Goal: Task Accomplishment & Management: Complete application form

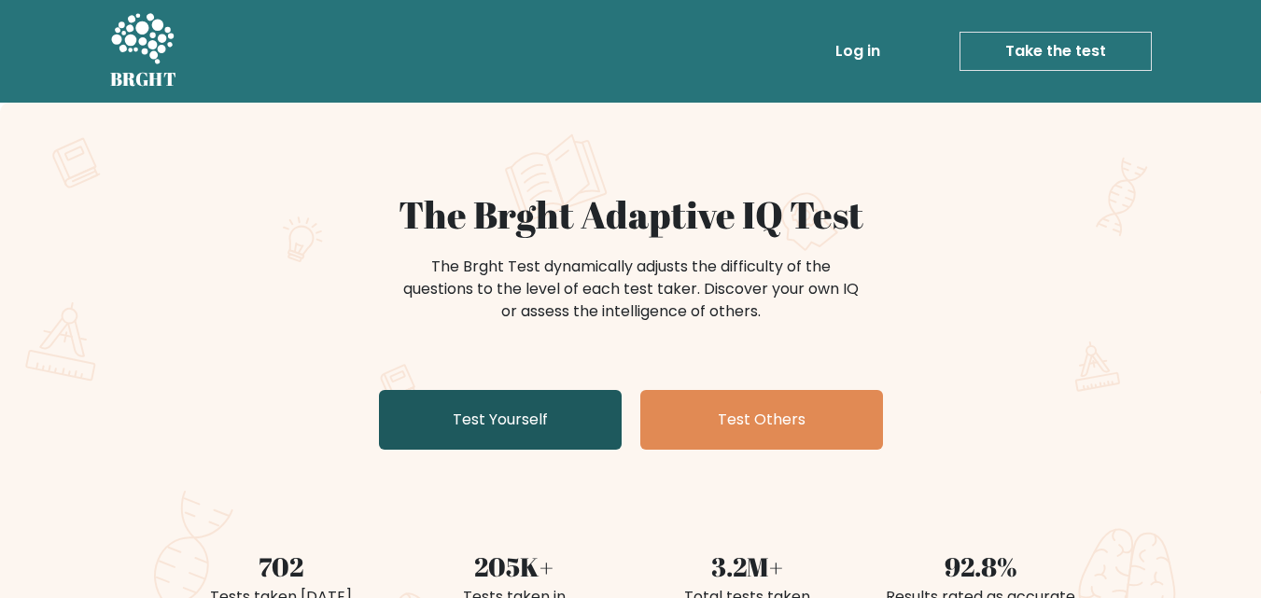
click at [516, 420] on link "Test Yourself" at bounding box center [500, 420] width 243 height 60
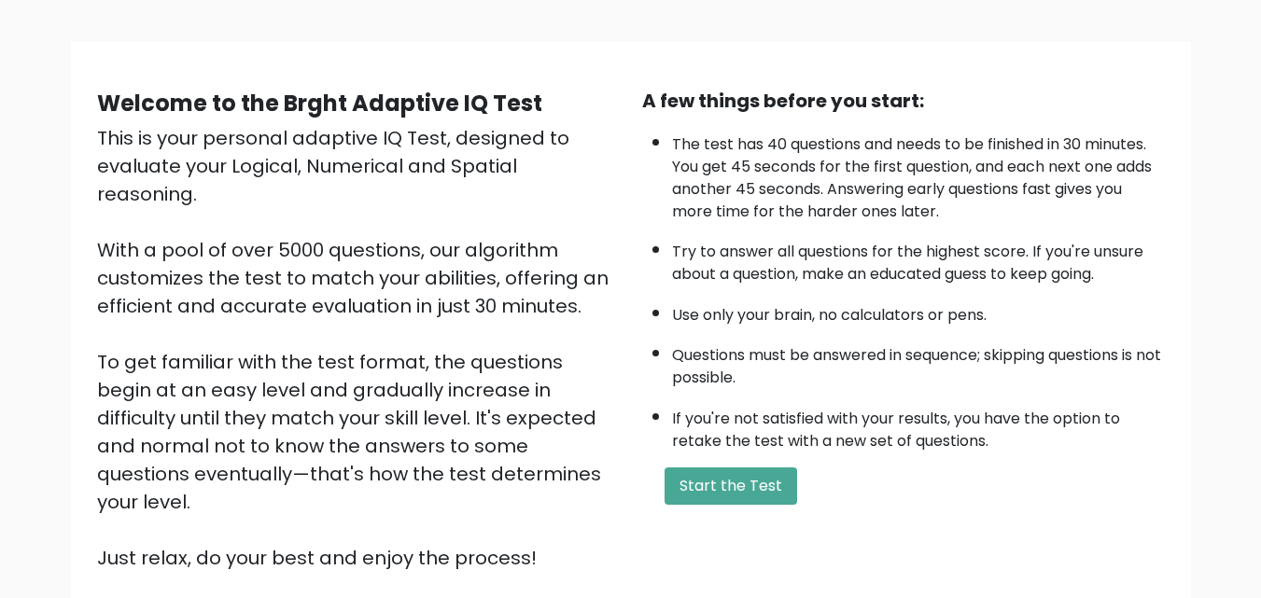
scroll to position [106, 0]
click at [713, 495] on button "Start the Test" at bounding box center [730, 485] width 133 height 37
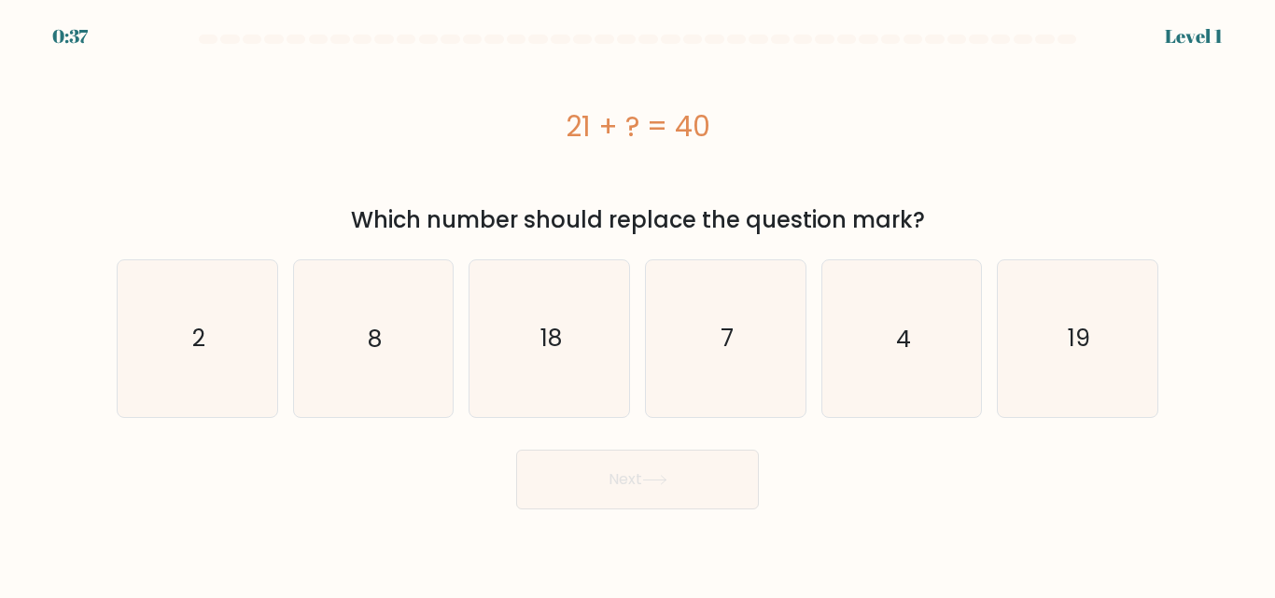
drag, startPoint x: 567, startPoint y: 129, endPoint x: 737, endPoint y: 152, distance: 171.4
click at [737, 152] on div "21 + ? = 40" at bounding box center [638, 125] width 1042 height 149
copy div "21 + ? = 40"
click at [1066, 336] on icon "19" at bounding box center [1078, 338] width 156 height 156
click at [638, 304] on input "f. 19" at bounding box center [637, 302] width 1 height 5
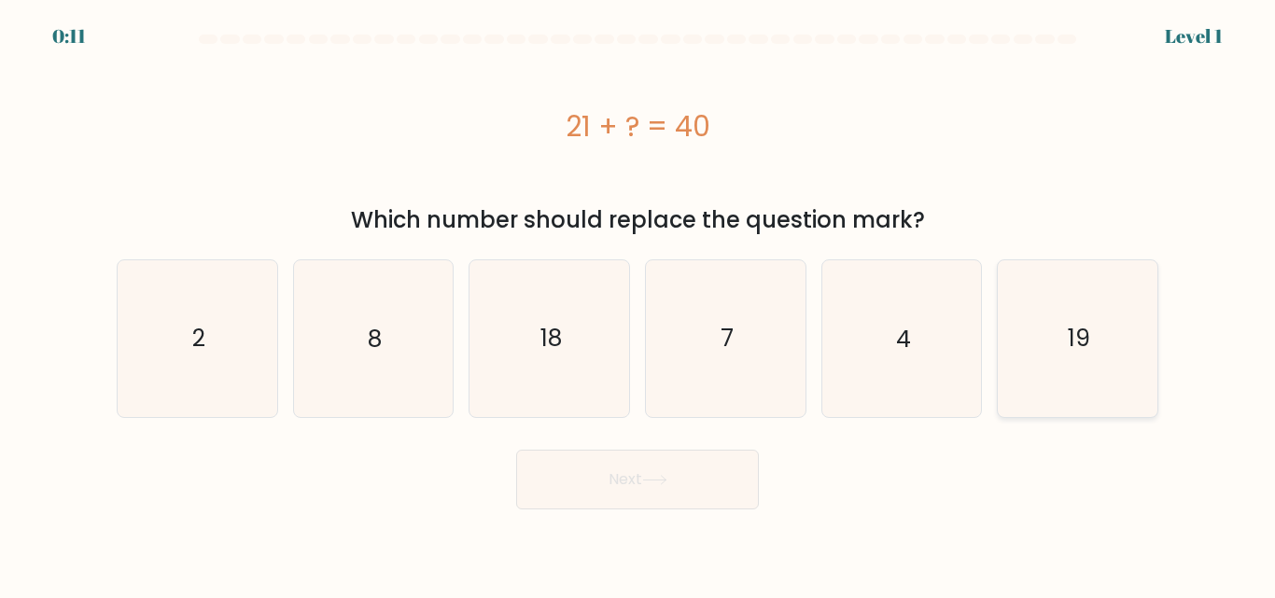
radio input "true"
click at [684, 476] on button "Next" at bounding box center [637, 480] width 243 height 60
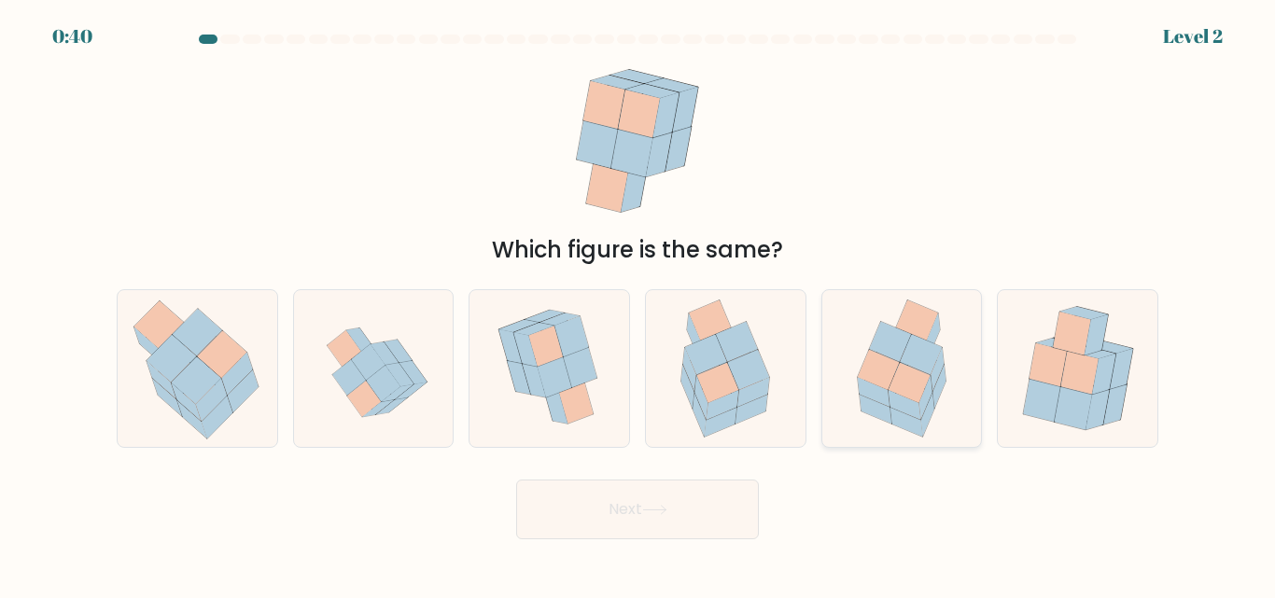
click at [906, 346] on icon at bounding box center [890, 342] width 42 height 40
click at [638, 304] on input "e." at bounding box center [637, 302] width 1 height 5
radio input "true"
click at [674, 493] on button "Next" at bounding box center [637, 510] width 243 height 60
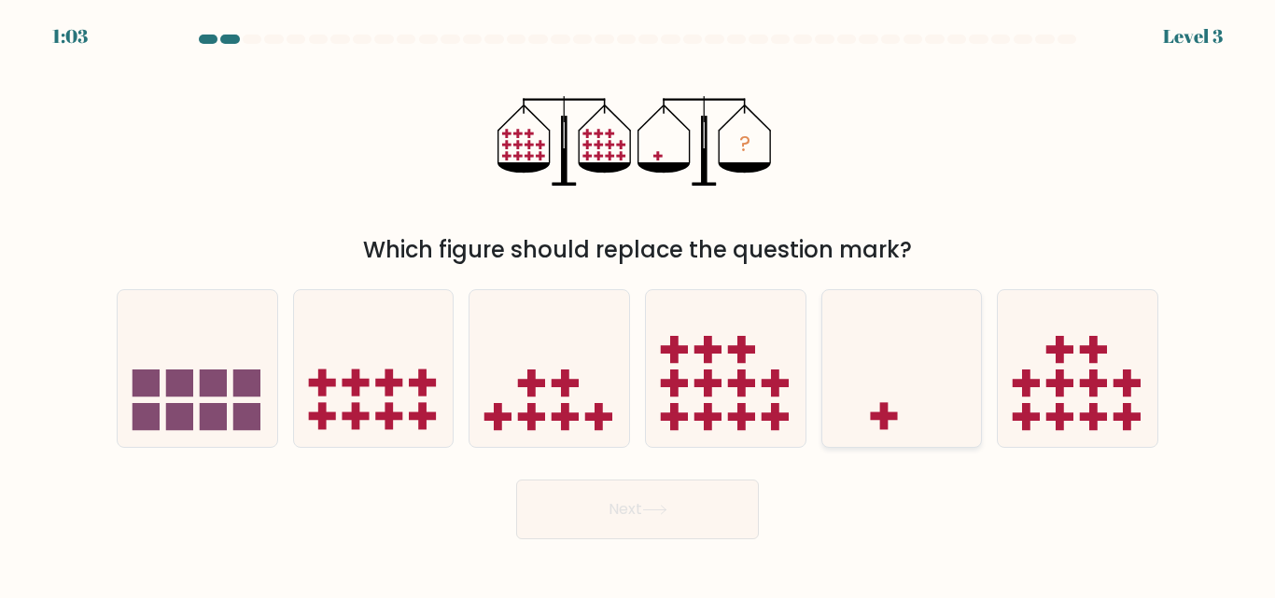
click at [884, 373] on icon at bounding box center [902, 368] width 160 height 132
click at [638, 304] on input "e." at bounding box center [637, 302] width 1 height 5
radio input "true"
click at [678, 508] on button "Next" at bounding box center [637, 510] width 243 height 60
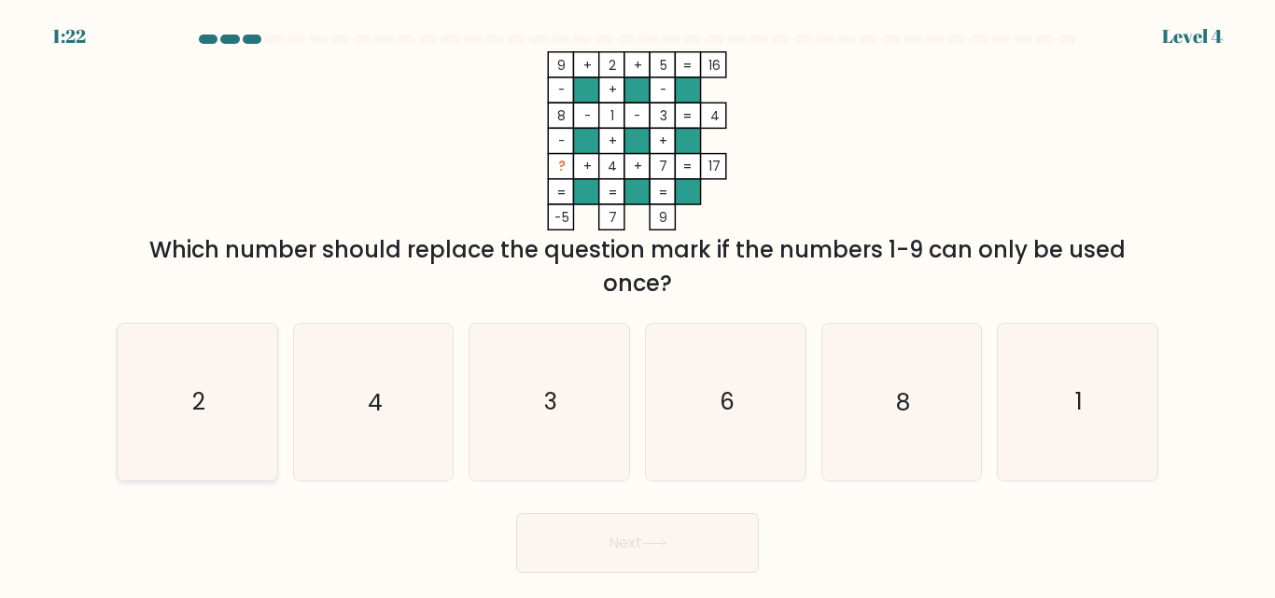
click at [193, 399] on text "2" at bounding box center [198, 402] width 13 height 33
click at [637, 304] on input "a. 2" at bounding box center [637, 302] width 1 height 5
radio input "true"
click at [601, 548] on button "Next" at bounding box center [637, 543] width 243 height 60
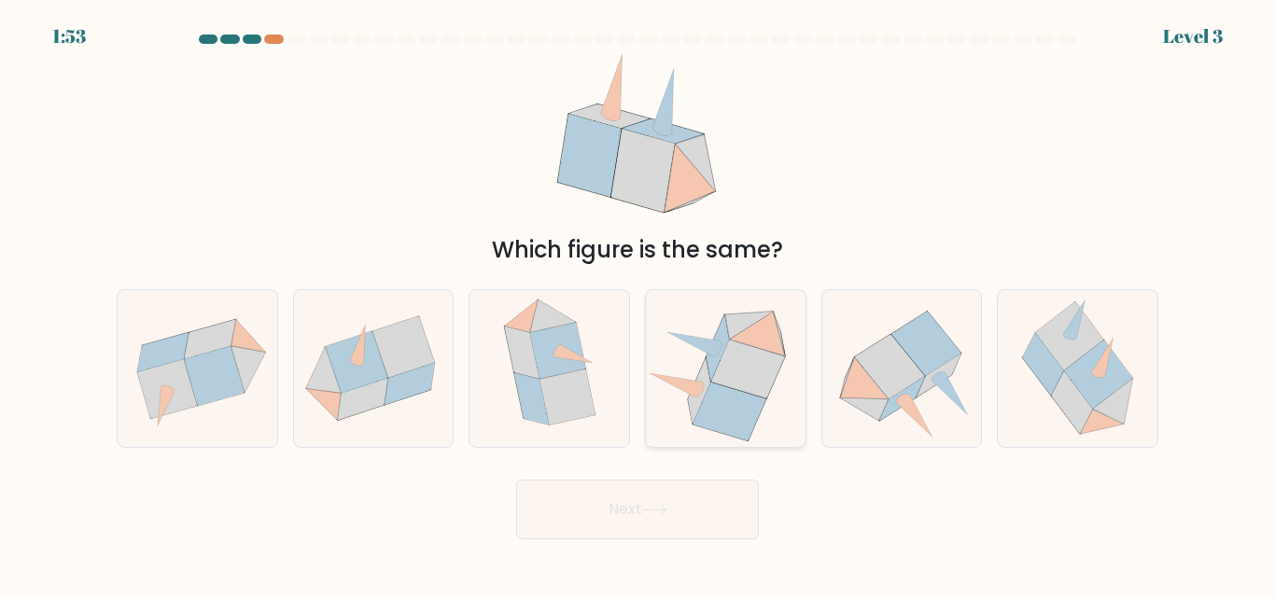
click at [716, 416] on icon at bounding box center [729, 412] width 73 height 59
click at [638, 304] on input "d." at bounding box center [637, 302] width 1 height 5
radio input "true"
click at [661, 505] on icon at bounding box center [654, 510] width 25 height 10
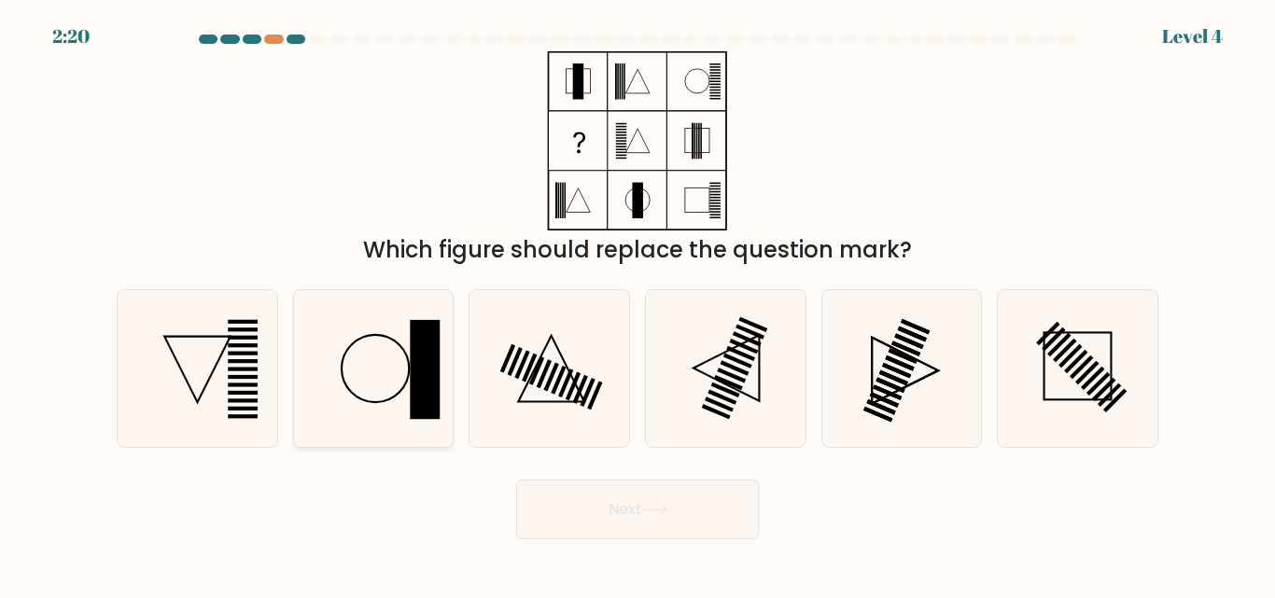
click at [416, 373] on rect at bounding box center [425, 369] width 30 height 99
click at [637, 304] on input "b." at bounding box center [637, 302] width 1 height 5
radio input "true"
click at [648, 510] on icon at bounding box center [654, 510] width 25 height 10
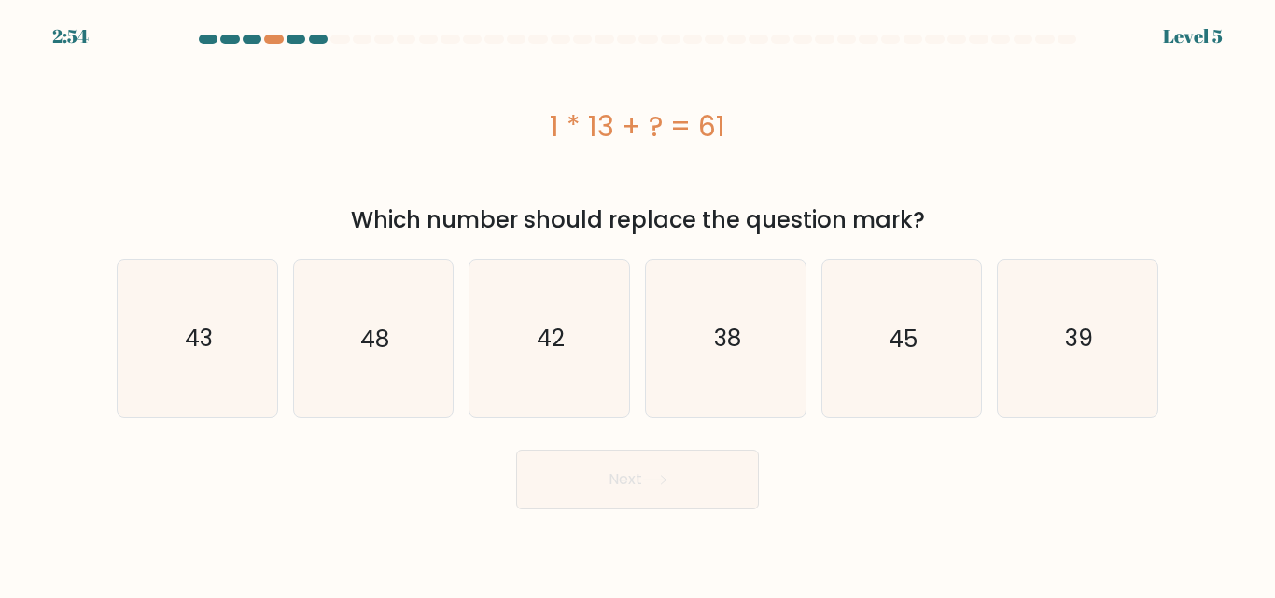
drag, startPoint x: 534, startPoint y: 123, endPoint x: 756, endPoint y: 130, distance: 222.2
click at [756, 130] on div "1 * 13 + ? = 61" at bounding box center [638, 126] width 1042 height 42
copy div "1 * 13 + ? = 61"
click at [420, 340] on icon "48" at bounding box center [373, 338] width 156 height 156
click at [637, 304] on input "b. 48" at bounding box center [637, 302] width 1 height 5
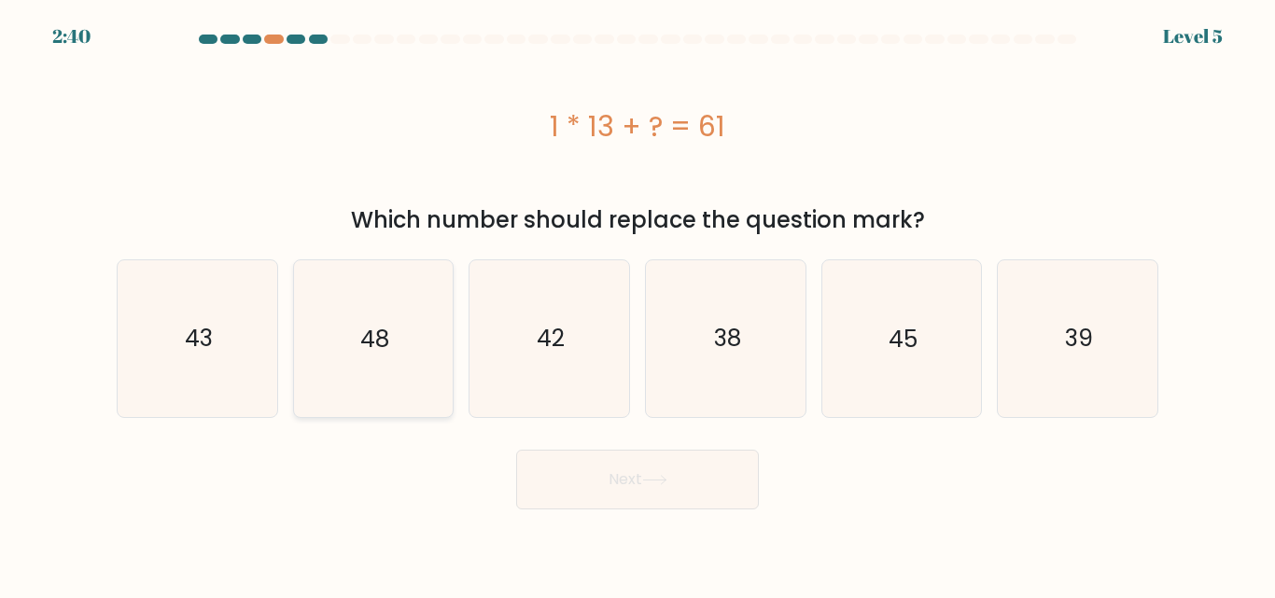
radio input "true"
click at [600, 473] on button "Next" at bounding box center [637, 480] width 243 height 60
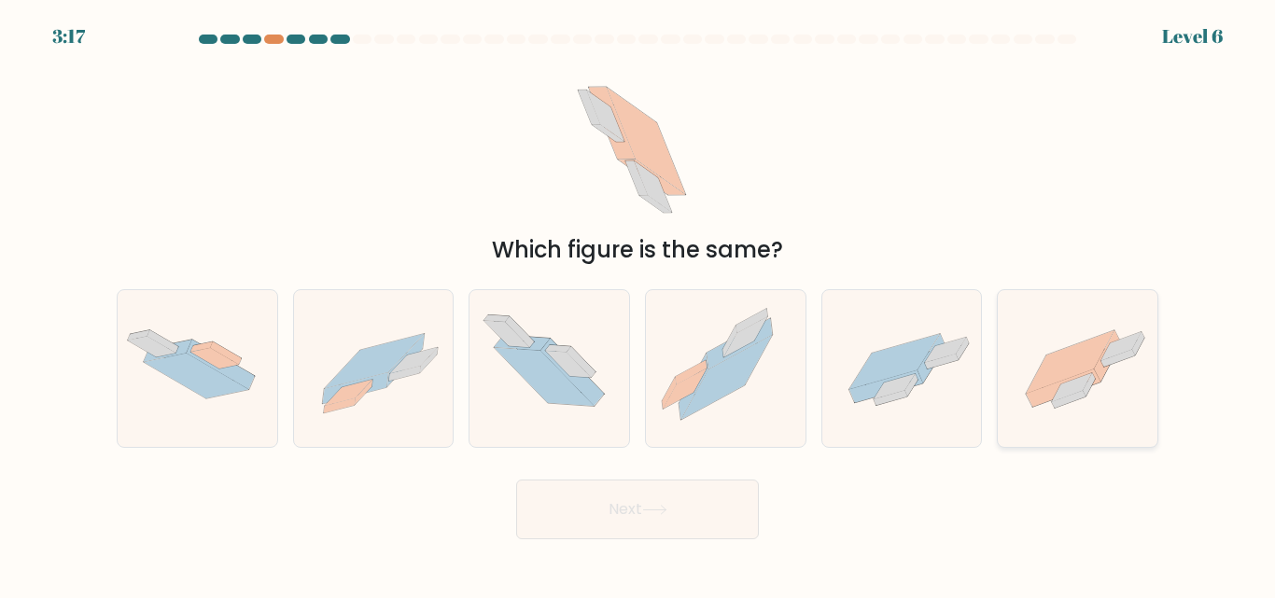
click at [1059, 383] on icon at bounding box center [1064, 388] width 75 height 37
click at [638, 304] on input "f." at bounding box center [637, 302] width 1 height 5
radio input "true"
click at [622, 499] on button "Next" at bounding box center [637, 510] width 243 height 60
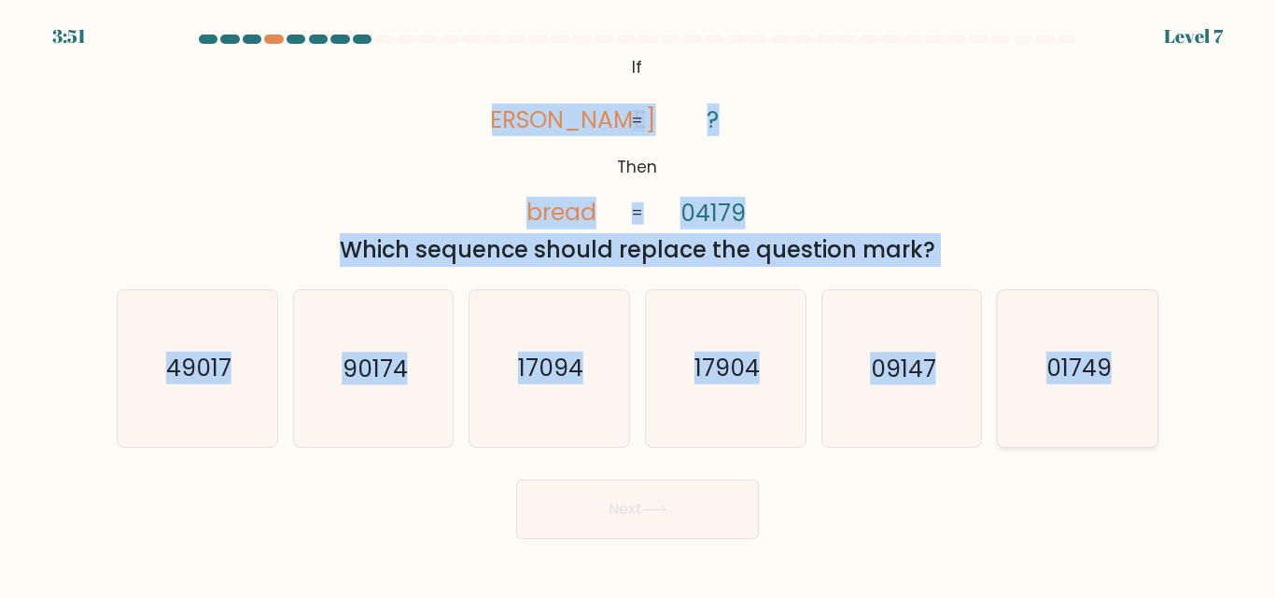
drag, startPoint x: 513, startPoint y: 116, endPoint x: 1144, endPoint y: 372, distance: 681.1
click at [1144, 372] on form "If ?" at bounding box center [637, 287] width 1275 height 505
copy form "beard bread ? 04179 = = Which sequence should replace the question mark? a. 490…"
click at [99, 254] on form "If ?" at bounding box center [637, 287] width 1275 height 505
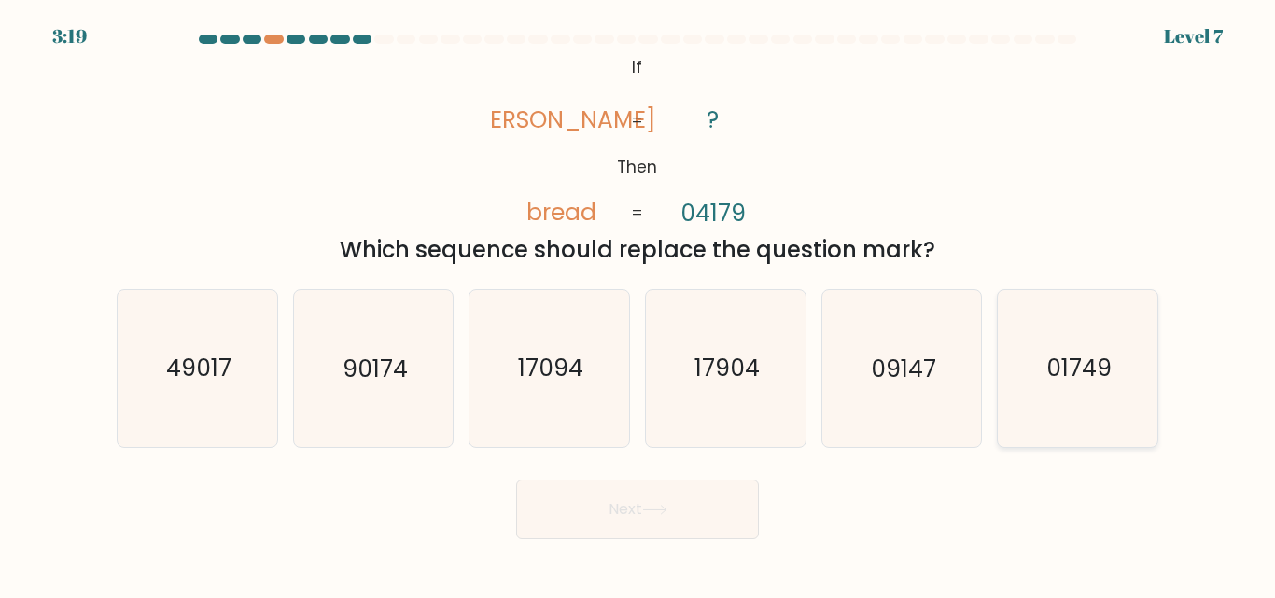
click at [1063, 345] on icon "01749" at bounding box center [1078, 368] width 156 height 156
click at [638, 304] on input "f. 01749" at bounding box center [637, 302] width 1 height 5
radio input "true"
click at [692, 515] on button "Next" at bounding box center [637, 510] width 243 height 60
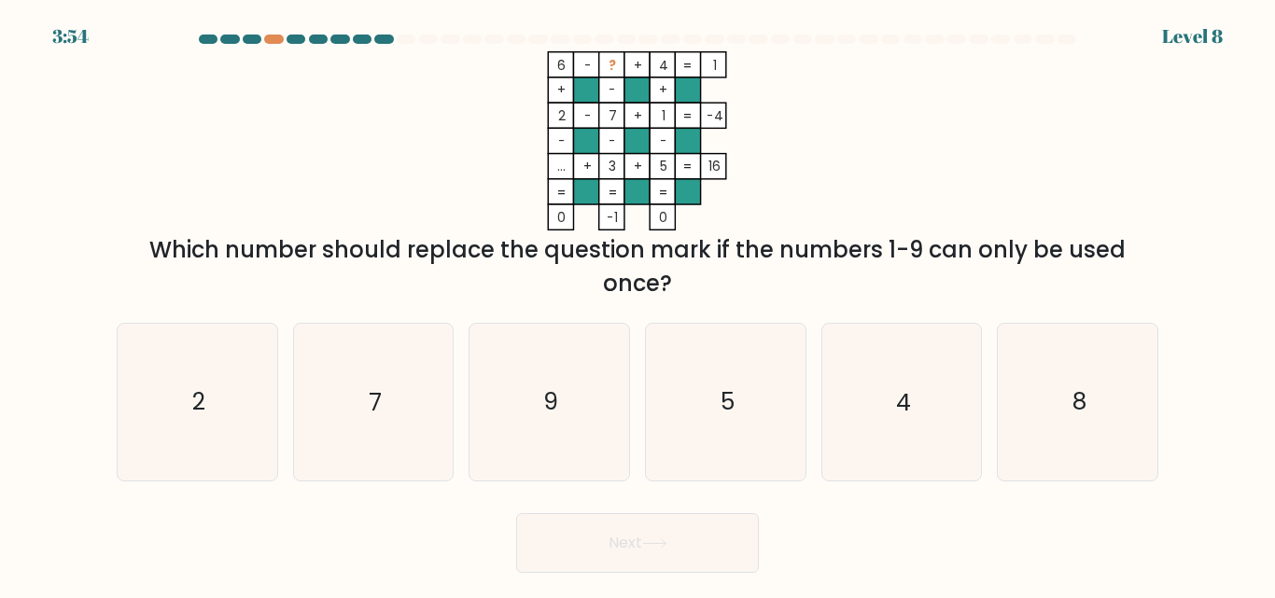
drag, startPoint x: 523, startPoint y: 68, endPoint x: 700, endPoint y: 223, distance: 235.5
click at [700, 223] on icon "6 - ? + 4 1 + - + 2 - 7 + 1 -4 - - - ... + 3 + 5 = 16 = = = = 0 -1 0 =" at bounding box center [637, 140] width 560 height 179
copy icon "6 - ? + 4 1 + - + 2 - 7 + 1 -4 - - - ... + 3 + 5 = 16 = = = = 0 -1 0"
click at [255, 119] on div "6 - ? + 4 1 + - + 2 - 7 + 1 -4 - - - ... + 3 + 5 = 16 = = = = 0 -1 0 = Which nu…" at bounding box center [637, 175] width 1064 height 249
click at [245, 378] on icon "2" at bounding box center [197, 402] width 156 height 156
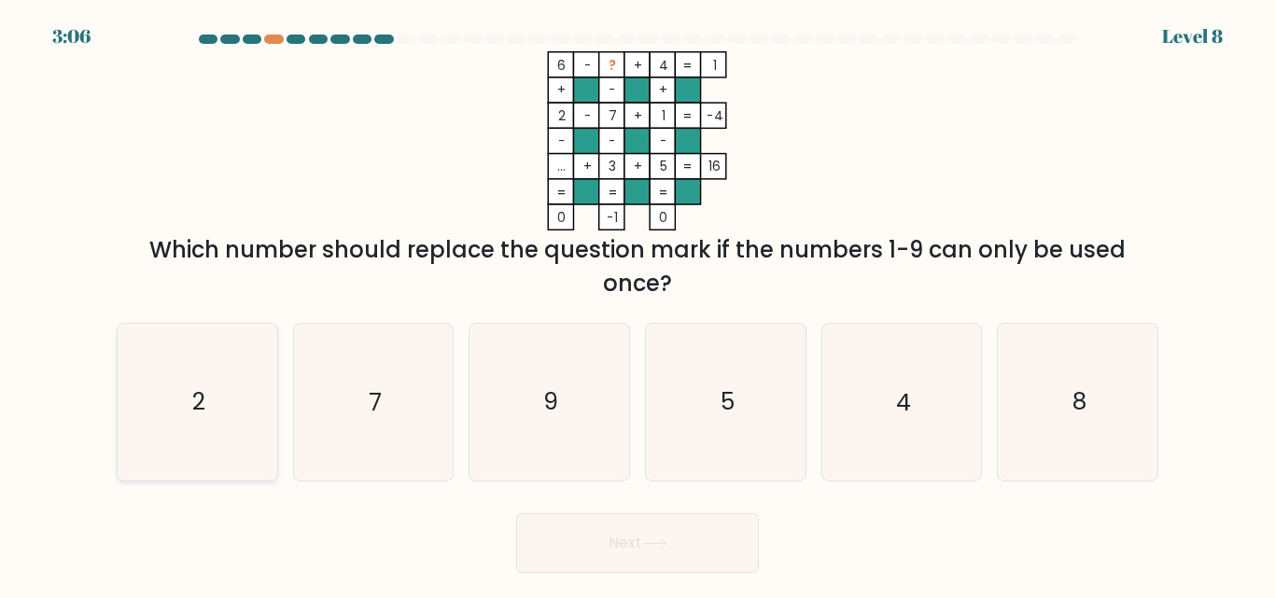
click at [637, 304] on input "a. 2" at bounding box center [637, 302] width 1 height 5
radio input "true"
click at [581, 524] on button "Next" at bounding box center [637, 543] width 243 height 60
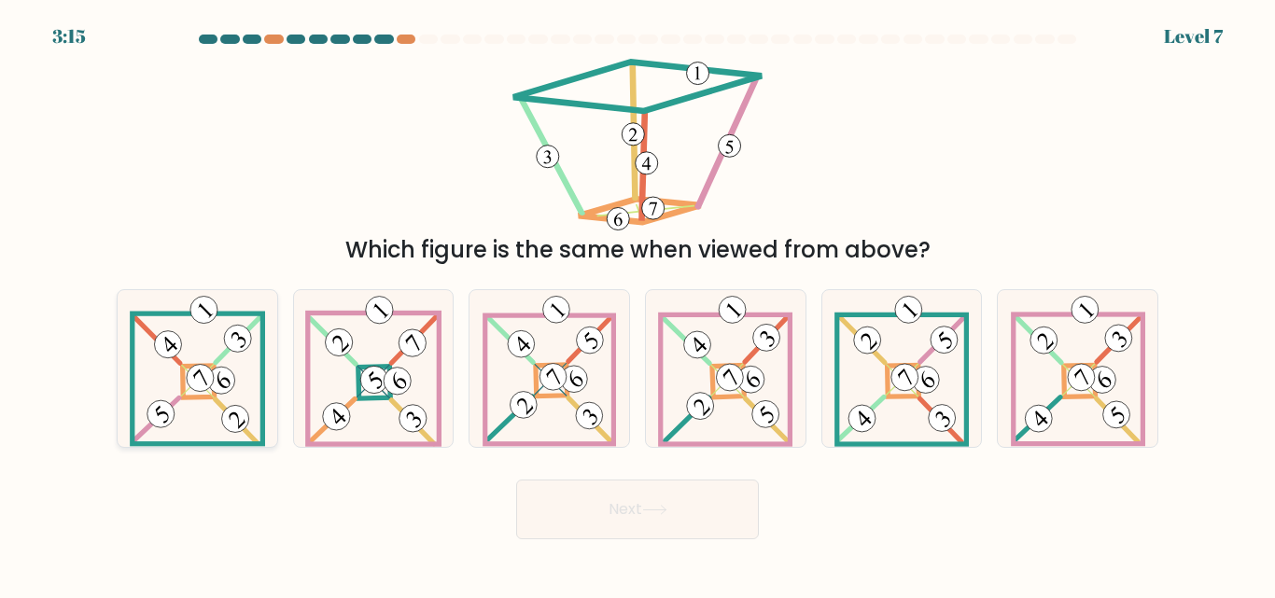
click at [193, 380] on 878 at bounding box center [200, 378] width 38 height 38
click at [637, 304] on input "a." at bounding box center [637, 302] width 1 height 5
radio input "true"
click at [651, 523] on button "Next" at bounding box center [637, 510] width 243 height 60
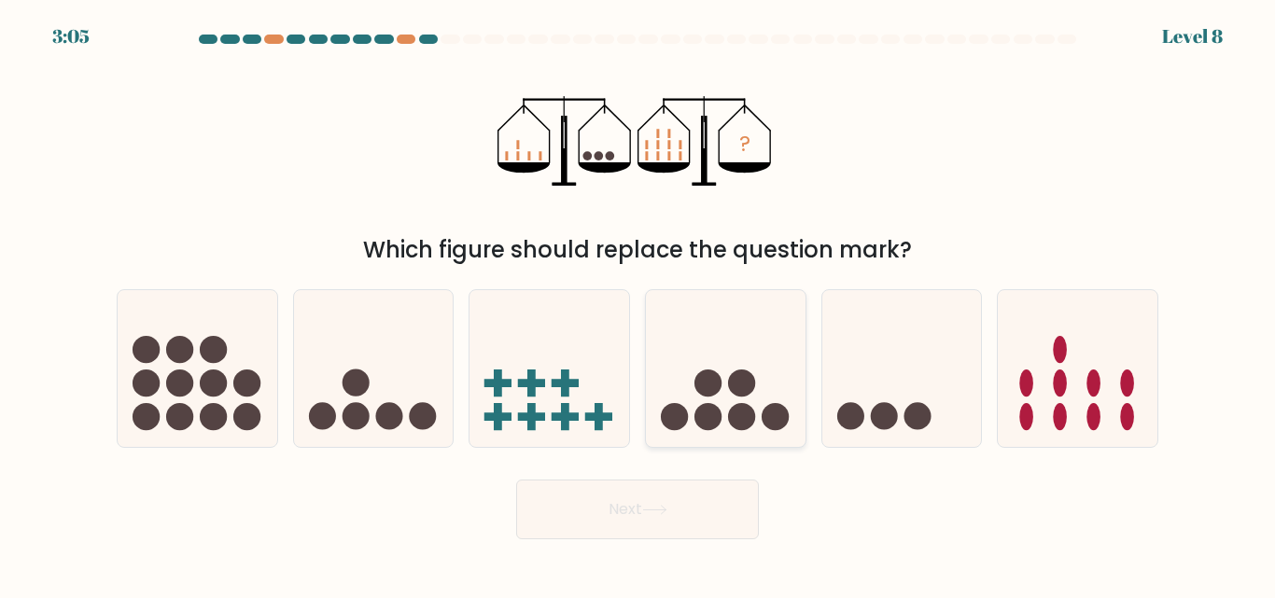
click at [730, 412] on circle at bounding box center [741, 416] width 27 height 27
click at [638, 304] on input "d." at bounding box center [637, 302] width 1 height 5
radio input "true"
click at [655, 521] on button "Next" at bounding box center [637, 510] width 243 height 60
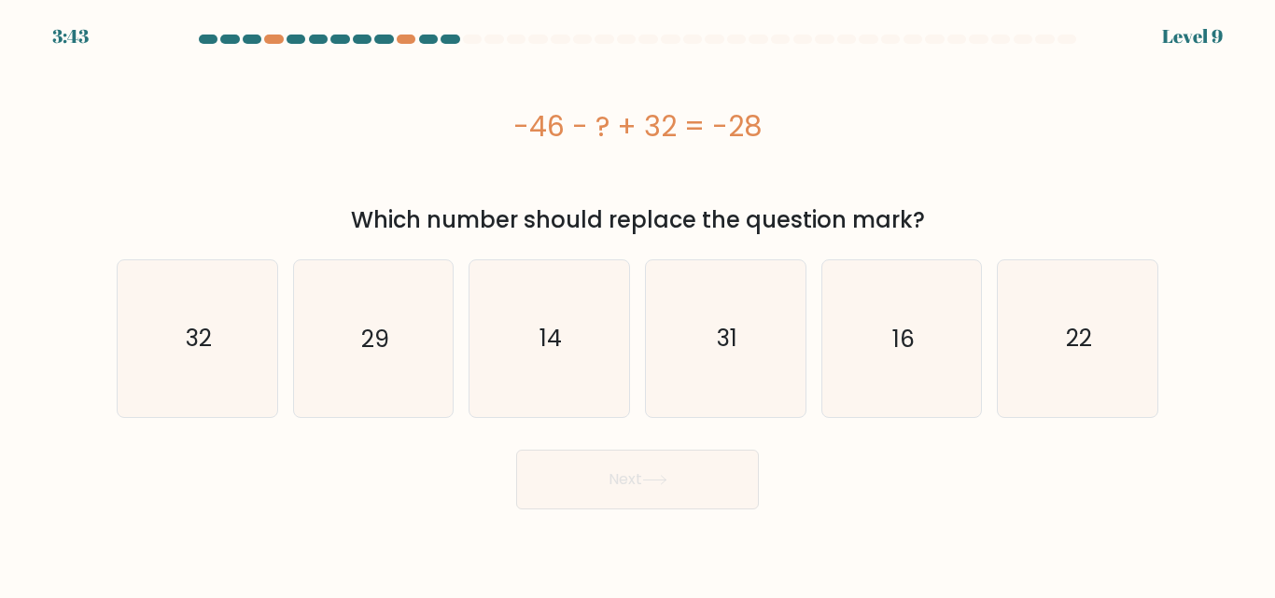
drag, startPoint x: 483, startPoint y: 119, endPoint x: 775, endPoint y: 163, distance: 294.5
click at [775, 163] on div "-46 - ? + 32 = -28" at bounding box center [638, 125] width 1042 height 149
copy div "-46 - ? + 32 = -28"
click at [582, 343] on icon "14" at bounding box center [549, 338] width 156 height 156
click at [637, 304] on input "c. 14" at bounding box center [637, 302] width 1 height 5
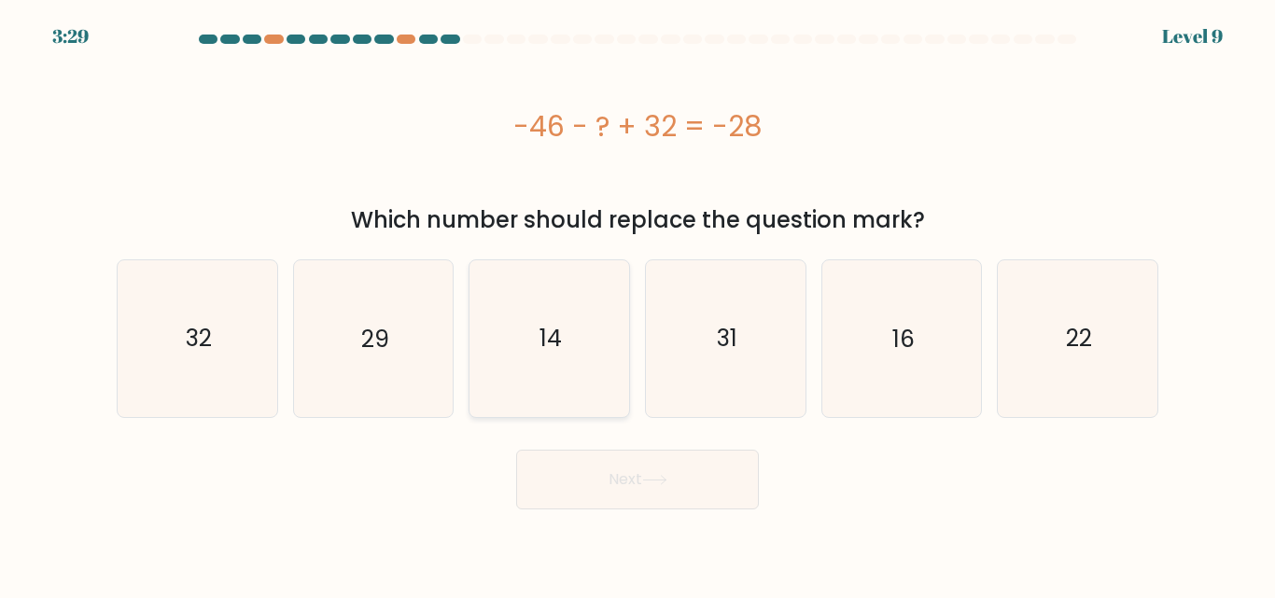
radio input "true"
click at [640, 491] on button "Next" at bounding box center [637, 480] width 243 height 60
click at [592, 369] on icon "14" at bounding box center [549, 338] width 154 height 154
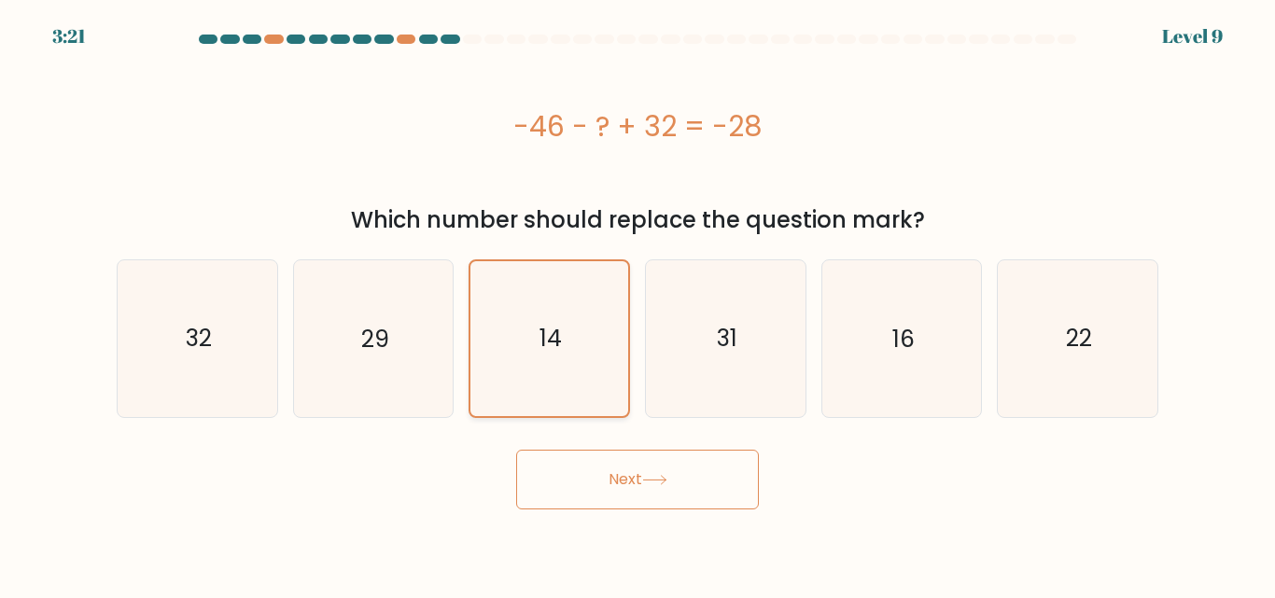
click at [637, 304] on input "c. 14" at bounding box center [637, 302] width 1 height 5
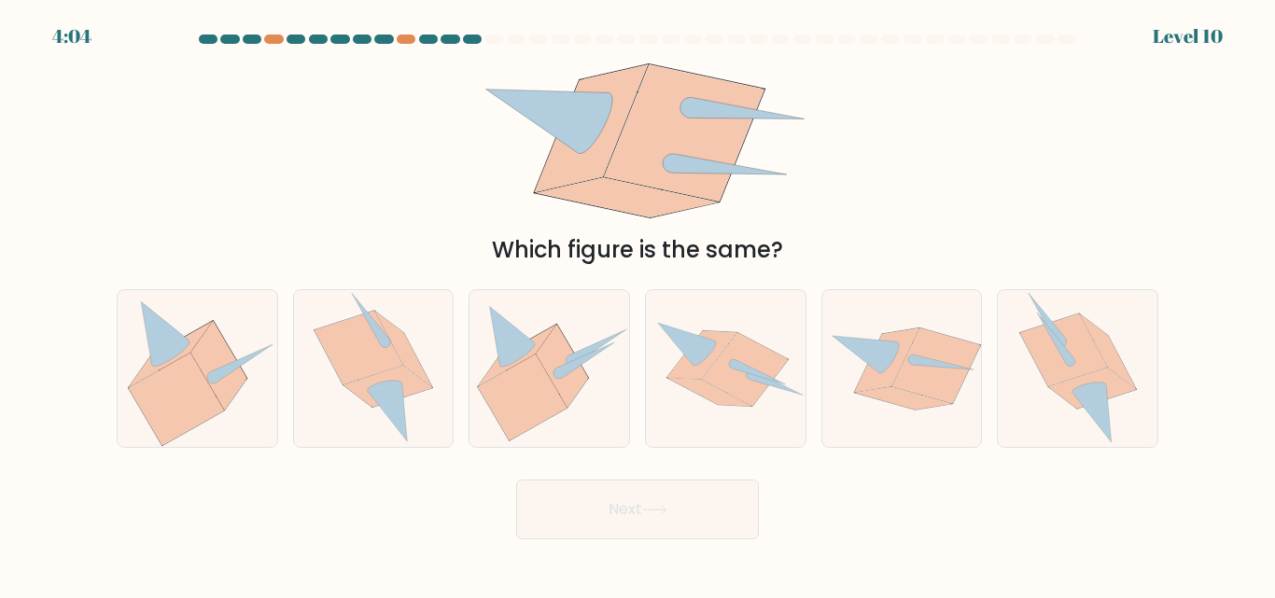
click at [734, 321] on icon at bounding box center [726, 369] width 160 height 116
click at [638, 304] on input "d." at bounding box center [637, 302] width 1 height 5
radio input "true"
click at [525, 371] on icon at bounding box center [523, 398] width 89 height 86
click at [637, 304] on input "c." at bounding box center [637, 302] width 1 height 5
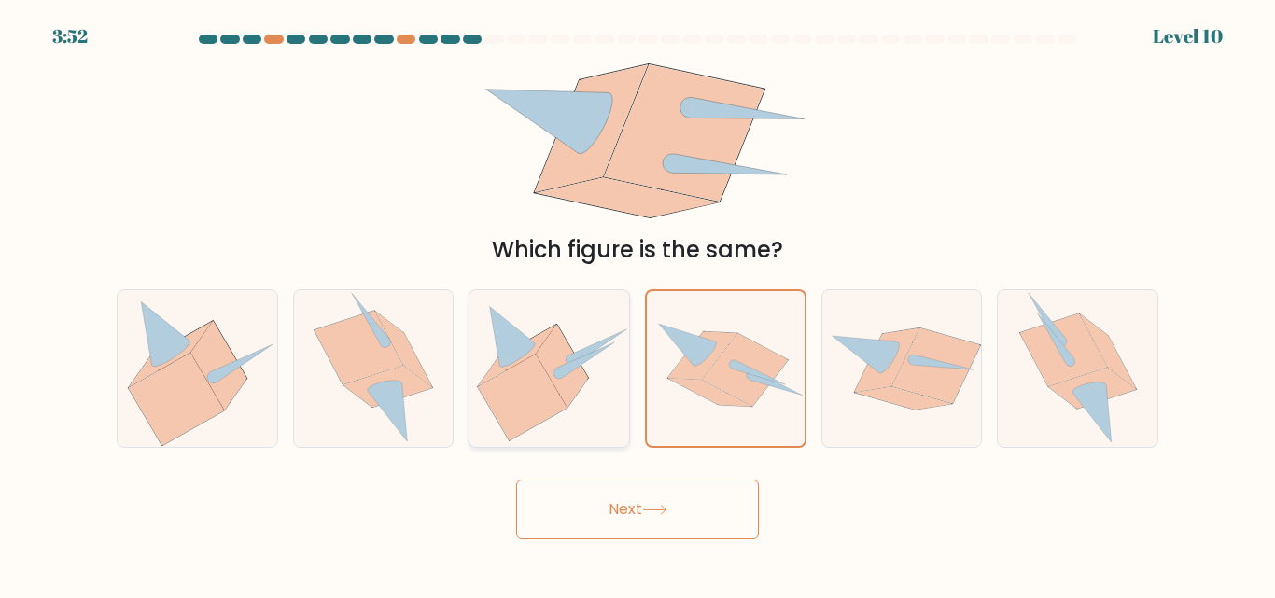
radio input "true"
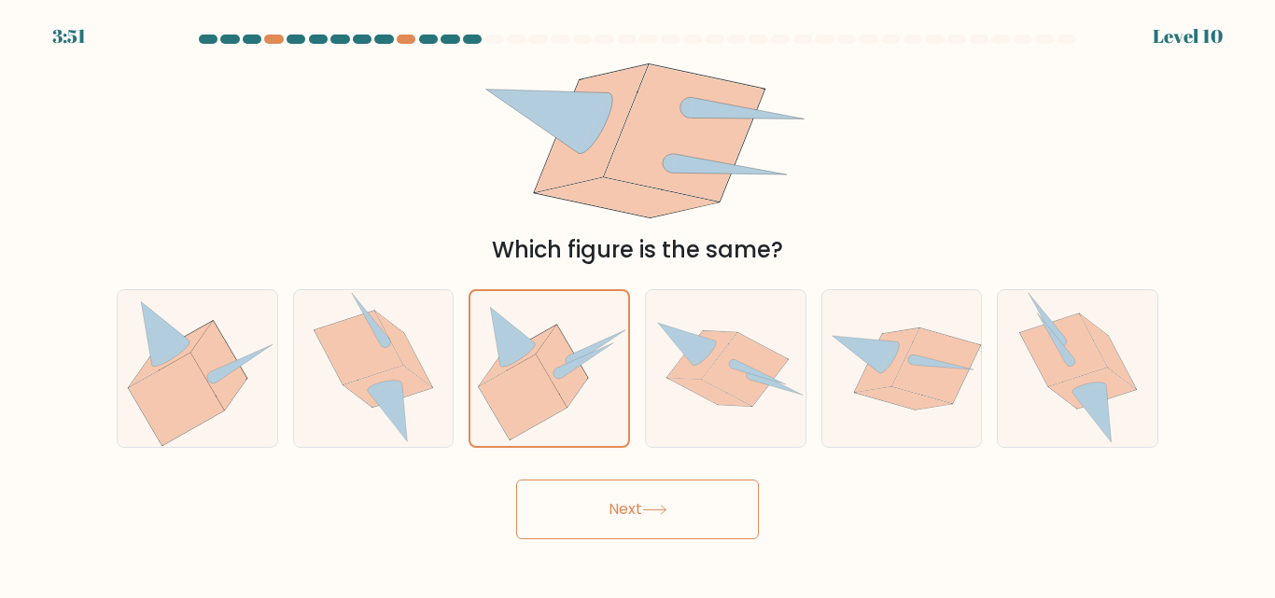
click at [637, 498] on button "Next" at bounding box center [637, 510] width 243 height 60
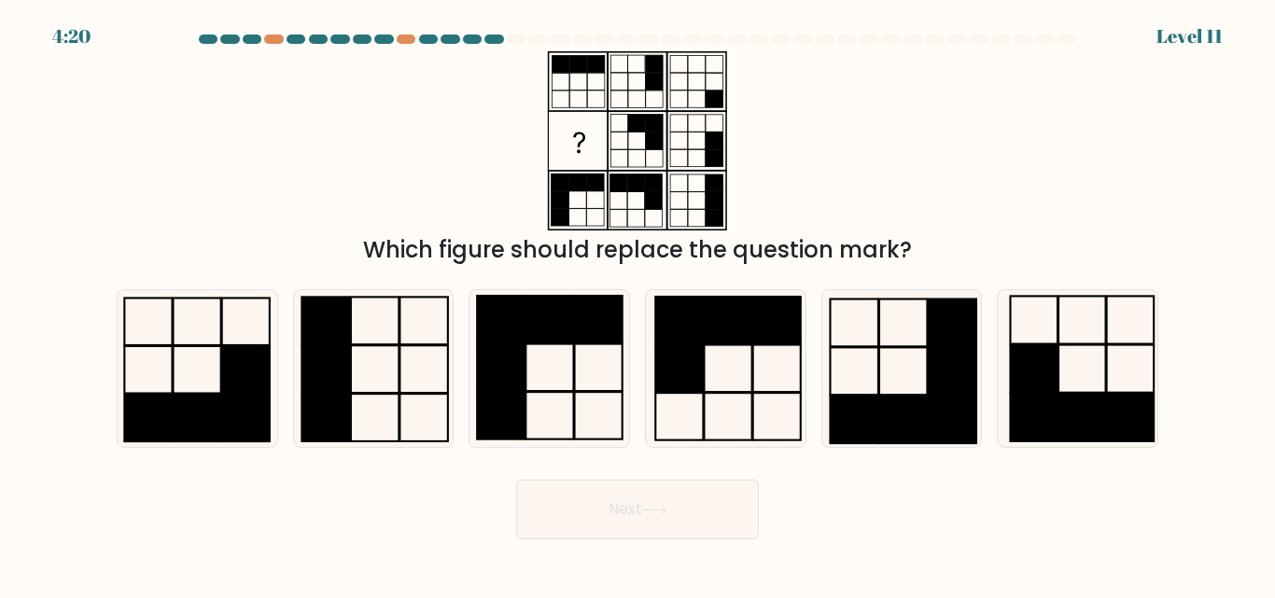
drag, startPoint x: 637, startPoint y: 498, endPoint x: 712, endPoint y: 452, distance: 88.0
click at [712, 452] on form at bounding box center [637, 287] width 1275 height 505
click at [387, 400] on icon at bounding box center [373, 368] width 156 height 156
click at [637, 304] on input "b." at bounding box center [637, 302] width 1 height 5
radio input "true"
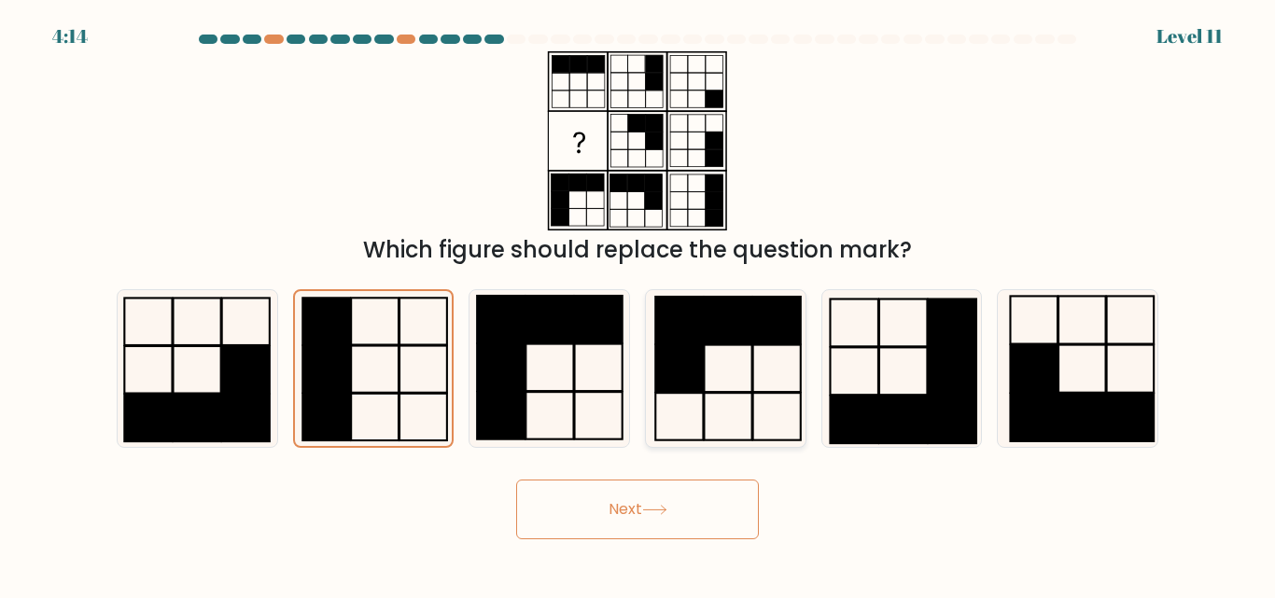
click at [703, 375] on rect at bounding box center [679, 369] width 48 height 48
click at [638, 304] on input "d." at bounding box center [637, 302] width 1 height 5
radio input "true"
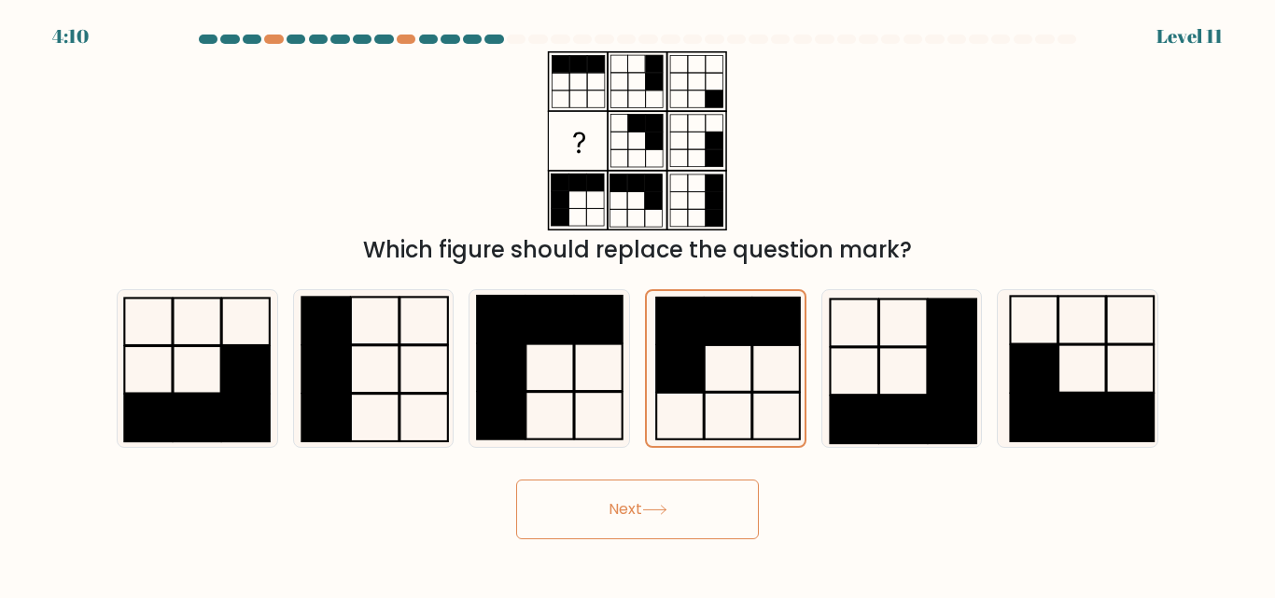
click at [653, 511] on icon at bounding box center [654, 510] width 25 height 10
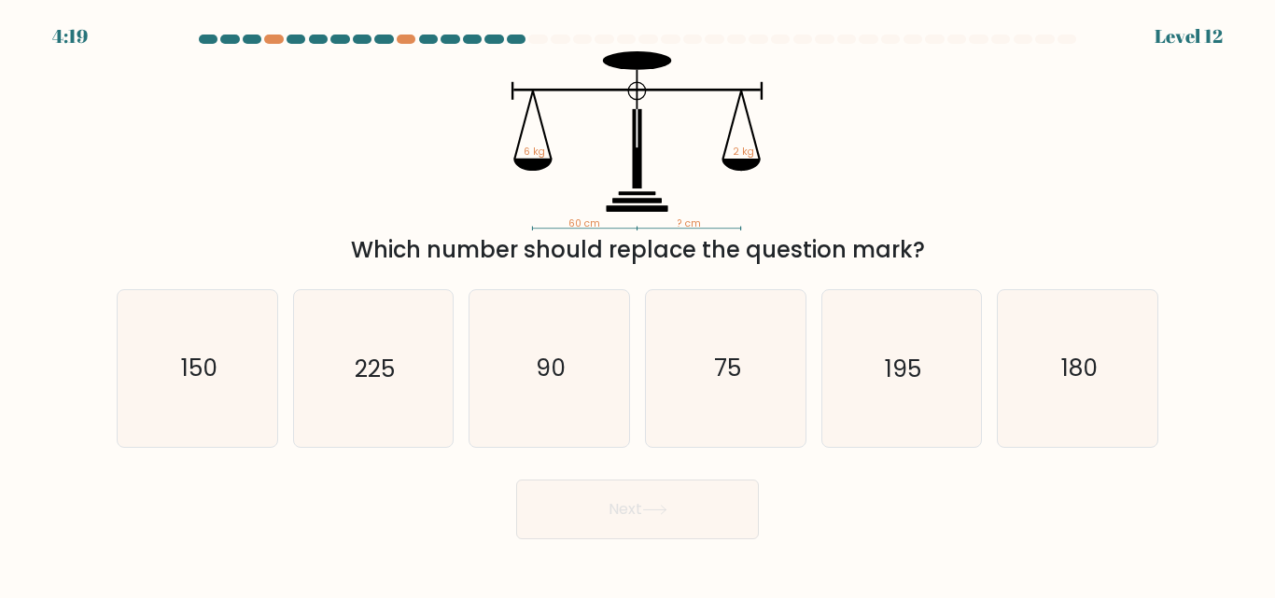
drag, startPoint x: 483, startPoint y: 117, endPoint x: 735, endPoint y: 201, distance: 265.6
click at [735, 201] on icon "60 cm ? cm 6 kg 2 kg" at bounding box center [637, 140] width 560 height 179
drag, startPoint x: 776, startPoint y: 214, endPoint x: 511, endPoint y: 156, distance: 270.4
click at [511, 156] on icon "60 cm ? cm 6 kg 2 kg" at bounding box center [637, 140] width 560 height 179
click at [892, 142] on icon "60 cm ? cm 6 kg 2 kg" at bounding box center [637, 140] width 560 height 179
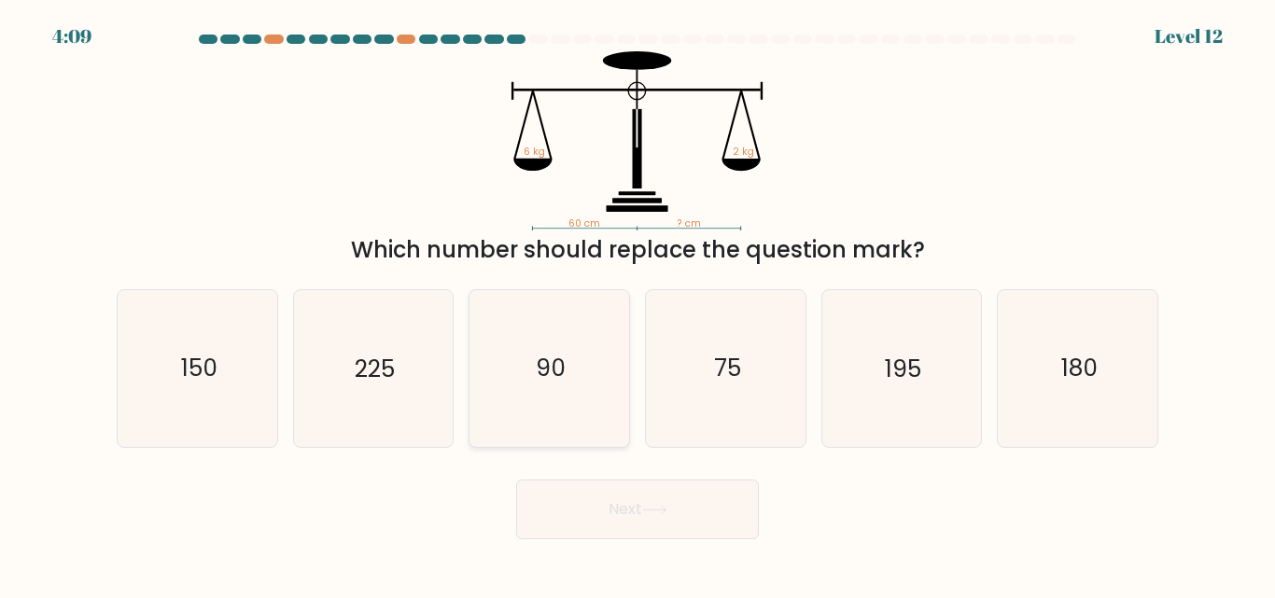
click at [593, 337] on icon "90" at bounding box center [549, 368] width 156 height 156
click at [637, 304] on input "c. 90" at bounding box center [637, 302] width 1 height 5
radio input "true"
click at [656, 519] on button "Next" at bounding box center [637, 510] width 243 height 60
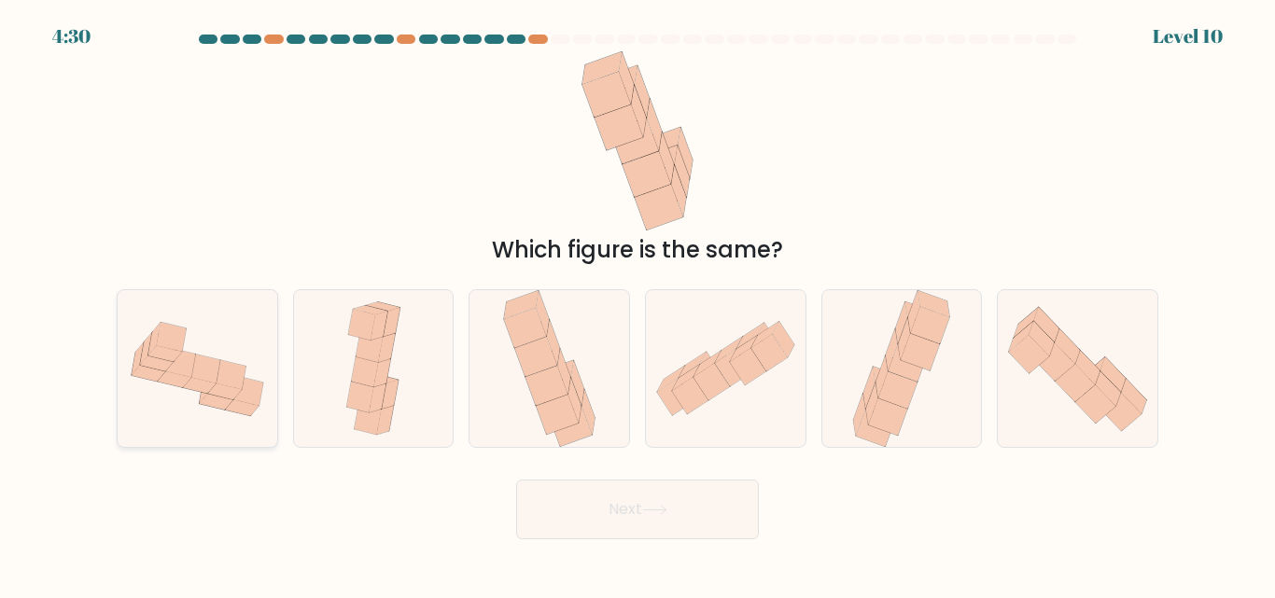
click at [232, 395] on icon at bounding box center [224, 392] width 34 height 16
click at [637, 304] on input "a." at bounding box center [637, 302] width 1 height 5
radio input "true"
click at [618, 509] on button "Next" at bounding box center [637, 510] width 243 height 60
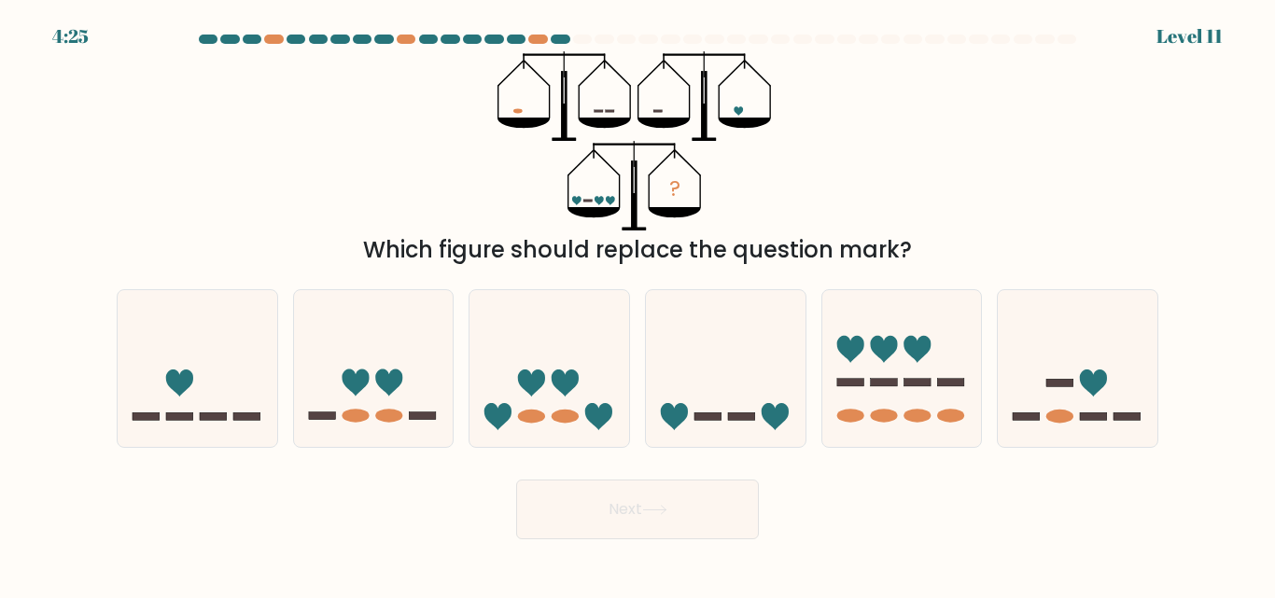
drag, startPoint x: 618, startPoint y: 509, endPoint x: 666, endPoint y: 457, distance: 70.6
click at [666, 457] on form at bounding box center [637, 287] width 1275 height 505
click at [747, 400] on icon at bounding box center [726, 368] width 160 height 132
click at [638, 304] on input "d." at bounding box center [637, 302] width 1 height 5
radio input "true"
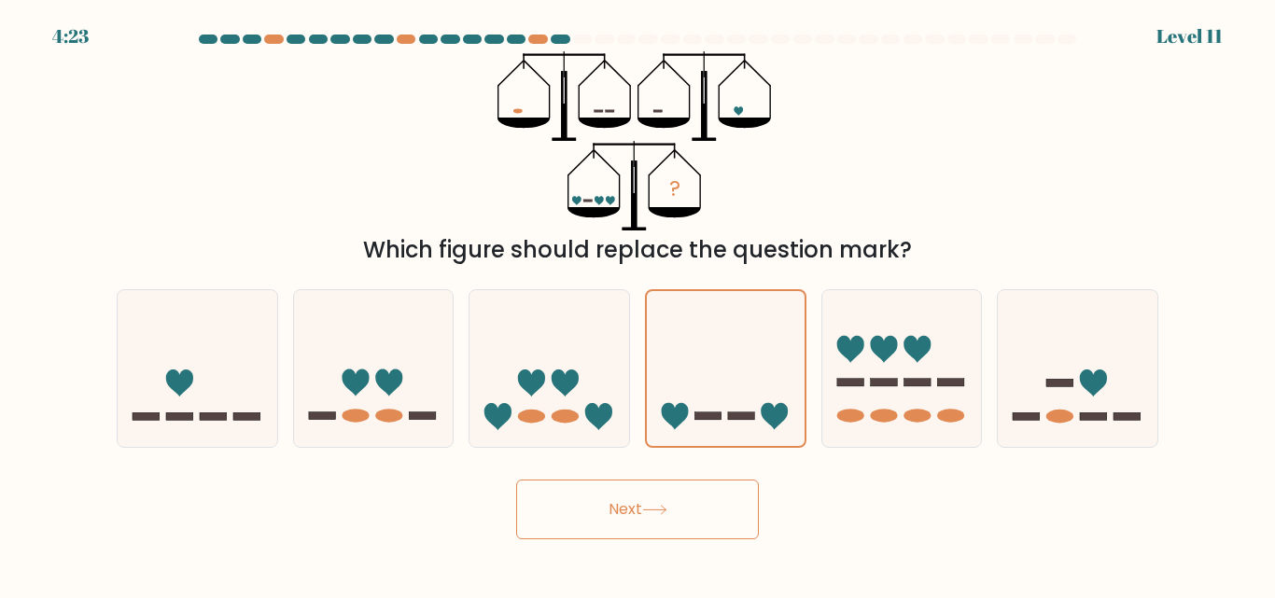
click at [697, 510] on button "Next" at bounding box center [637, 510] width 243 height 60
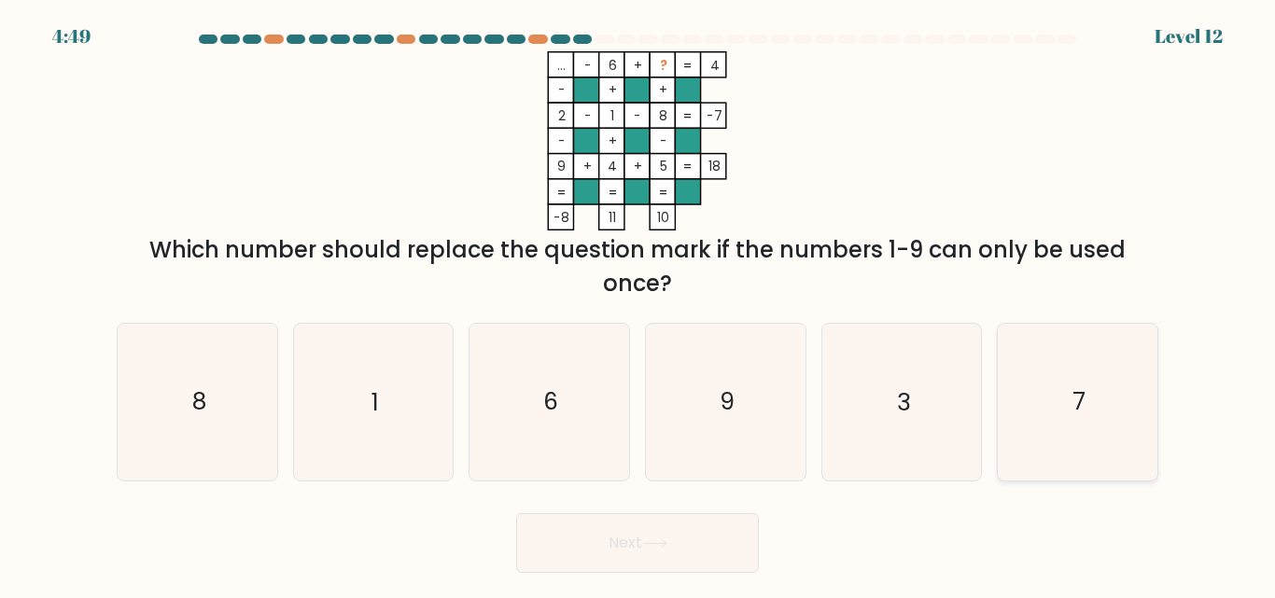
click at [1071, 407] on icon "7" at bounding box center [1078, 402] width 156 height 156
click at [638, 304] on input "f. 7" at bounding box center [637, 302] width 1 height 5
radio input "true"
click at [706, 543] on button "Next" at bounding box center [637, 543] width 243 height 60
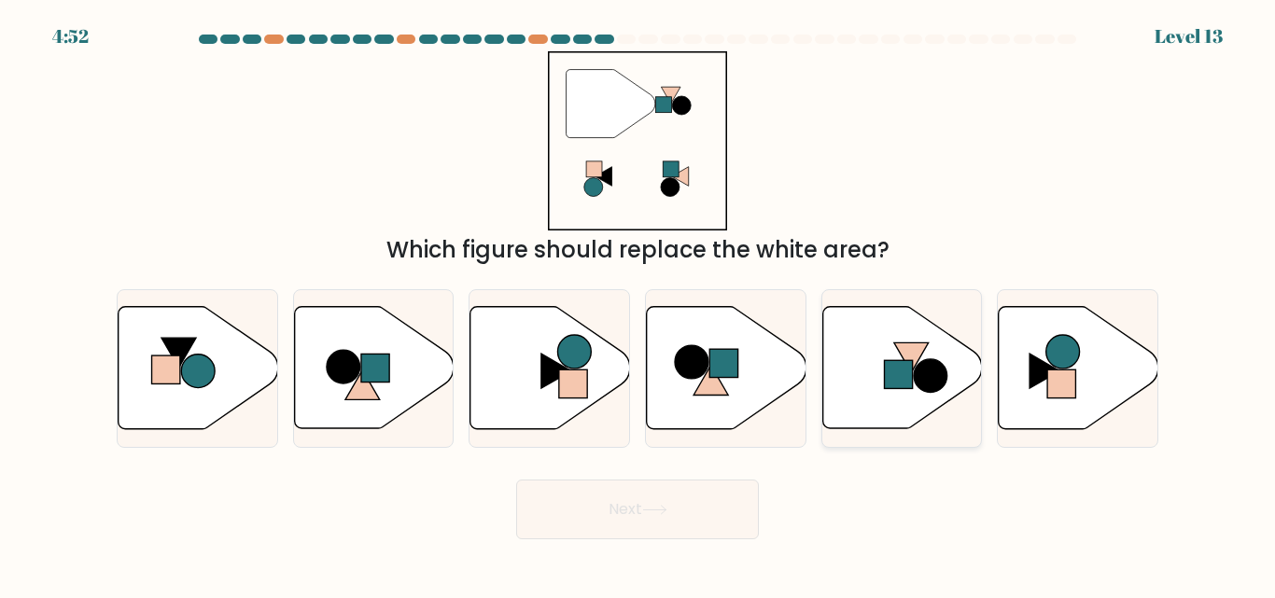
click at [889, 395] on icon at bounding box center [902, 368] width 160 height 122
click at [638, 304] on input "e." at bounding box center [637, 302] width 1 height 5
radio input "true"
click at [673, 506] on button "Next" at bounding box center [637, 510] width 243 height 60
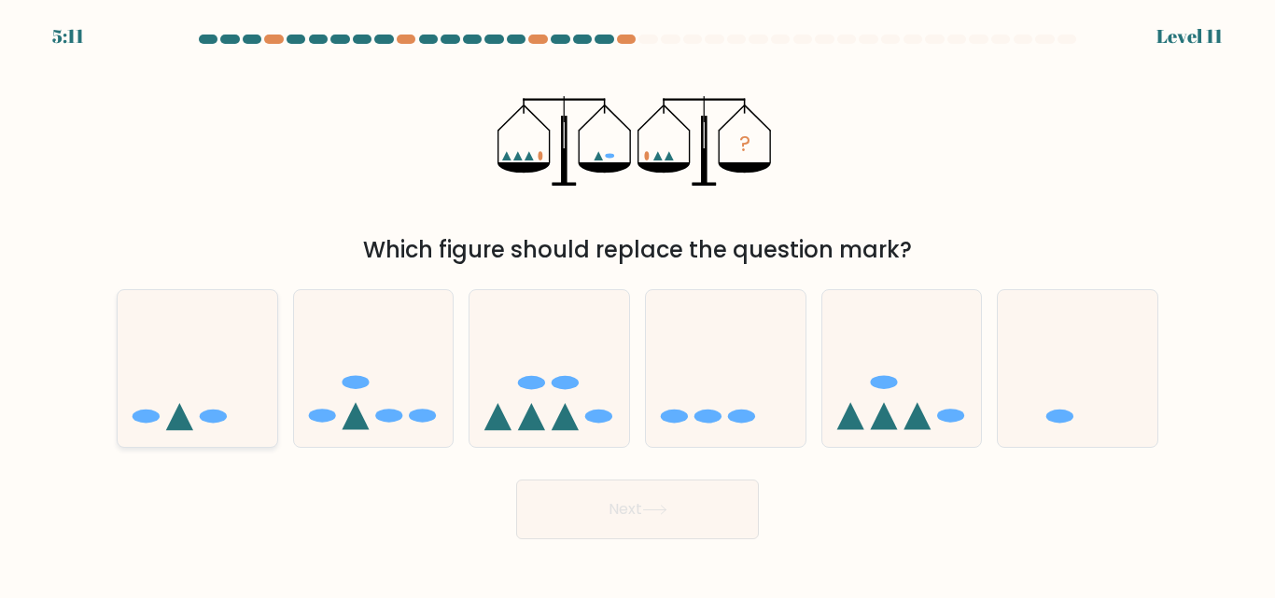
click at [166, 437] on div at bounding box center [197, 368] width 161 height 158
click at [637, 304] on input "a." at bounding box center [637, 302] width 1 height 5
radio input "true"
click at [643, 514] on button "Next" at bounding box center [637, 510] width 243 height 60
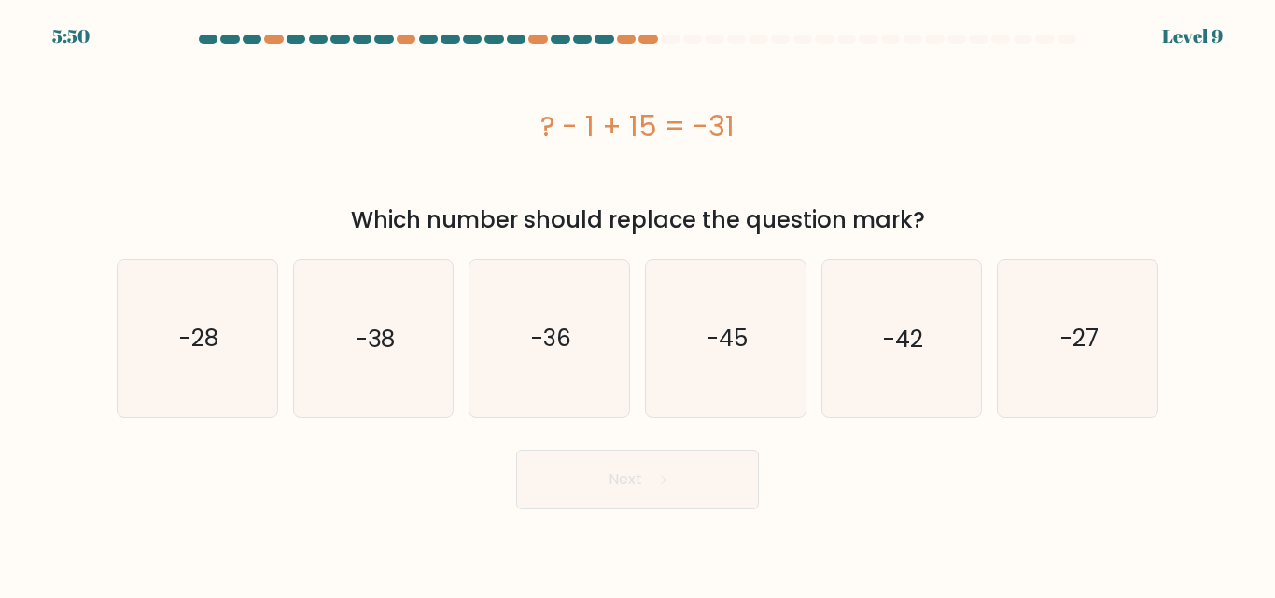
drag, startPoint x: 530, startPoint y: 117, endPoint x: 802, endPoint y: 145, distance: 273.0
click at [802, 145] on div "? - 1 + 15 = -31" at bounding box center [638, 126] width 1042 height 42
copy div "? - 1 + 15 = -31"
click at [725, 351] on text "-45" at bounding box center [726, 338] width 41 height 33
click at [638, 304] on input "d. -45" at bounding box center [637, 302] width 1 height 5
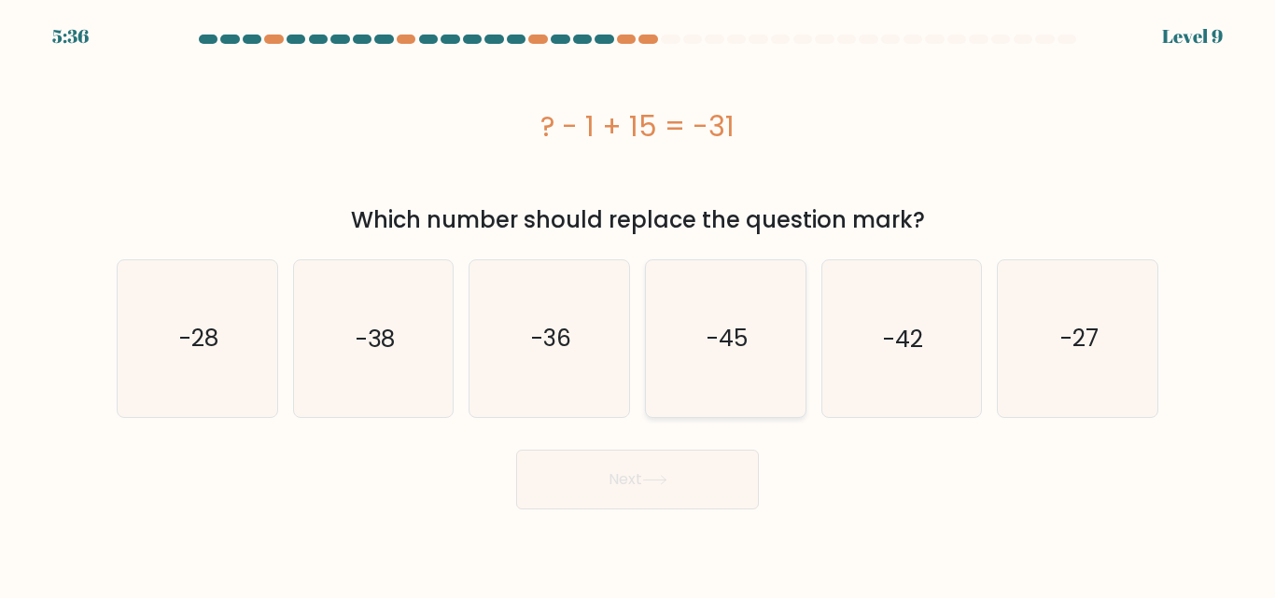
radio input "true"
click at [645, 490] on button "Next" at bounding box center [637, 480] width 243 height 60
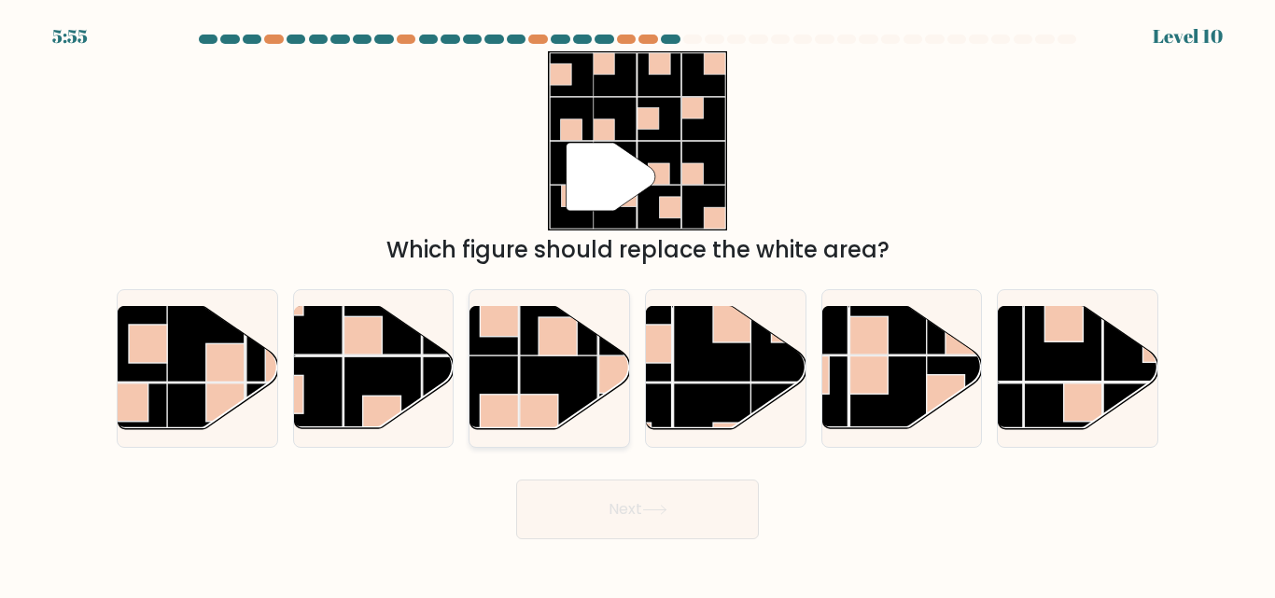
click at [558, 399] on rect at bounding box center [539, 414] width 38 height 38
click at [637, 304] on input "c." at bounding box center [637, 302] width 1 height 5
radio input "true"
click at [574, 503] on button "Next" at bounding box center [637, 510] width 243 height 60
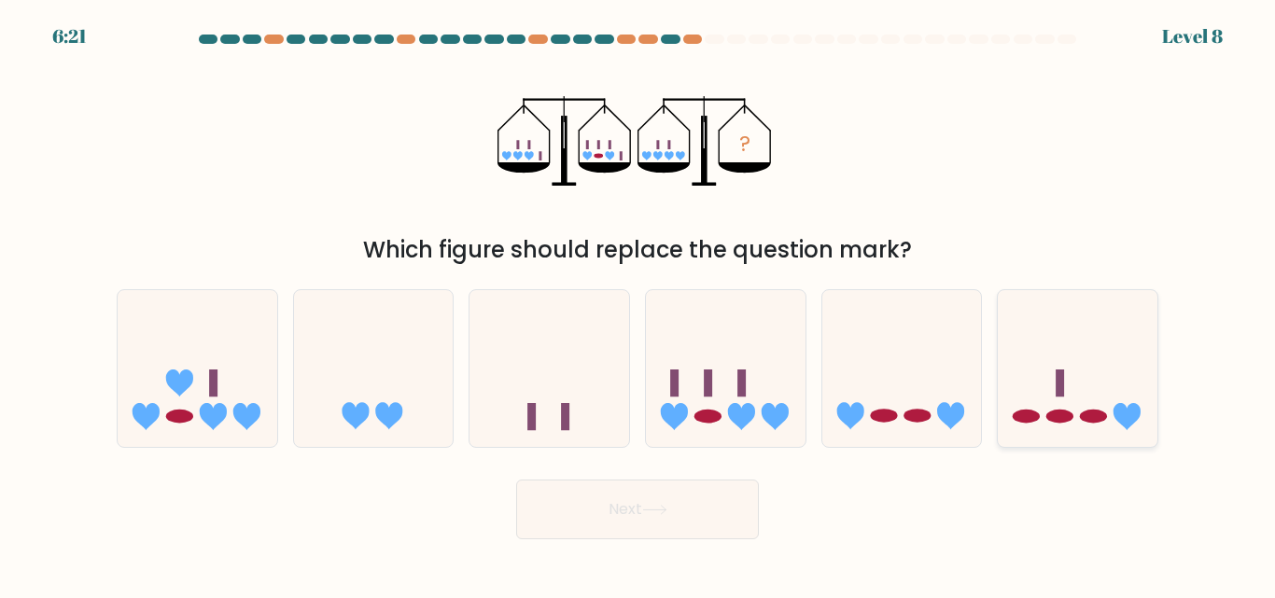
click at [1072, 363] on icon at bounding box center [1078, 368] width 160 height 132
click at [638, 304] on input "f." at bounding box center [637, 302] width 1 height 5
radio input "true"
click at [726, 497] on button "Next" at bounding box center [637, 510] width 243 height 60
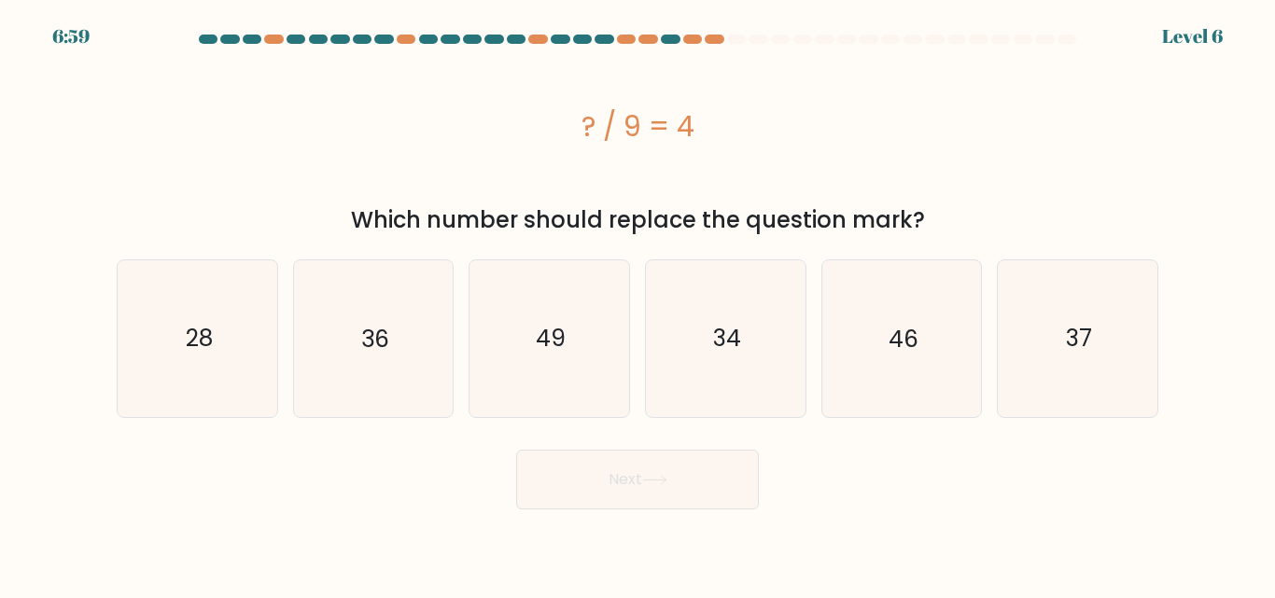
drag, startPoint x: 568, startPoint y: 130, endPoint x: 759, endPoint y: 121, distance: 190.6
click at [759, 121] on div "? / 9 = 4" at bounding box center [638, 126] width 1042 height 42
copy div "? / 9 = 4"
click at [379, 362] on icon "36" at bounding box center [373, 338] width 156 height 156
click at [637, 304] on input "b. 36" at bounding box center [637, 302] width 1 height 5
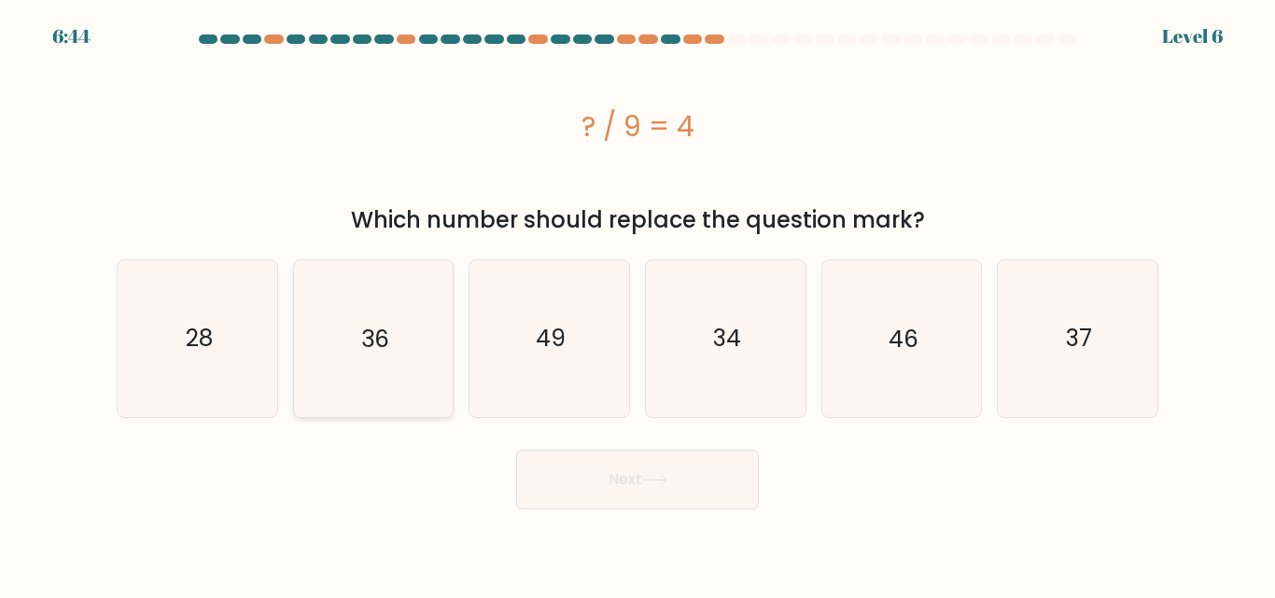
radio input "true"
click at [577, 483] on button "Next" at bounding box center [637, 480] width 243 height 60
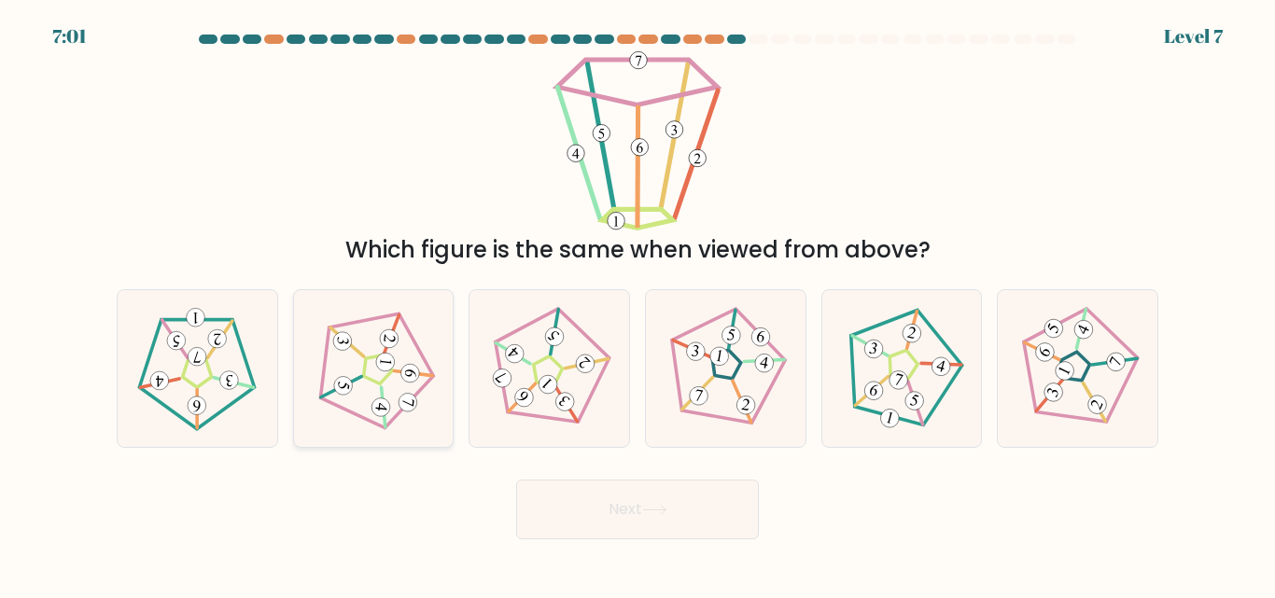
click at [406, 360] on icon at bounding box center [373, 368] width 125 height 125
click at [637, 304] on input "b." at bounding box center [637, 302] width 1 height 5
radio input "true"
click at [575, 492] on button "Next" at bounding box center [637, 510] width 243 height 60
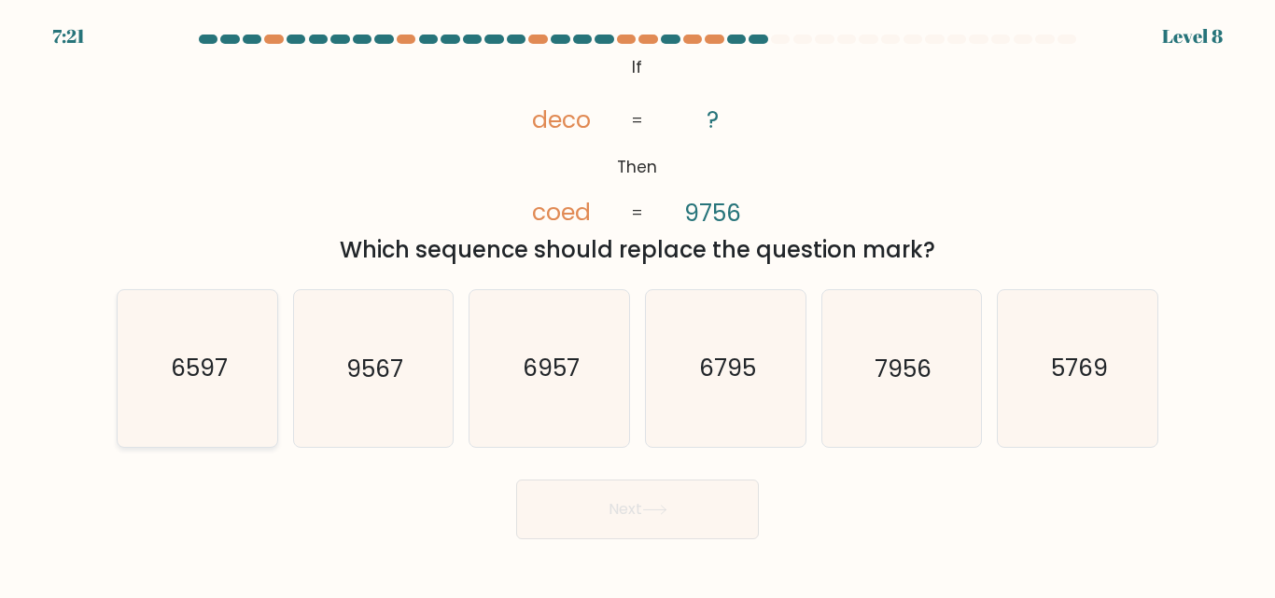
click at [219, 366] on text "6597" at bounding box center [198, 369] width 57 height 33
click at [637, 304] on input "a. 6597" at bounding box center [637, 302] width 1 height 5
radio input "true"
click at [679, 521] on button "Next" at bounding box center [637, 510] width 243 height 60
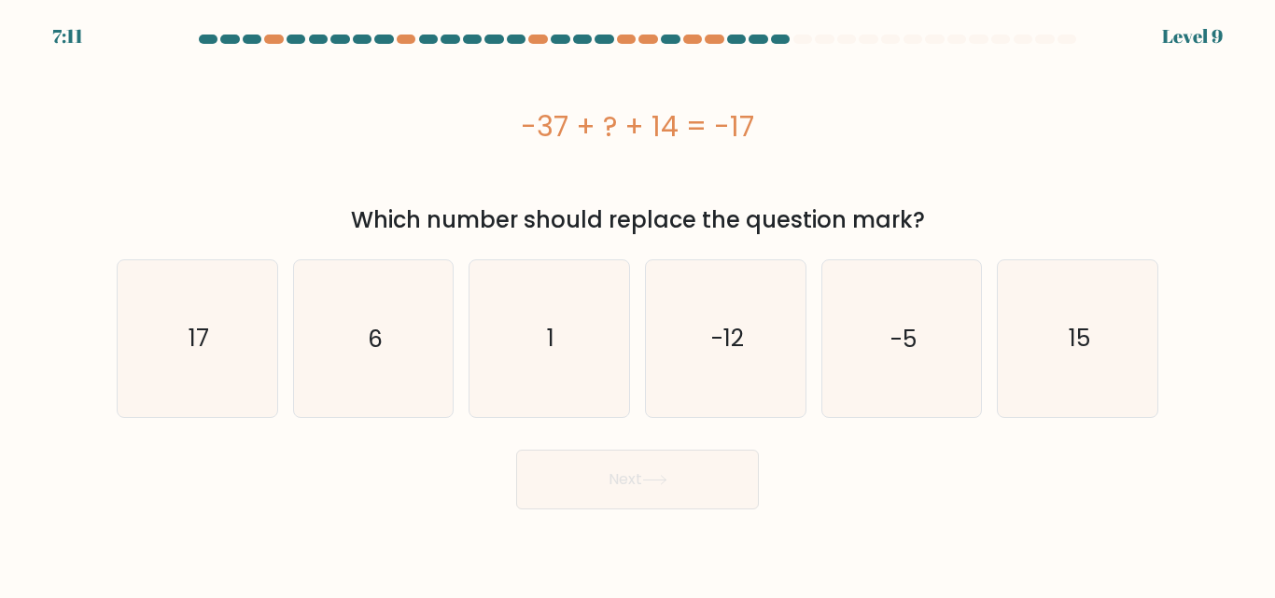
drag, startPoint x: 510, startPoint y: 112, endPoint x: 777, endPoint y: 127, distance: 267.3
click at [777, 127] on div "-37 + ? + 14 = -17" at bounding box center [638, 126] width 1042 height 42
copy div "-37 + ? + 14 = -17"
click at [397, 317] on icon "6" at bounding box center [373, 338] width 156 height 156
click at [637, 304] on input "b. 6" at bounding box center [637, 302] width 1 height 5
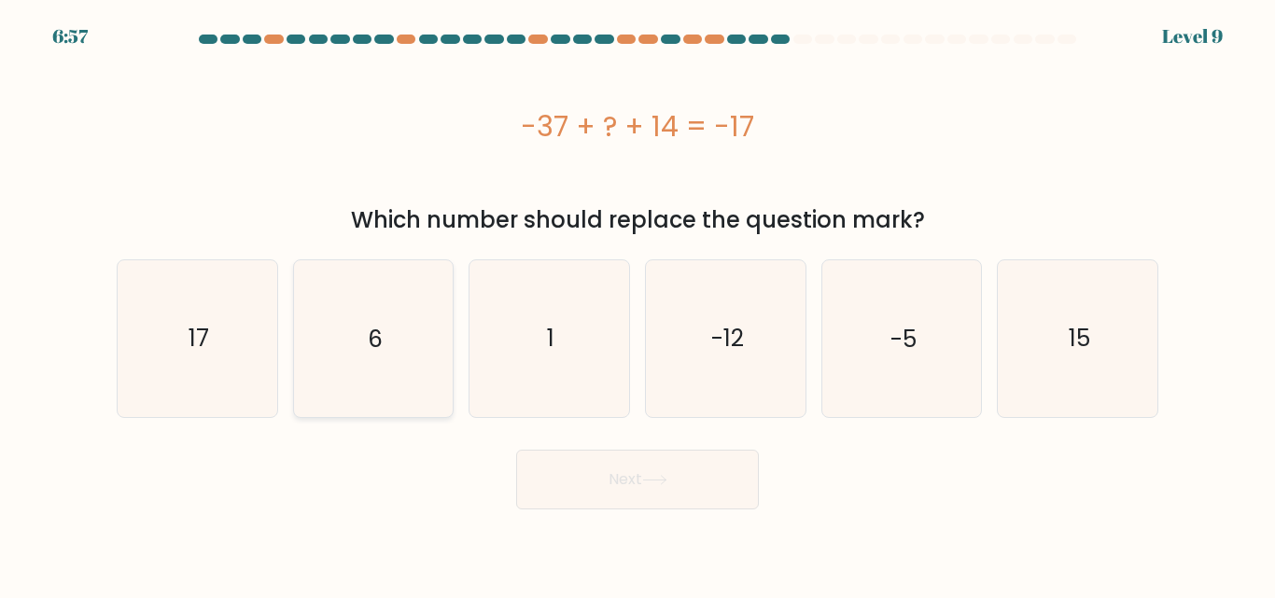
radio input "true"
click at [583, 484] on button "Next" at bounding box center [637, 480] width 243 height 60
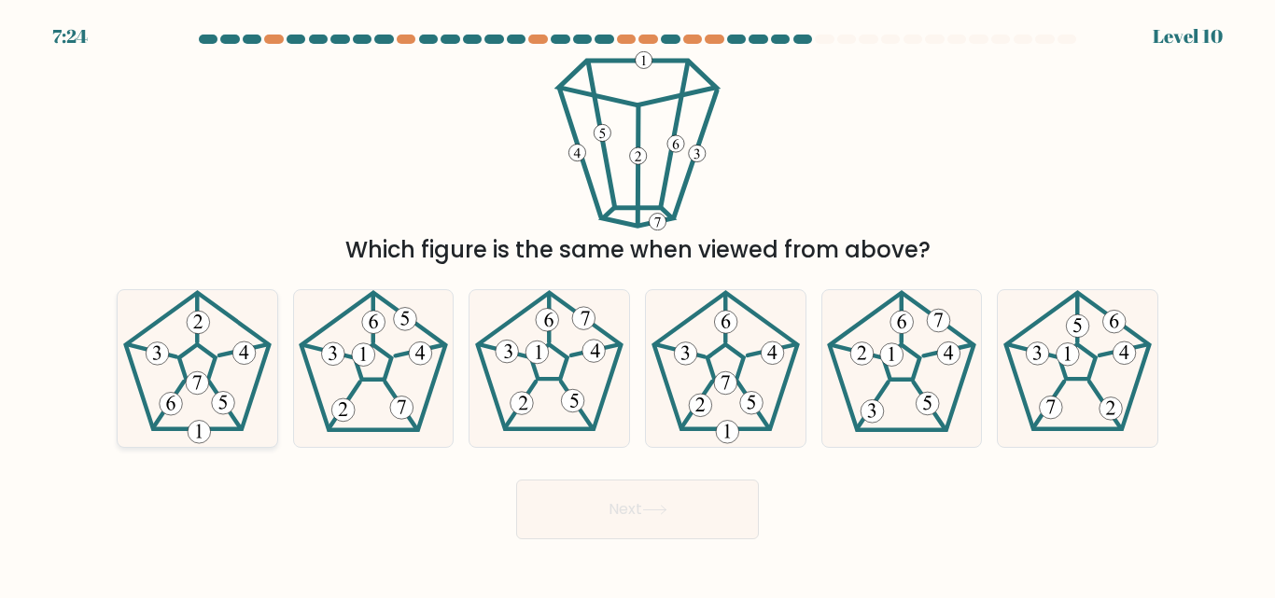
click at [235, 399] on icon at bounding box center [197, 368] width 156 height 156
click at [637, 304] on input "a." at bounding box center [637, 302] width 1 height 5
radio input "true"
click at [583, 484] on button "Next" at bounding box center [637, 510] width 243 height 60
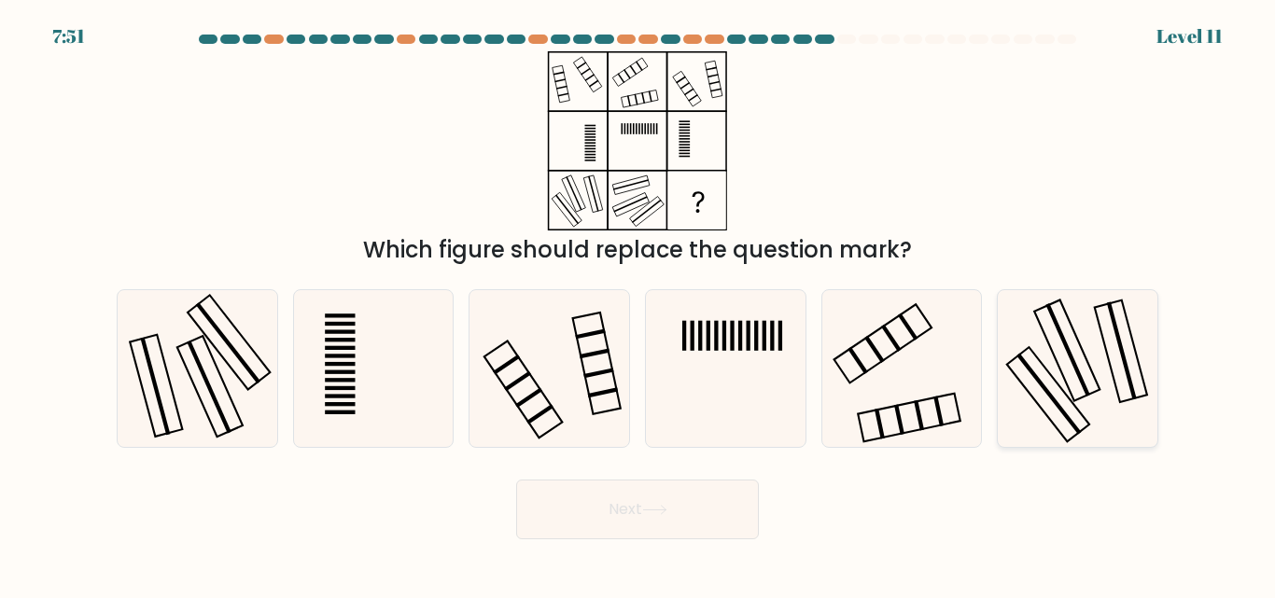
click at [1040, 368] on icon at bounding box center [1078, 368] width 156 height 156
click at [638, 304] on input "f." at bounding box center [637, 302] width 1 height 5
radio input "true"
click at [204, 412] on rect at bounding box center [209, 387] width 65 height 101
click at [637, 304] on input "a." at bounding box center [637, 302] width 1 height 5
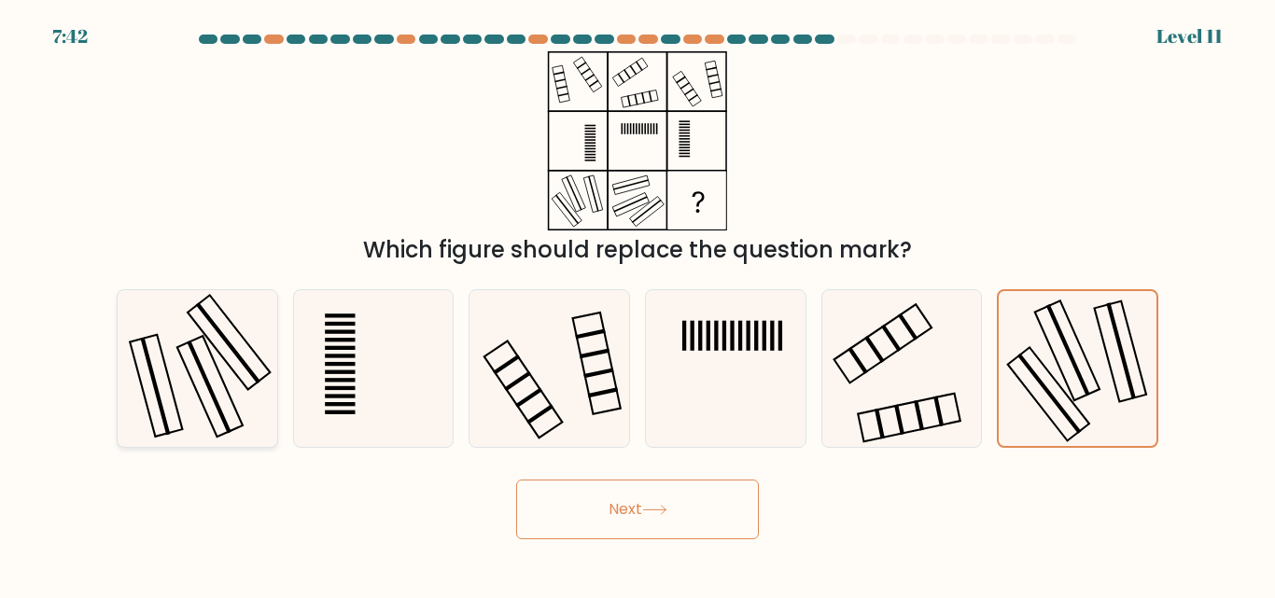
radio input "true"
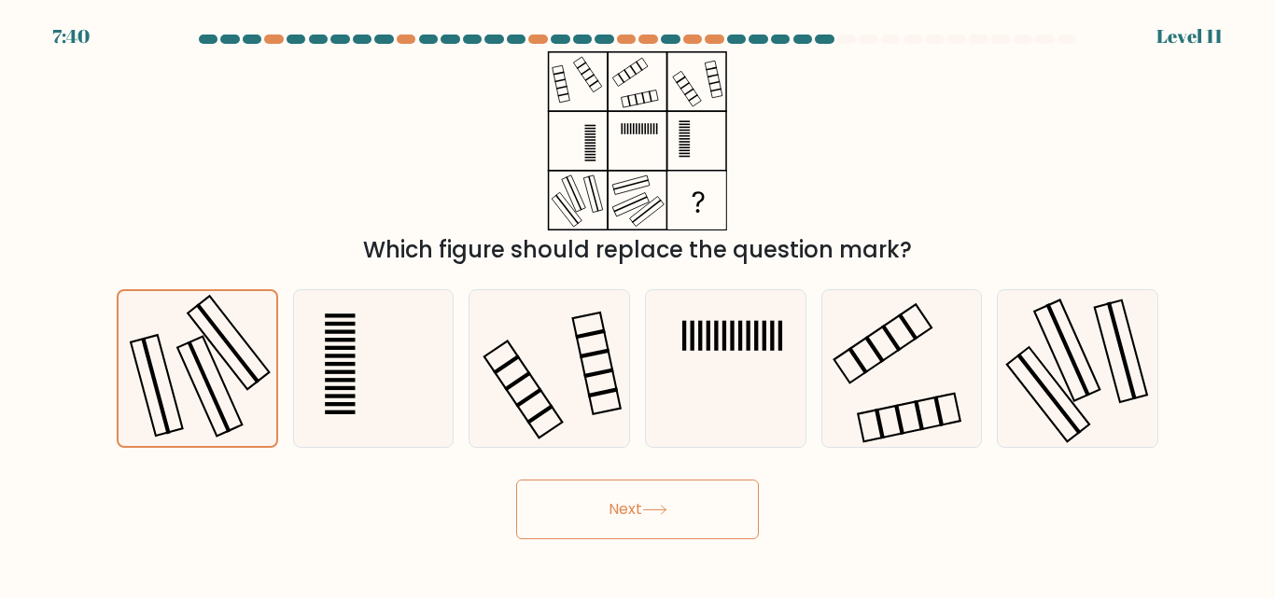
click at [586, 520] on button "Next" at bounding box center [637, 510] width 243 height 60
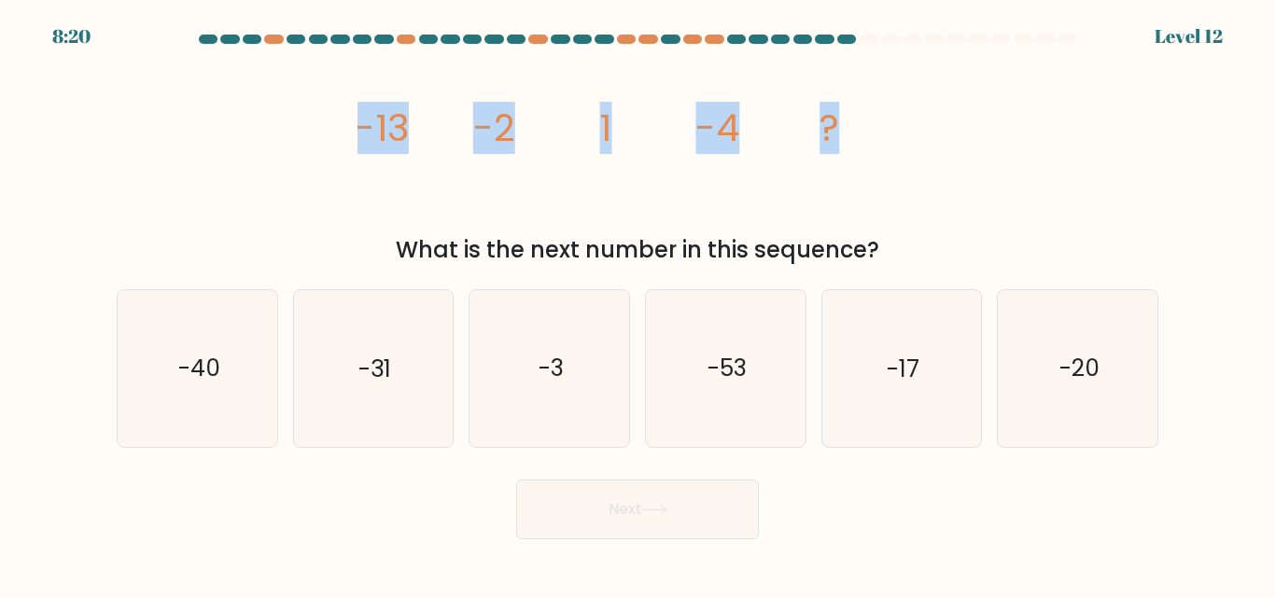
drag, startPoint x: 342, startPoint y: 120, endPoint x: 859, endPoint y: 170, distance: 519.4
click at [859, 170] on div "image/svg+xml -13 -2 1 -4 ? What is the next number in this sequence?" at bounding box center [637, 159] width 1064 height 216
copy g "-13 -2 1 -4 ?"
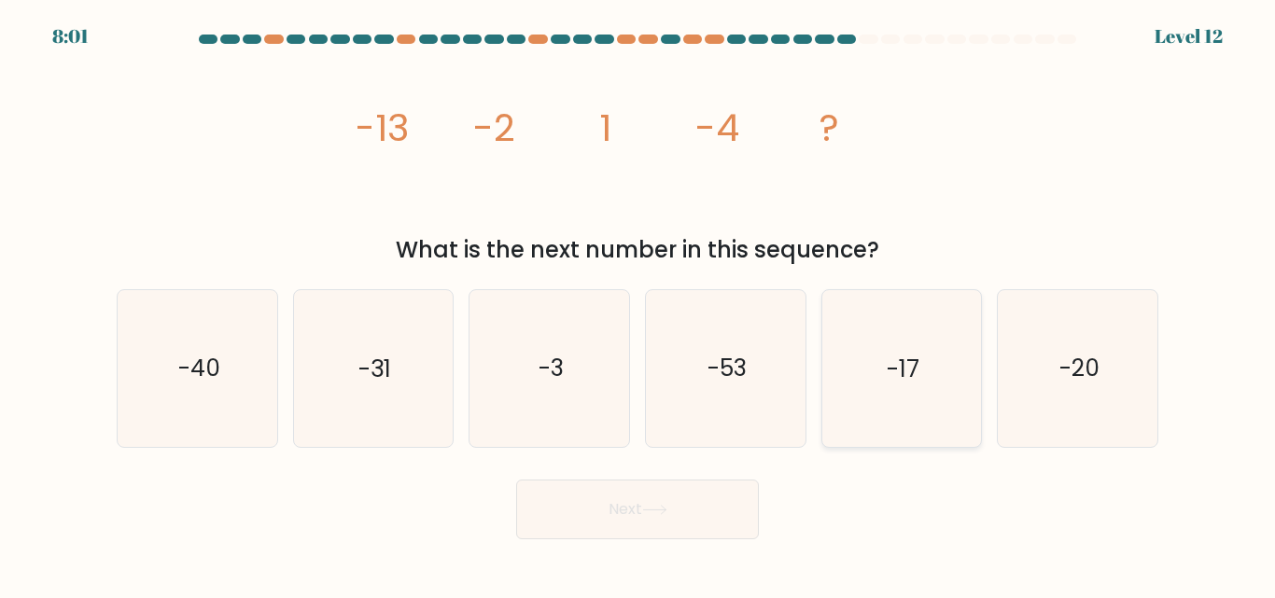
click at [913, 351] on icon "-17" at bounding box center [901, 368] width 156 height 156
click at [638, 304] on input "e. -17" at bounding box center [637, 302] width 1 height 5
radio input "true"
click at [705, 520] on button "Next" at bounding box center [637, 510] width 243 height 60
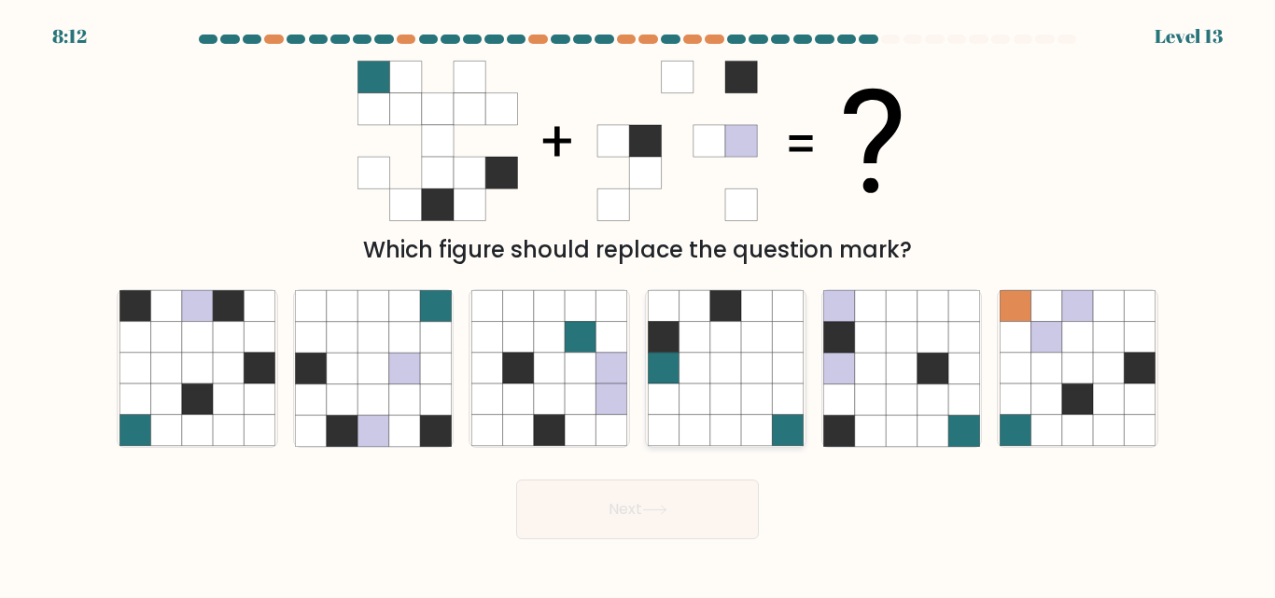
click at [707, 426] on icon at bounding box center [693, 430] width 31 height 31
click at [638, 304] on input "d." at bounding box center [637, 302] width 1 height 5
radio input "true"
click at [578, 524] on button "Next" at bounding box center [637, 510] width 243 height 60
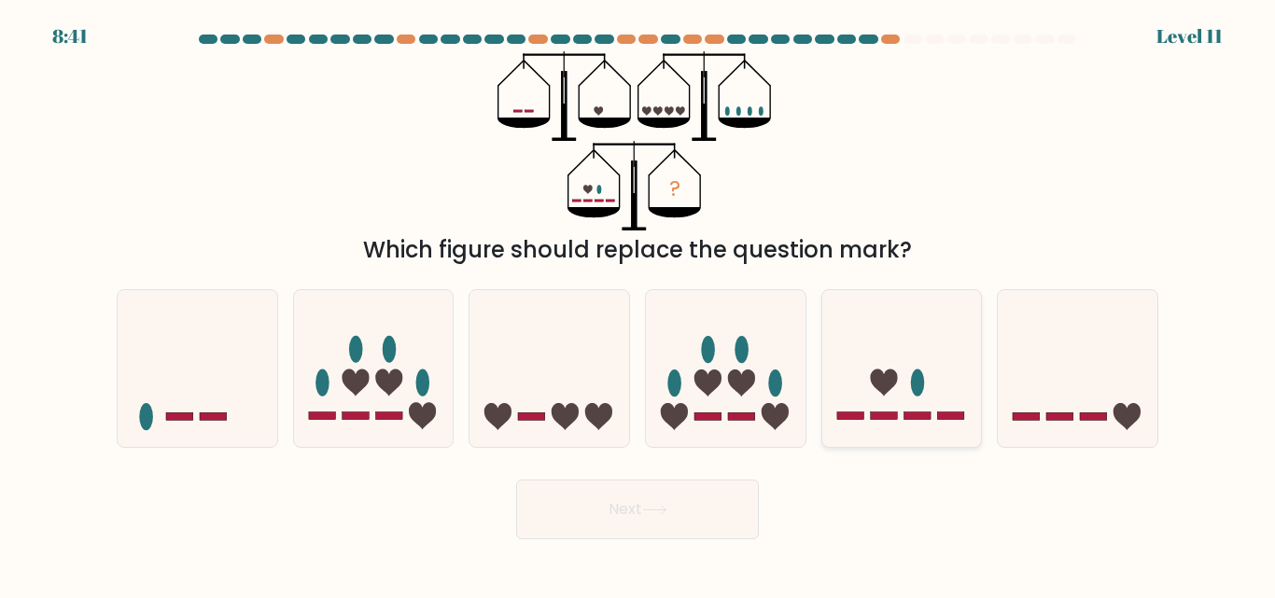
click at [897, 371] on icon at bounding box center [902, 368] width 160 height 132
click at [638, 304] on input "e." at bounding box center [637, 302] width 1 height 5
radio input "true"
click at [666, 538] on button "Next" at bounding box center [637, 510] width 243 height 60
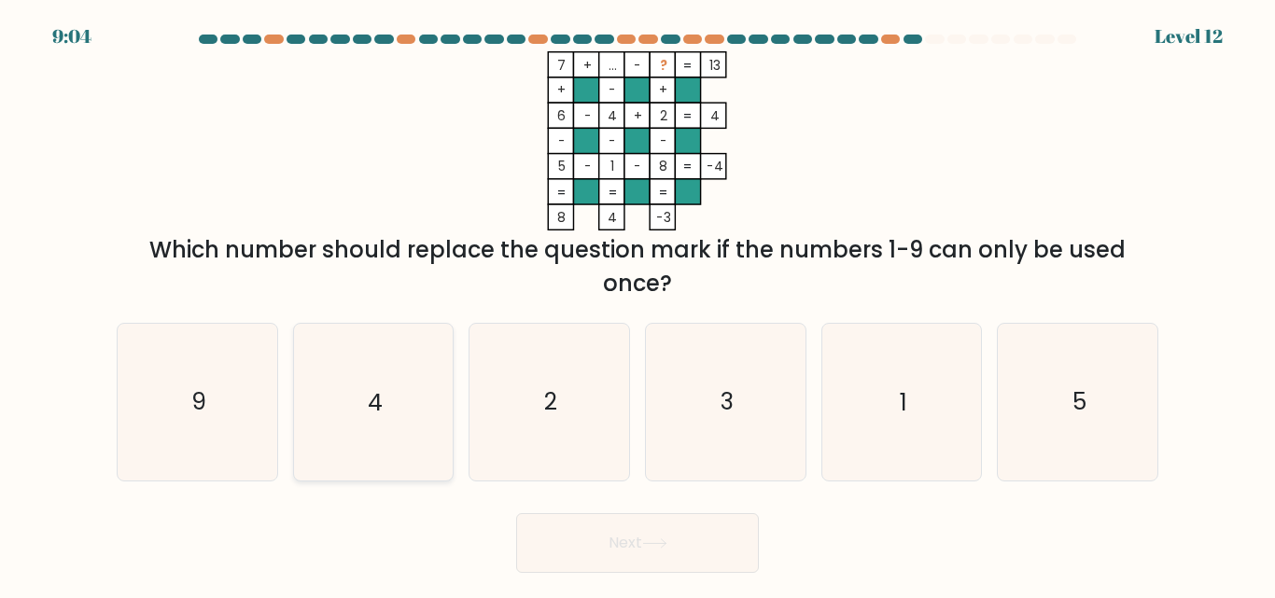
click at [371, 391] on text "4" at bounding box center [375, 402] width 15 height 33
click at [637, 304] on input "b. 4" at bounding box center [637, 302] width 1 height 5
radio input "true"
click at [570, 513] on button "Next" at bounding box center [637, 543] width 243 height 60
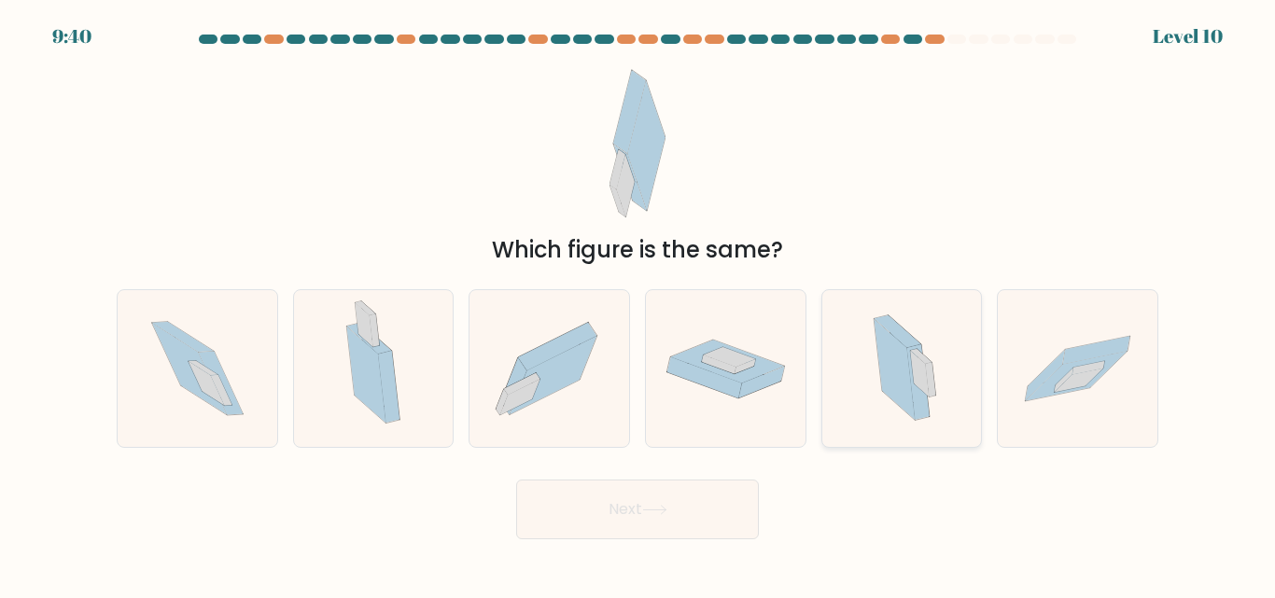
click at [889, 406] on icon at bounding box center [902, 368] width 94 height 156
click at [638, 304] on input "e." at bounding box center [637, 302] width 1 height 5
radio input "true"
click at [712, 524] on button "Next" at bounding box center [637, 510] width 243 height 60
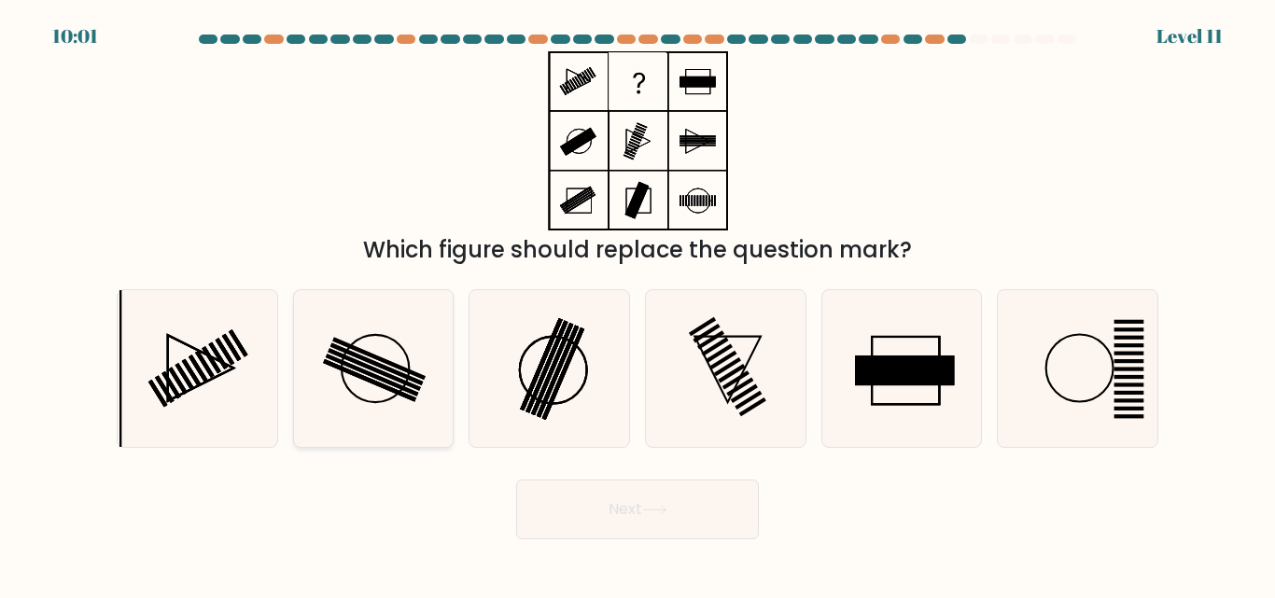
click at [402, 356] on icon at bounding box center [373, 368] width 156 height 156
click at [637, 304] on input "b." at bounding box center [637, 302] width 1 height 5
radio input "true"
click at [668, 502] on button "Next" at bounding box center [637, 510] width 243 height 60
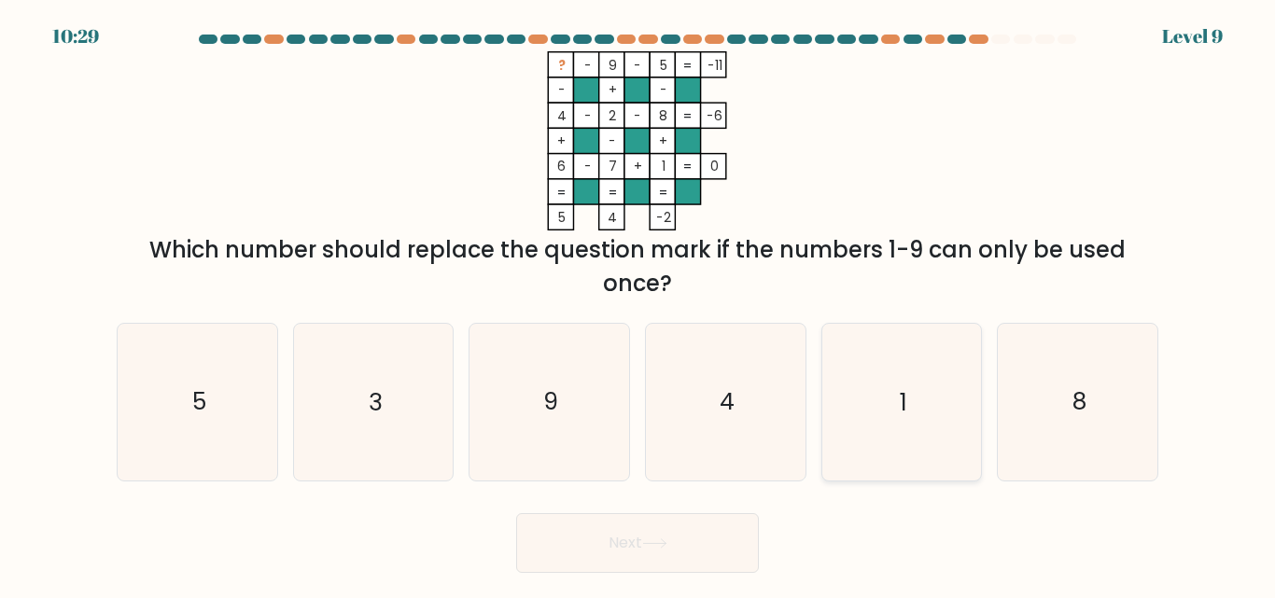
click at [906, 403] on text "1" at bounding box center [903, 402] width 7 height 33
click at [638, 304] on input "e. 1" at bounding box center [637, 302] width 1 height 5
radio input "true"
click at [667, 546] on icon at bounding box center [654, 543] width 25 height 10
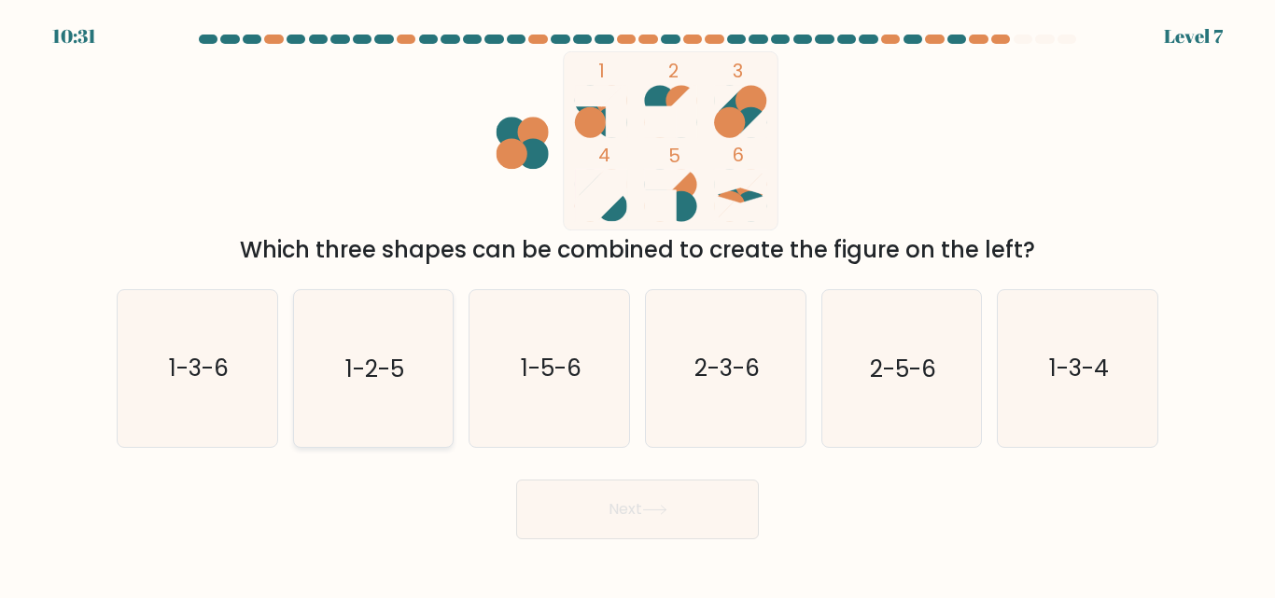
click at [372, 385] on icon "1-2-5" at bounding box center [373, 368] width 156 height 156
click at [637, 304] on input "b. 1-2-5" at bounding box center [637, 302] width 1 height 5
radio input "true"
click at [569, 499] on button "Next" at bounding box center [637, 510] width 243 height 60
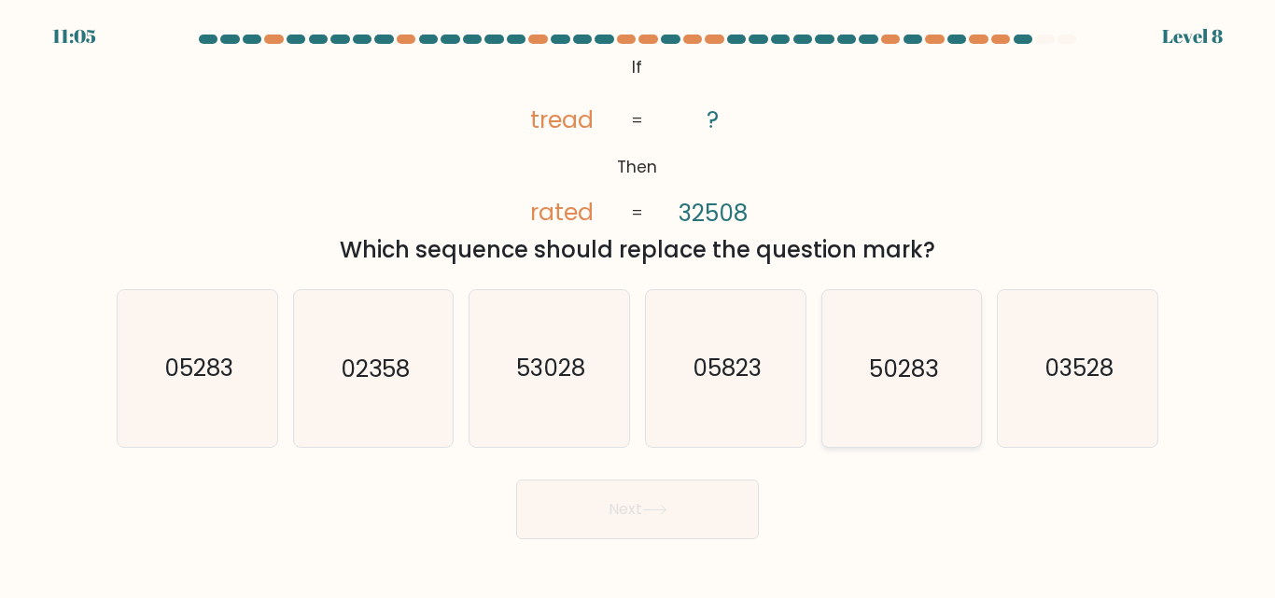
click at [862, 390] on icon "50283" at bounding box center [901, 368] width 156 height 156
click at [638, 304] on input "e. 50283" at bounding box center [637, 302] width 1 height 5
radio input "true"
click at [572, 373] on text "53028" at bounding box center [550, 369] width 69 height 33
click at [637, 304] on input "c. 53028" at bounding box center [637, 302] width 1 height 5
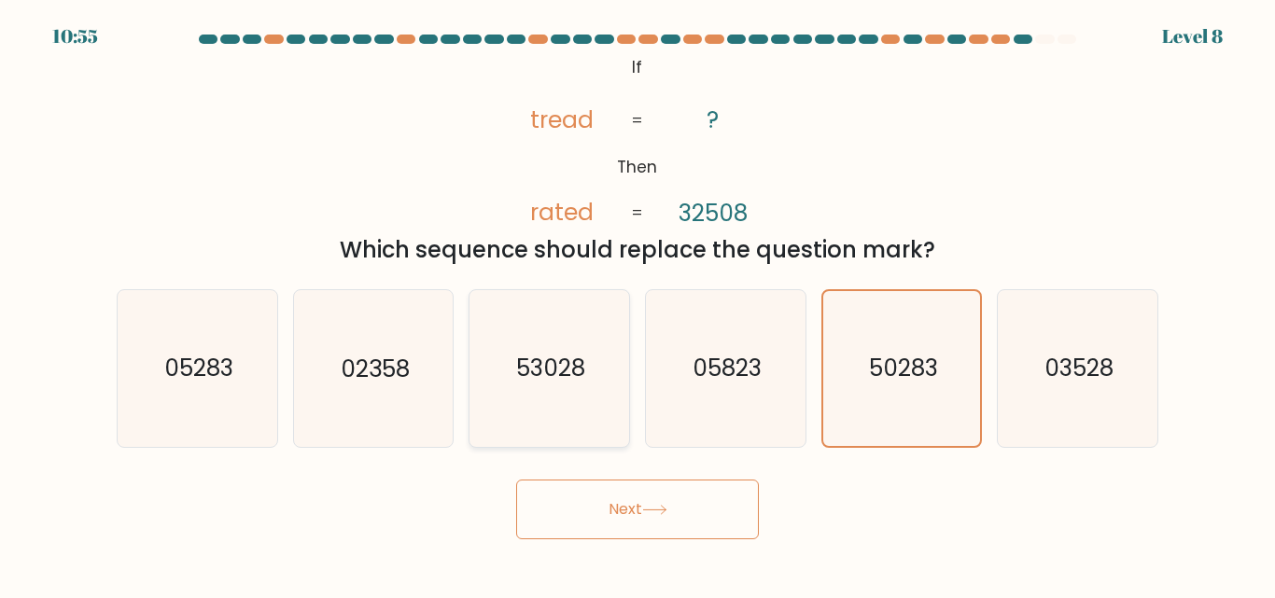
radio input "true"
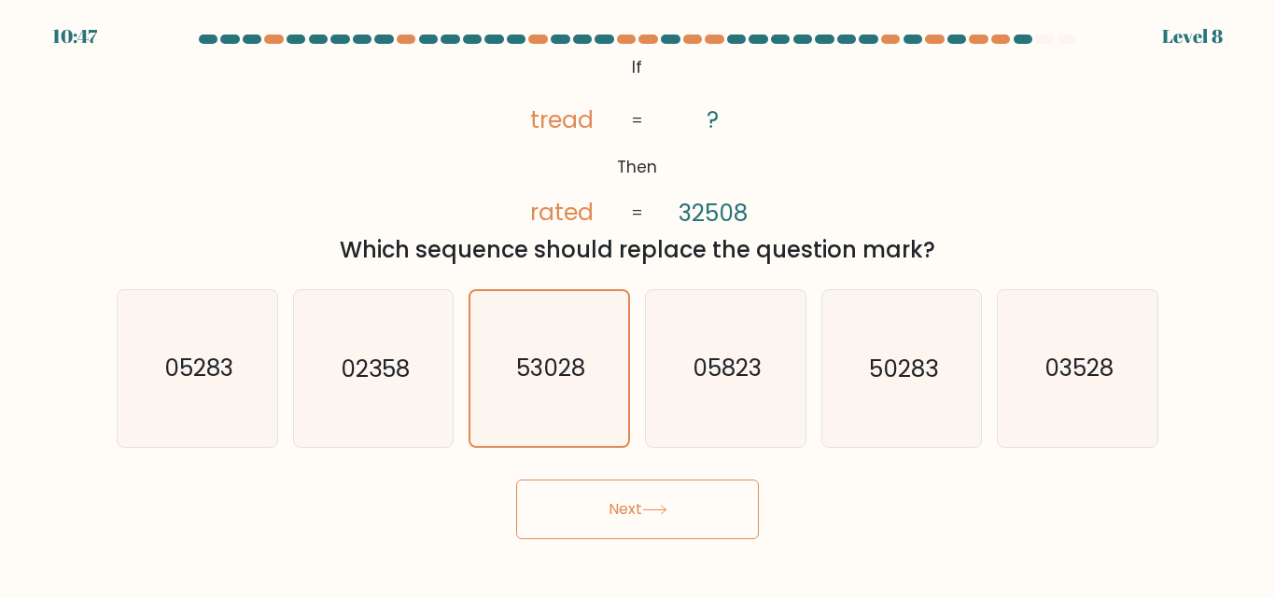
click at [633, 504] on button "Next" at bounding box center [637, 510] width 243 height 60
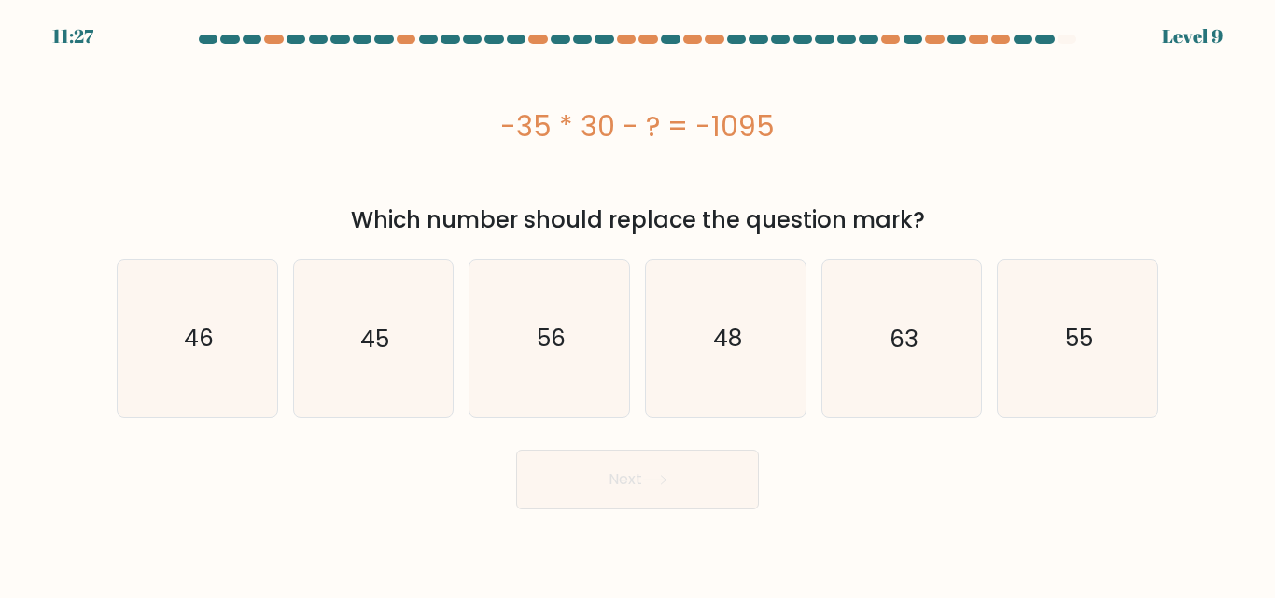
drag, startPoint x: 496, startPoint y: 137, endPoint x: 796, endPoint y: 118, distance: 300.2
click at [796, 118] on div "-35 * 30 - ? = -1095" at bounding box center [638, 126] width 1042 height 42
copy div "-35 * 30 - ? = -1095"
click at [431, 325] on icon "45" at bounding box center [373, 338] width 156 height 156
click at [637, 304] on input "b. 45" at bounding box center [637, 302] width 1 height 5
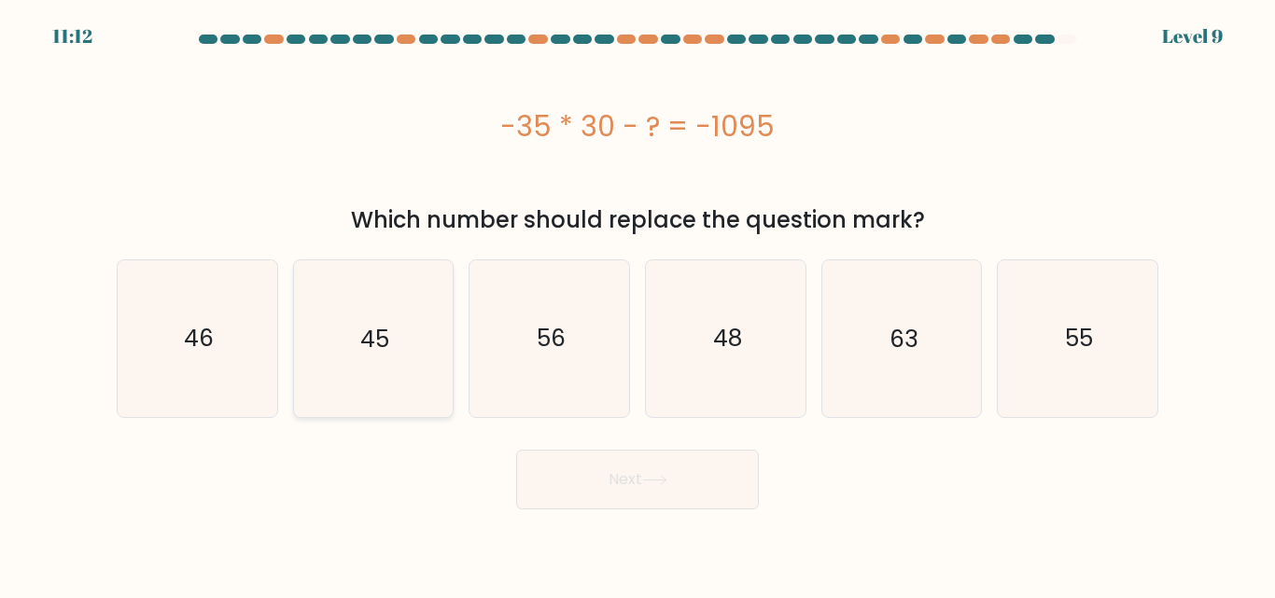
radio input "true"
click at [579, 465] on button "Next" at bounding box center [637, 480] width 243 height 60
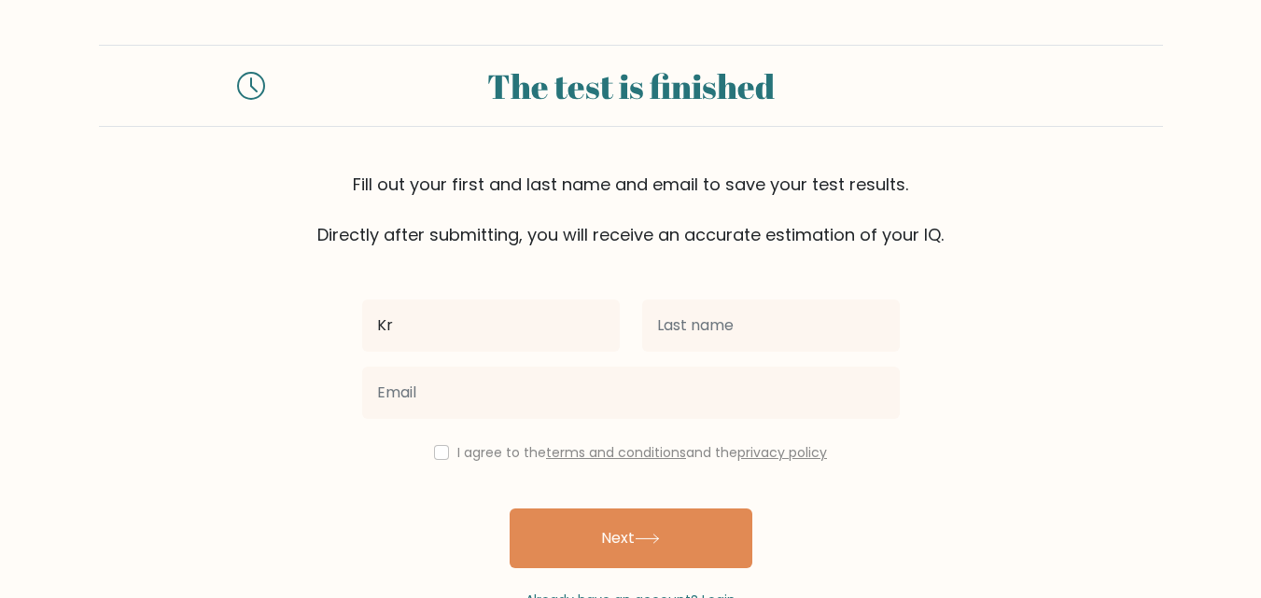
type input "Kristel"
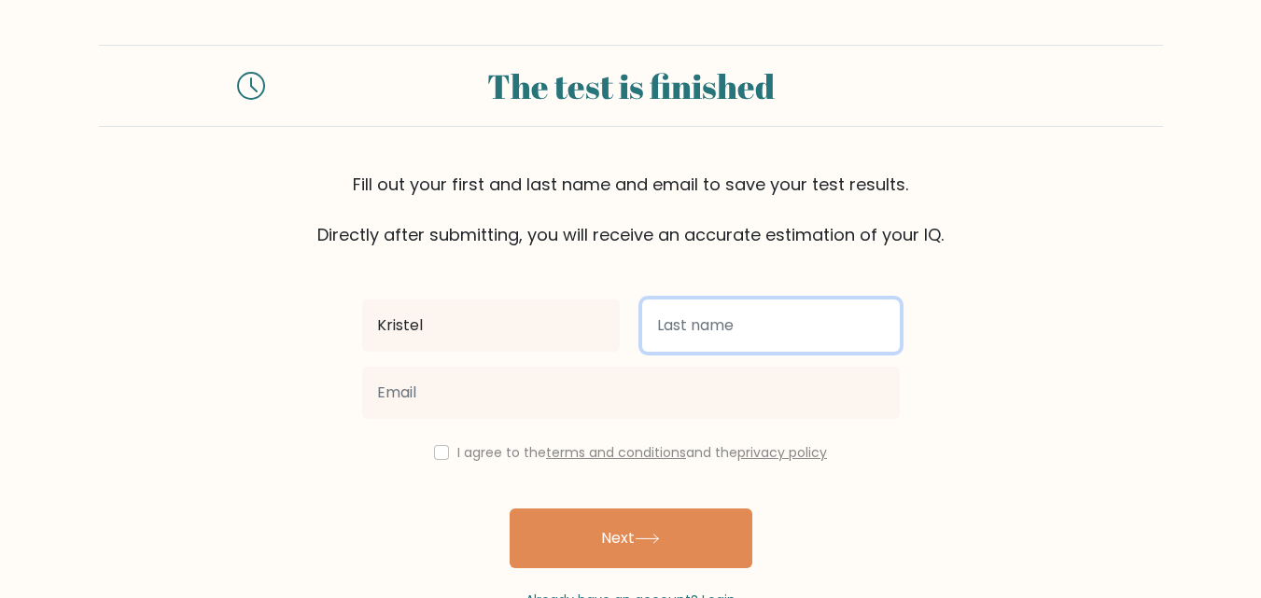
click at [671, 340] on input "text" at bounding box center [771, 326] width 258 height 52
type input "Aballe"
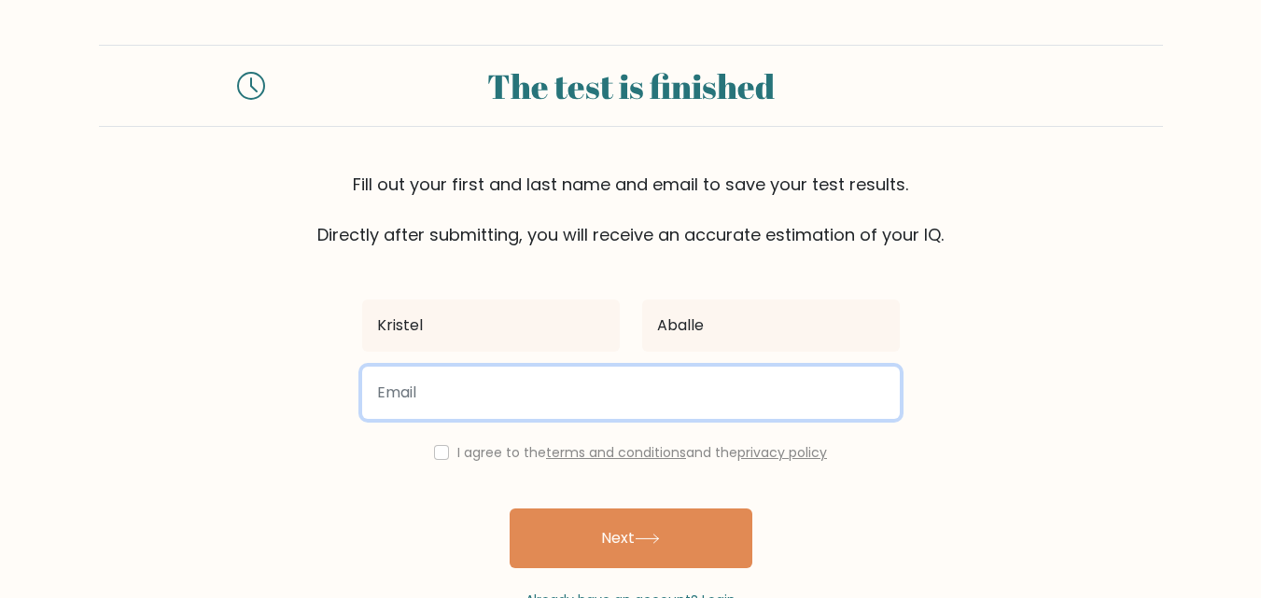
click at [676, 400] on input "email" at bounding box center [631, 393] width 538 height 52
type input "kdn.aballe@gmail.com"
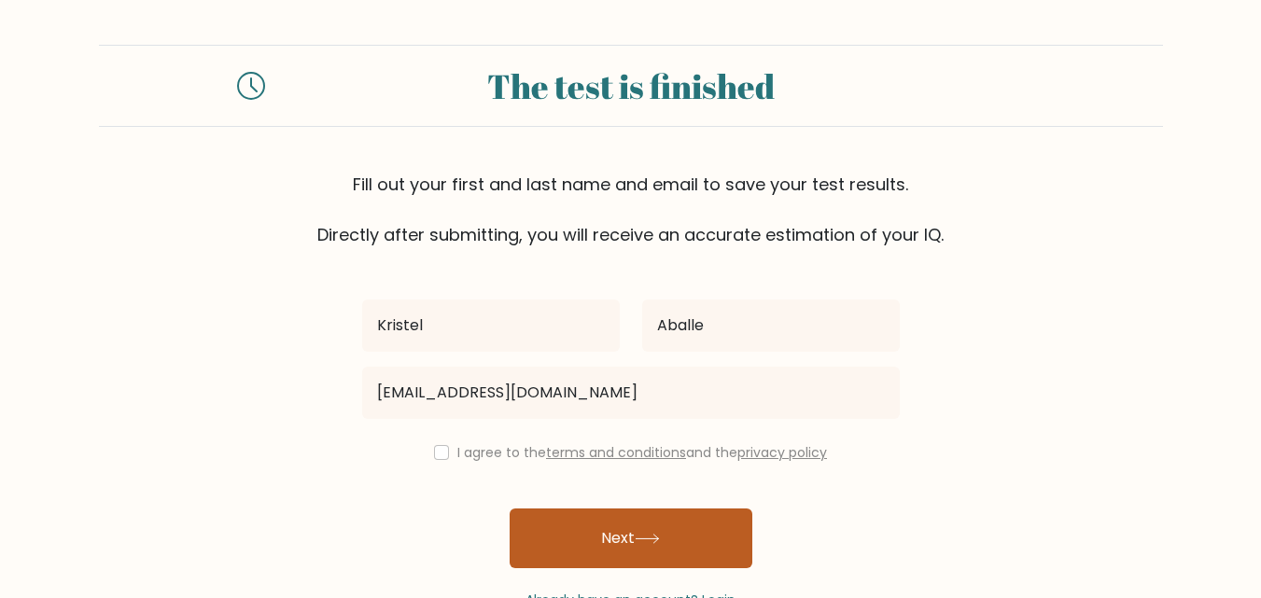
click at [594, 536] on button "Next" at bounding box center [631, 539] width 243 height 60
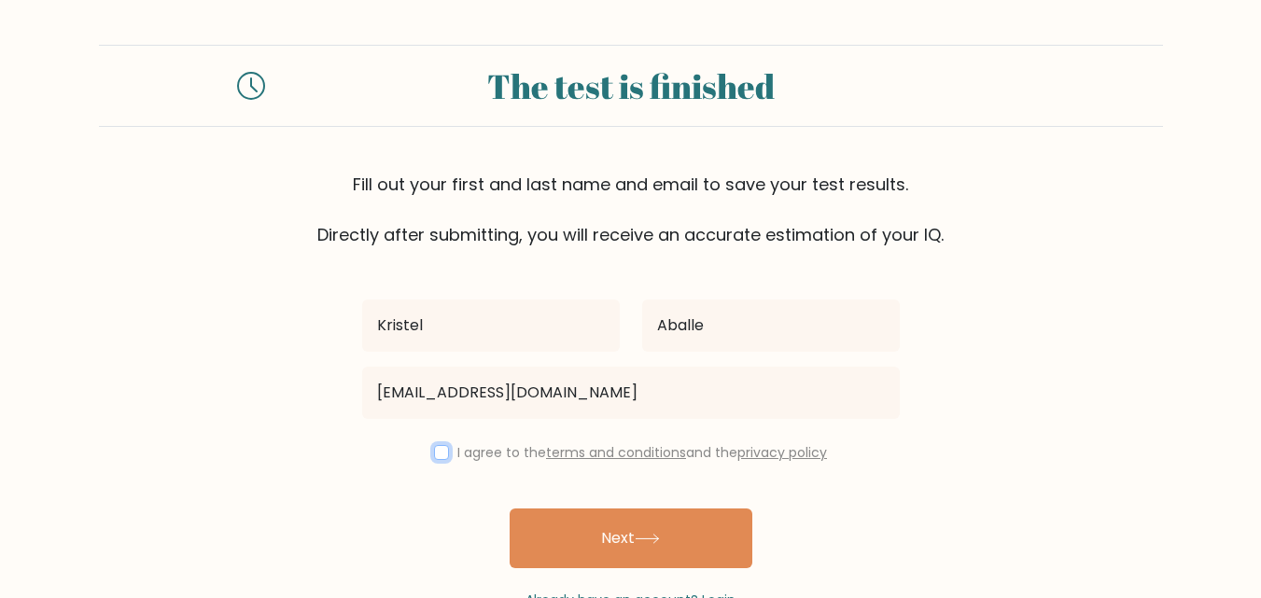
click at [440, 458] on input "checkbox" at bounding box center [441, 452] width 15 height 15
checkbox input "true"
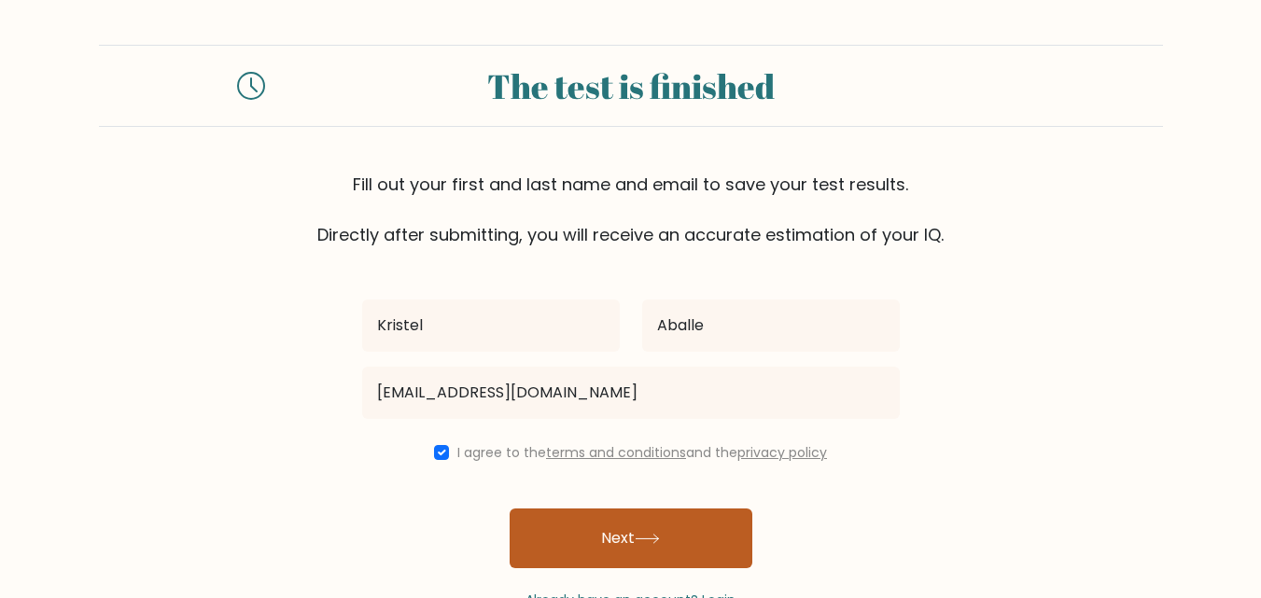
click at [572, 548] on button "Next" at bounding box center [631, 539] width 243 height 60
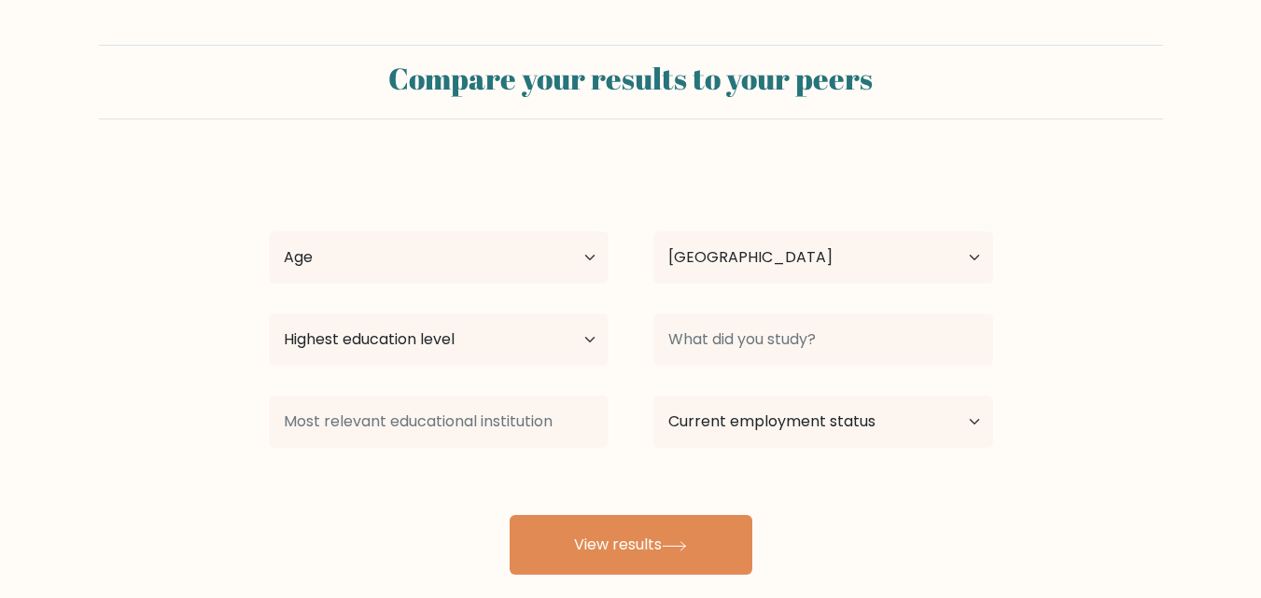
select select "PH"
click at [567, 259] on select "Age Under [DEMOGRAPHIC_DATA] [DEMOGRAPHIC_DATA] [DEMOGRAPHIC_DATA] [DEMOGRAPHIC…" at bounding box center [439, 257] width 340 height 52
select select "35_44"
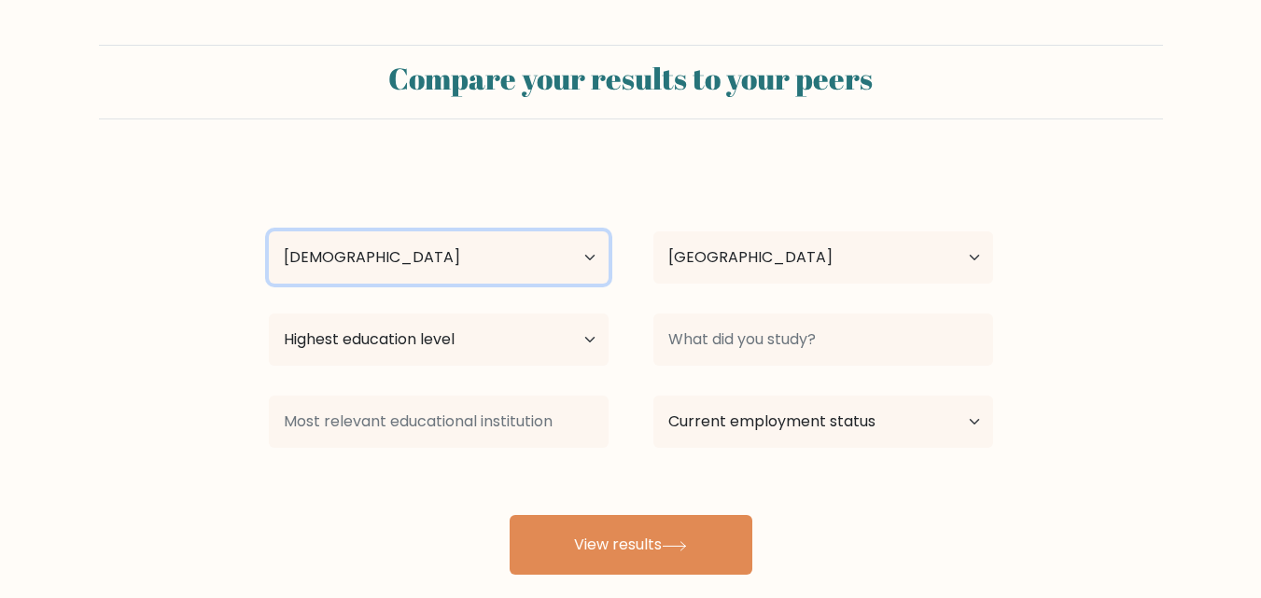
click at [269, 231] on select "Age Under [DEMOGRAPHIC_DATA] [DEMOGRAPHIC_DATA] [DEMOGRAPHIC_DATA] [DEMOGRAPHIC…" at bounding box center [439, 257] width 340 height 52
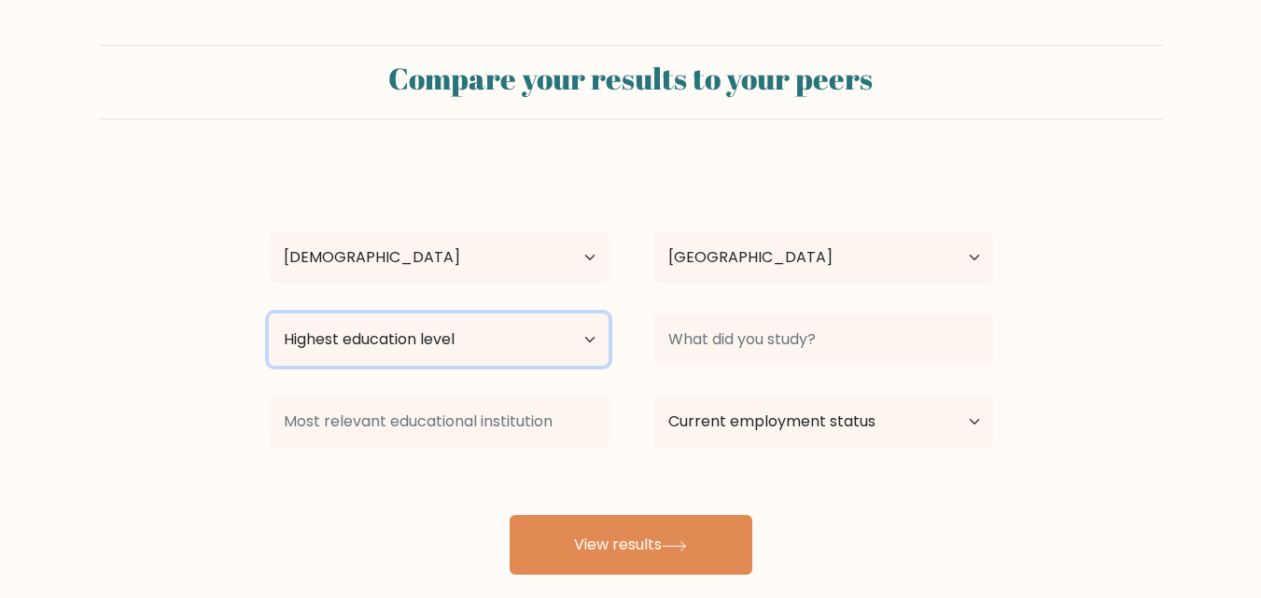
click at [578, 354] on select "Highest education level No schooling Primary Lower Secondary Upper Secondary Oc…" at bounding box center [439, 340] width 340 height 52
select select "bachelors_degree"
click at [269, 314] on select "Highest education level No schooling Primary Lower Secondary Upper Secondary Oc…" at bounding box center [439, 340] width 340 height 52
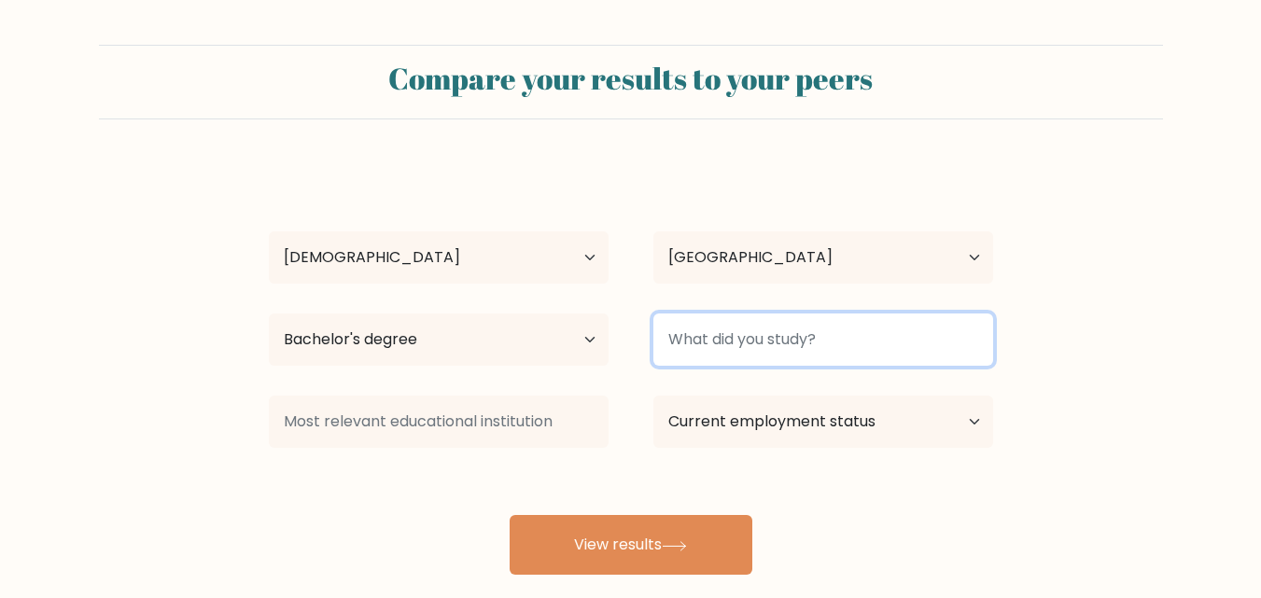
click at [739, 331] on input at bounding box center [823, 340] width 340 height 52
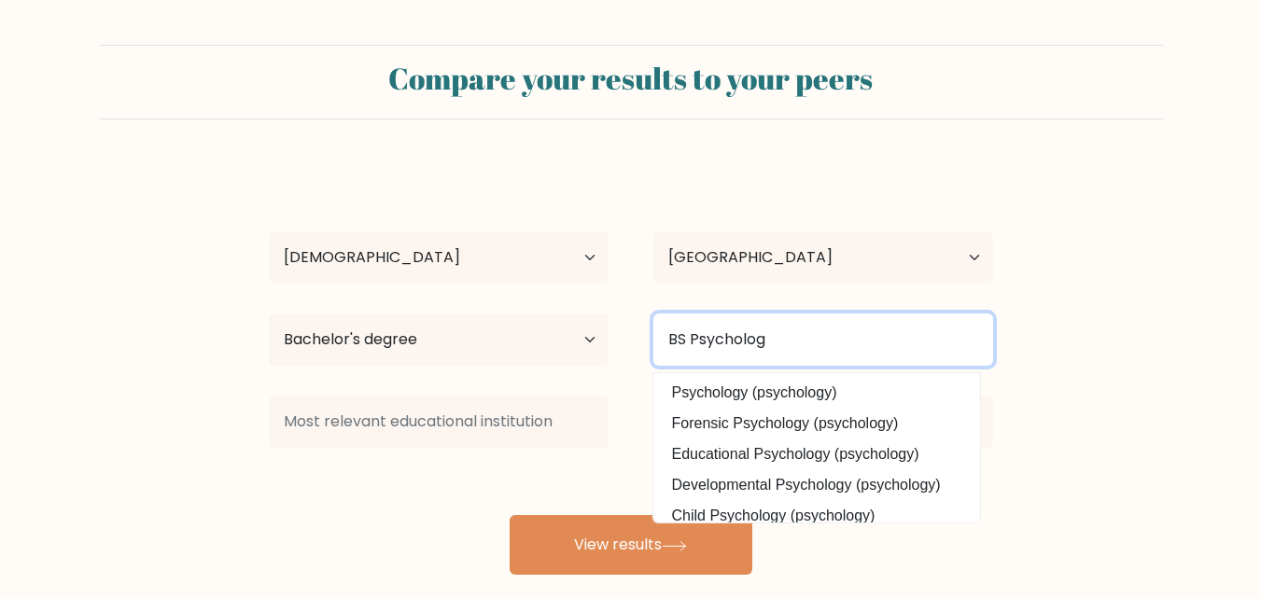
type input "BS Psycholog"
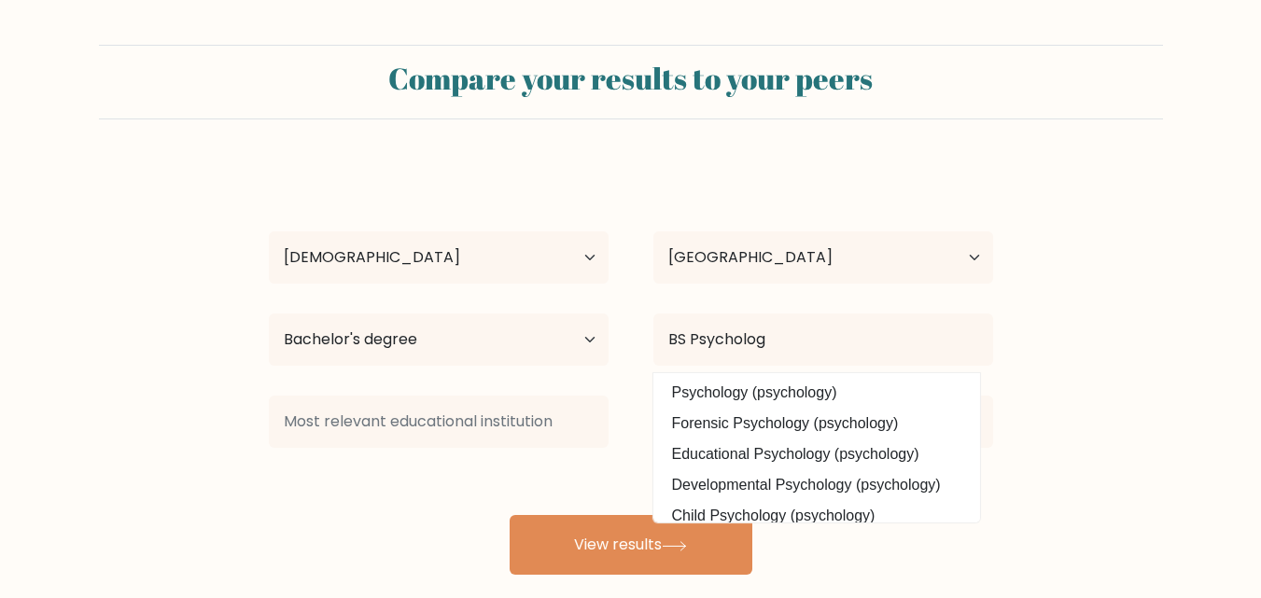
click at [767, 407] on div "Kristel Aballe Age Under 18 years old 18-24 years old 25-34 years old 35-44 yea…" at bounding box center [631, 369] width 747 height 411
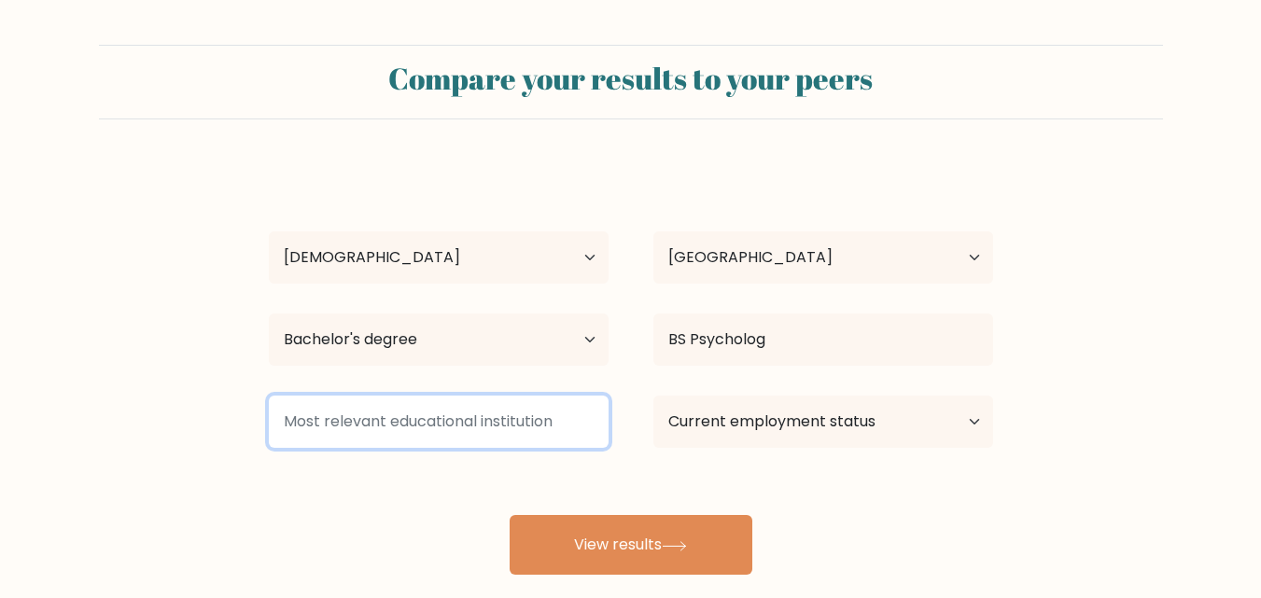
click at [538, 436] on input at bounding box center [439, 422] width 340 height 52
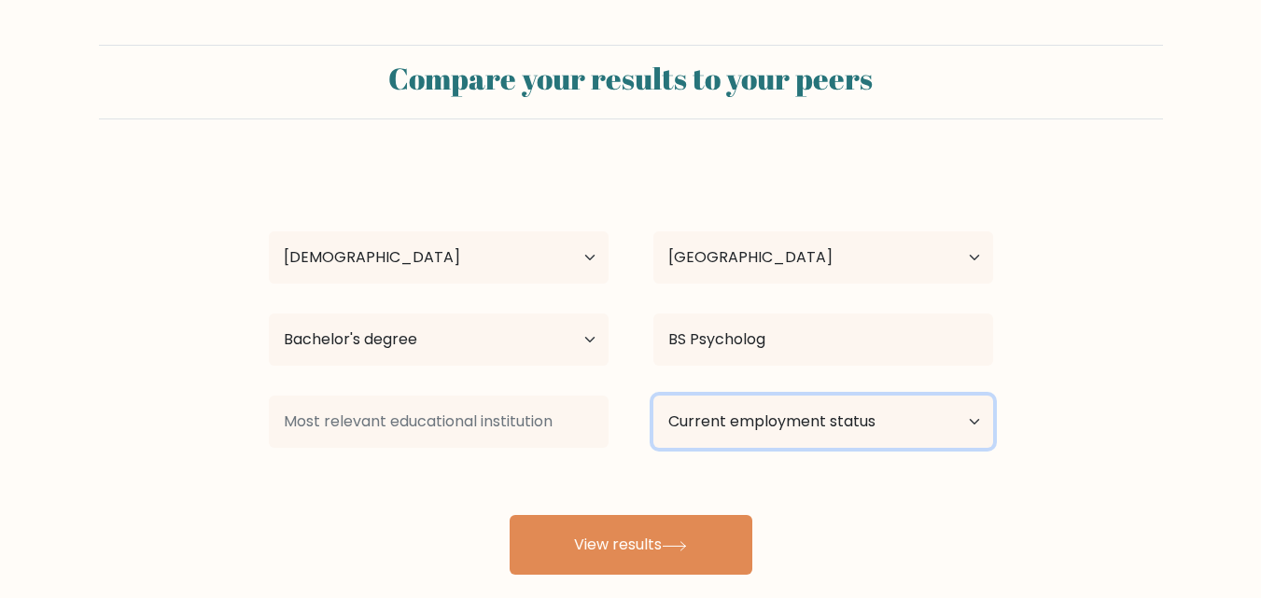
click at [778, 425] on select "Current employment status Employed Student Retired Other / prefer not to answer" at bounding box center [823, 422] width 340 height 52
select select "other"
click at [653, 396] on select "Current employment status Employed Student Retired Other / prefer not to answer" at bounding box center [823, 422] width 340 height 52
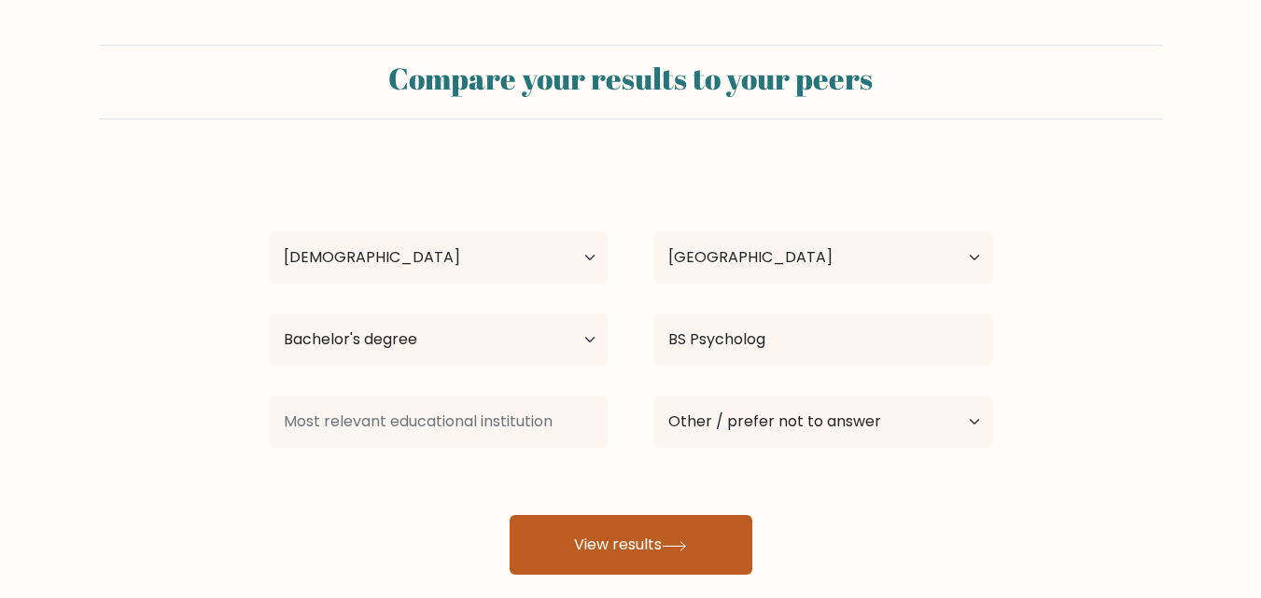
click at [716, 561] on button "View results" at bounding box center [631, 545] width 243 height 60
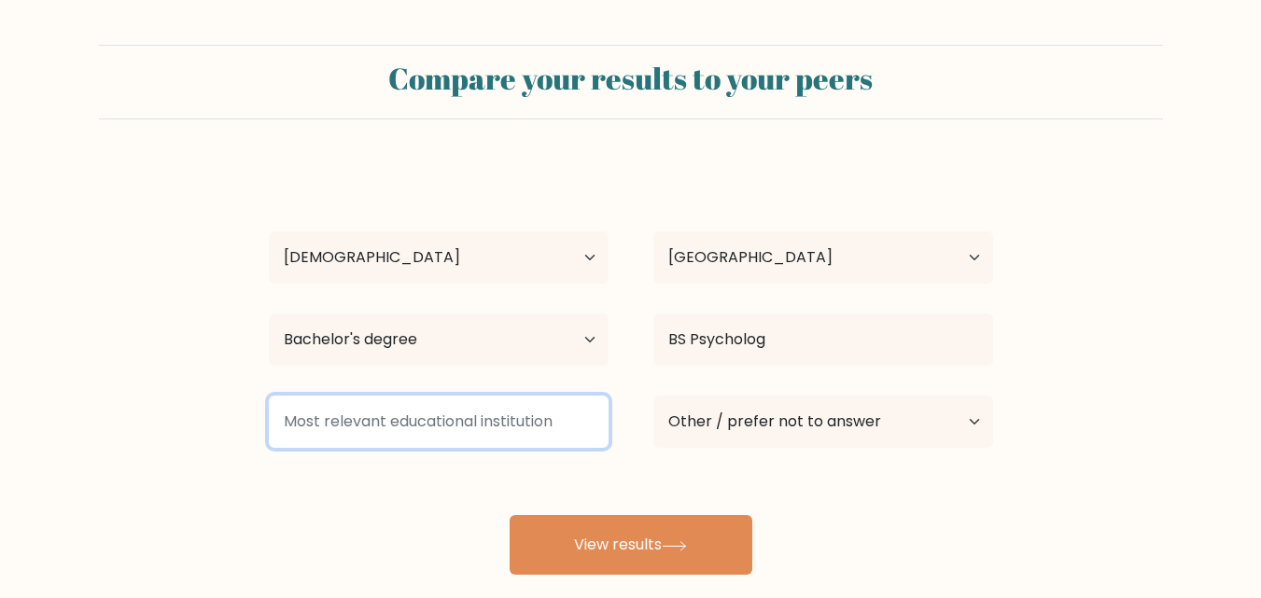
click at [516, 429] on input at bounding box center [439, 422] width 340 height 52
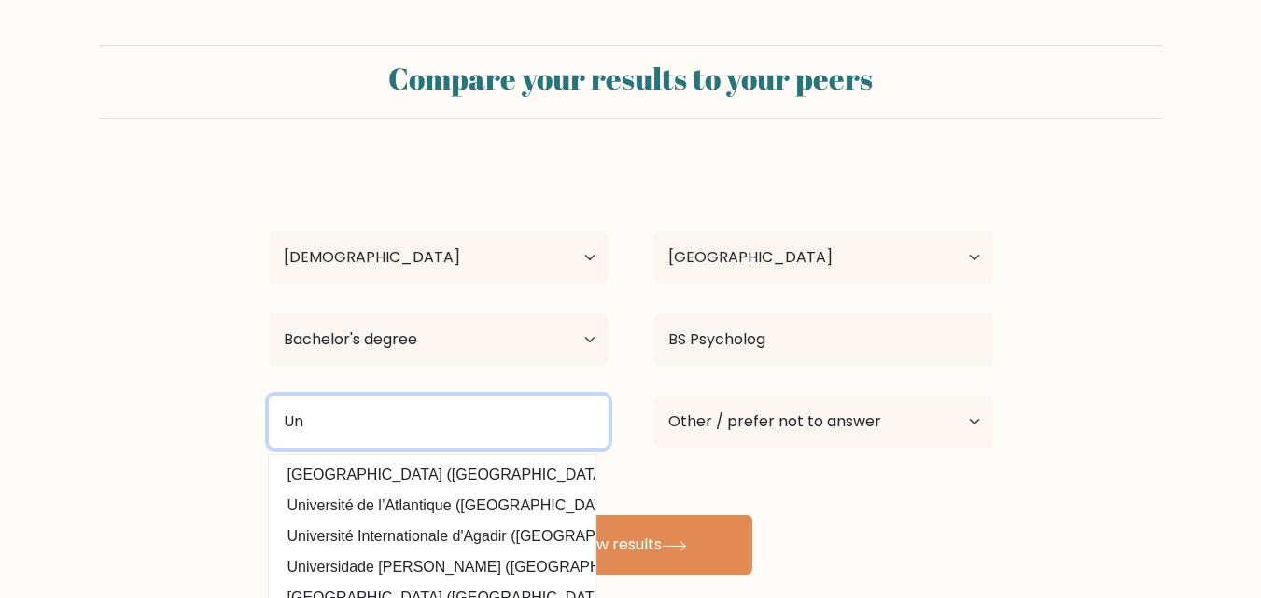
type input "U"
type input "X"
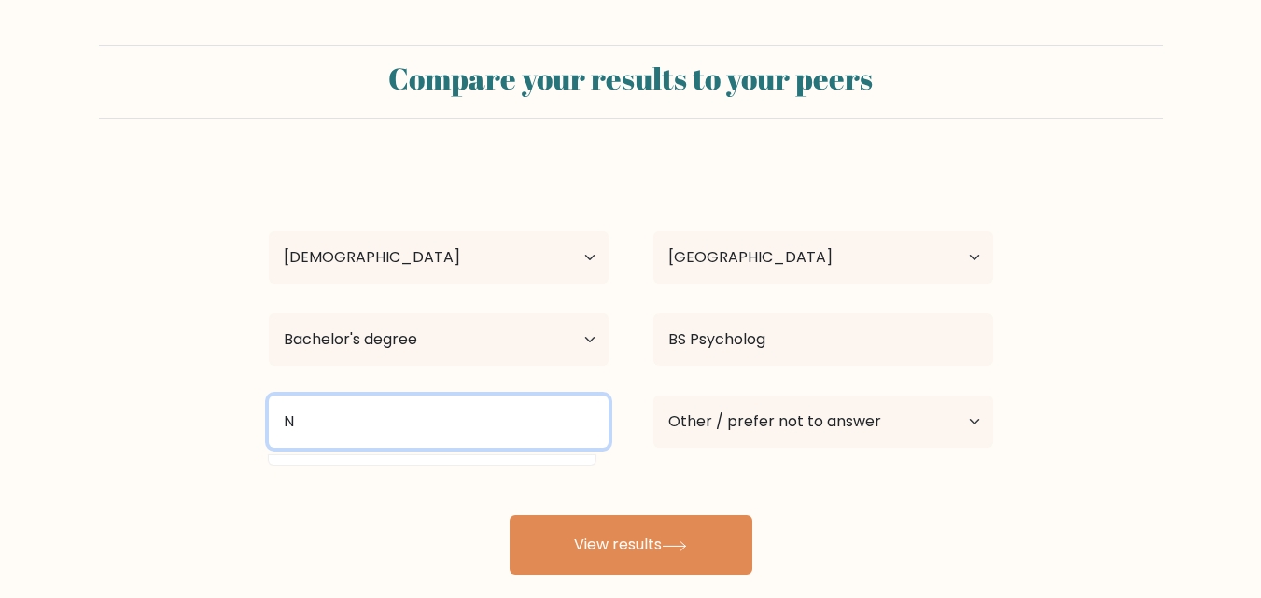
type input "N"
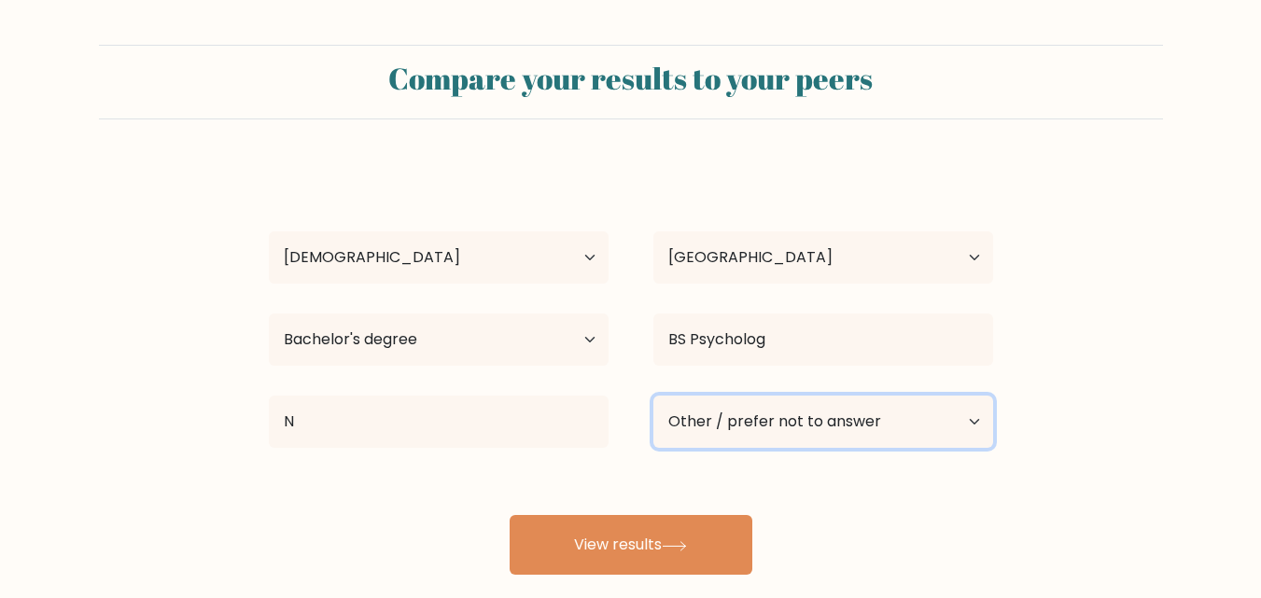
drag, startPoint x: 875, startPoint y: 419, endPoint x: 670, endPoint y: 426, distance: 205.5
click at [670, 426] on select "Current employment status Employed Student Retired Other / prefer not to answer" at bounding box center [823, 422] width 340 height 52
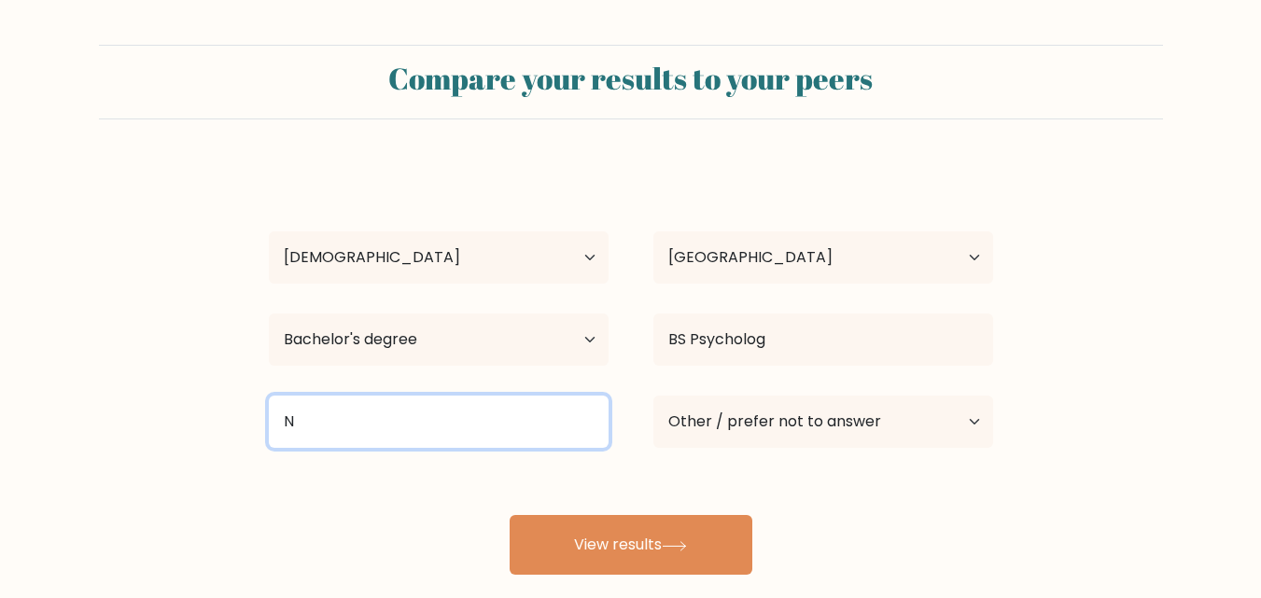
click at [514, 424] on input "N" at bounding box center [439, 422] width 340 height 52
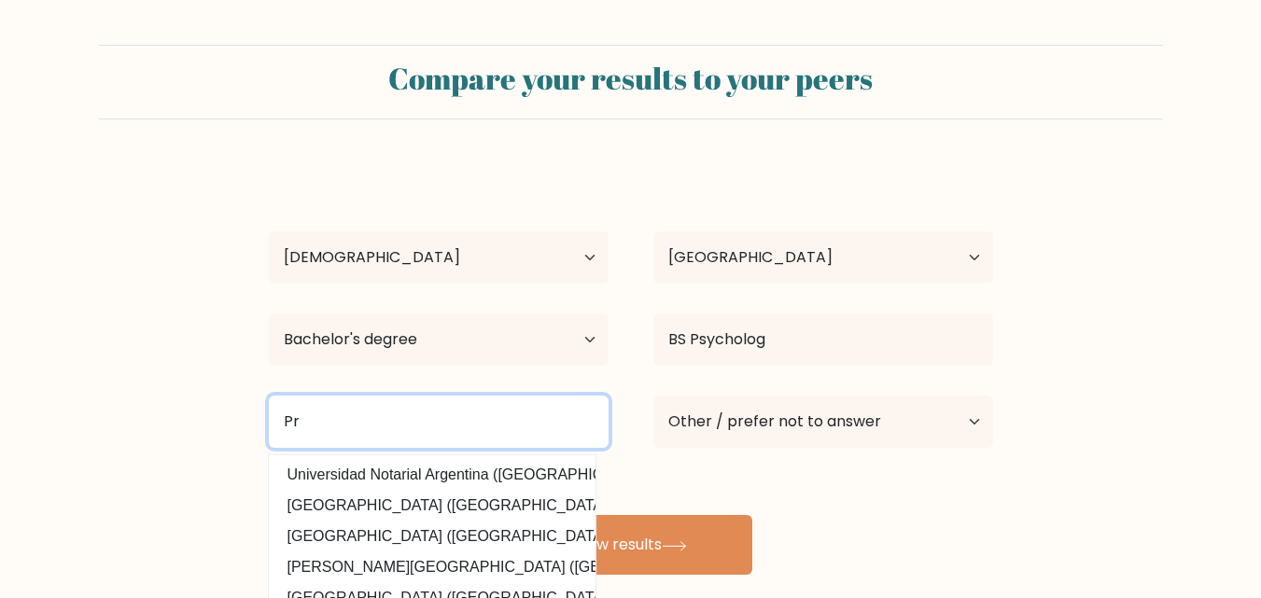
type input "P"
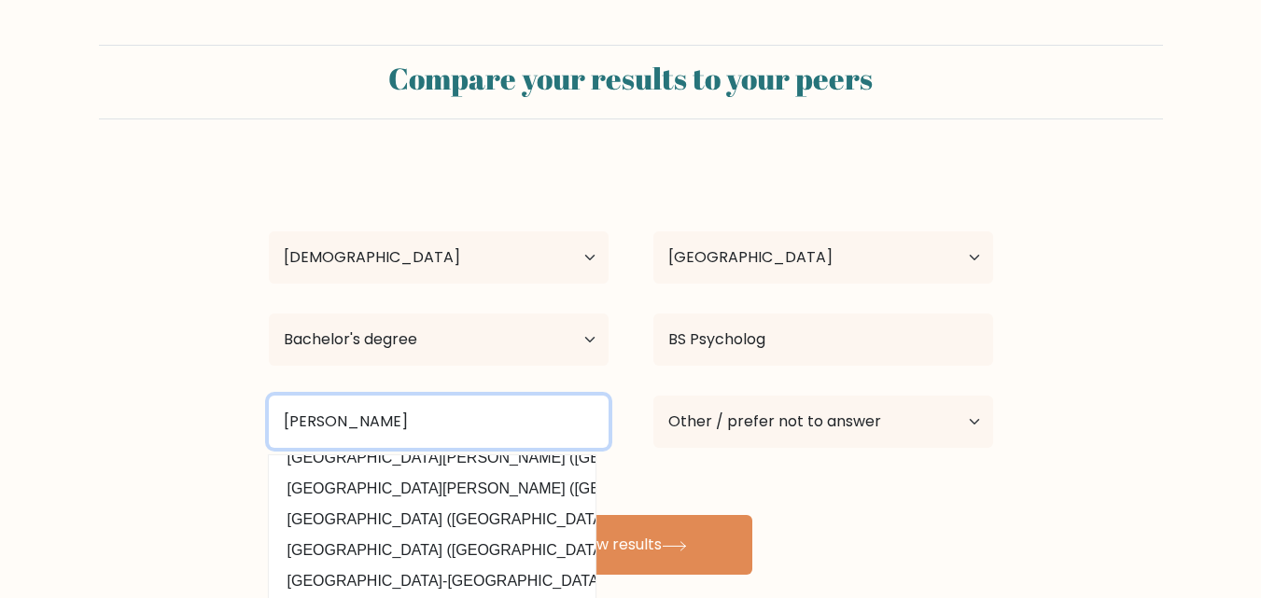
scroll to position [120, 0]
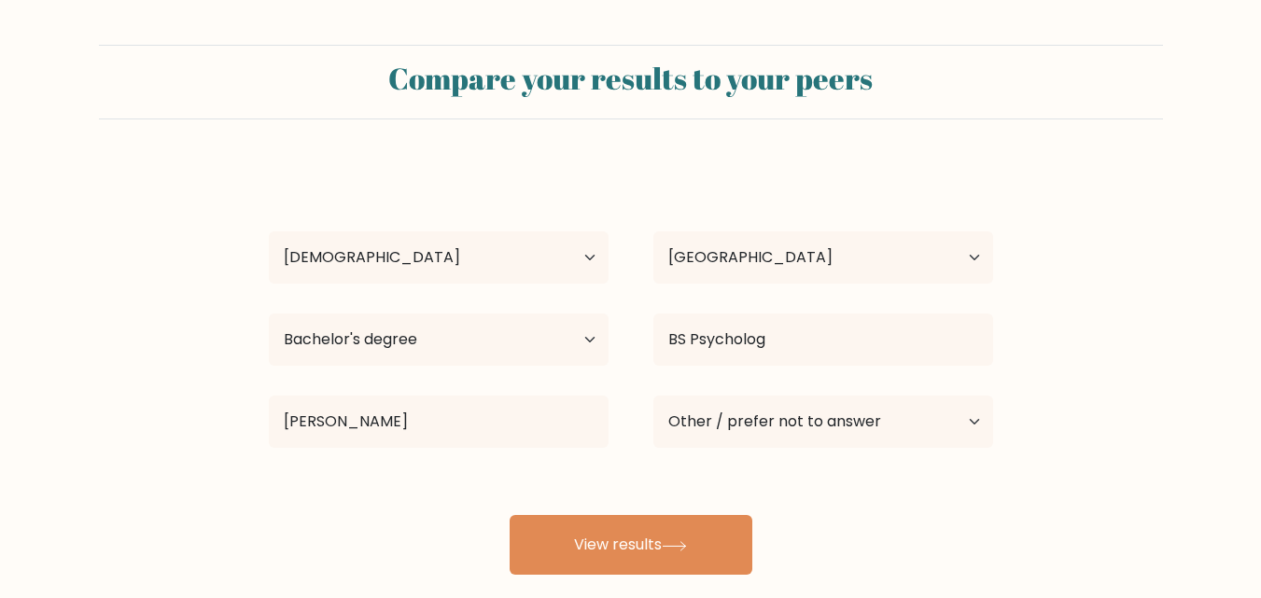
click at [500, 544] on div "Kristel Aballe Age Under 18 years old 18-24 years old 25-34 years old 35-44 yea…" at bounding box center [631, 369] width 747 height 411
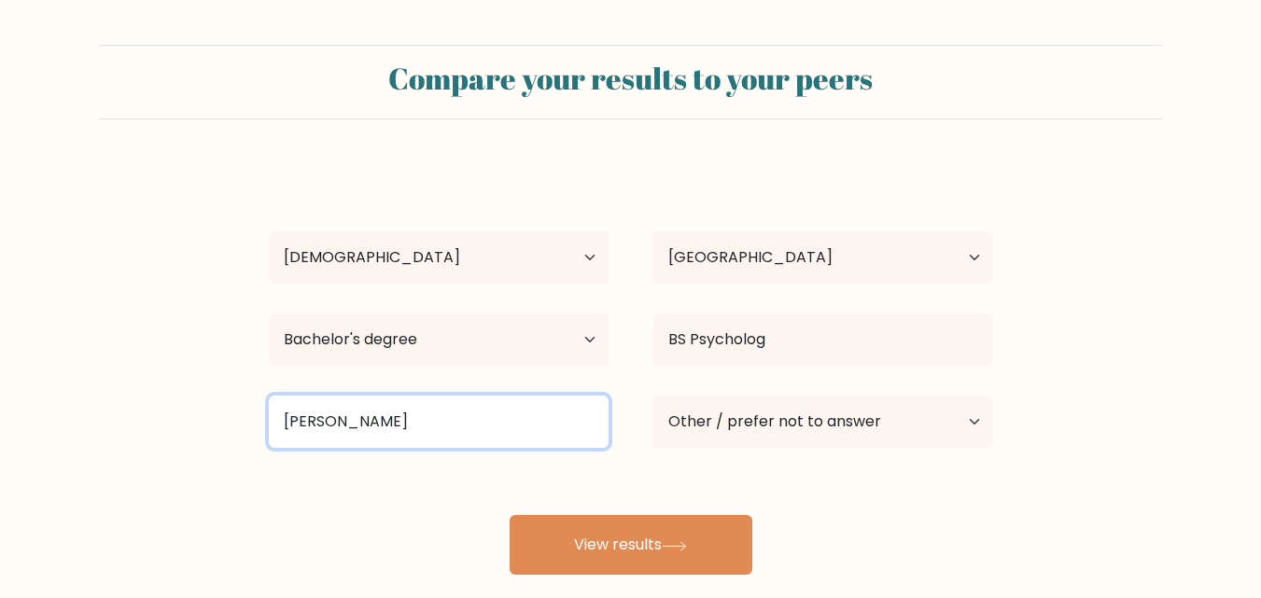
click at [486, 422] on input "Xavier" at bounding box center [439, 422] width 340 height 52
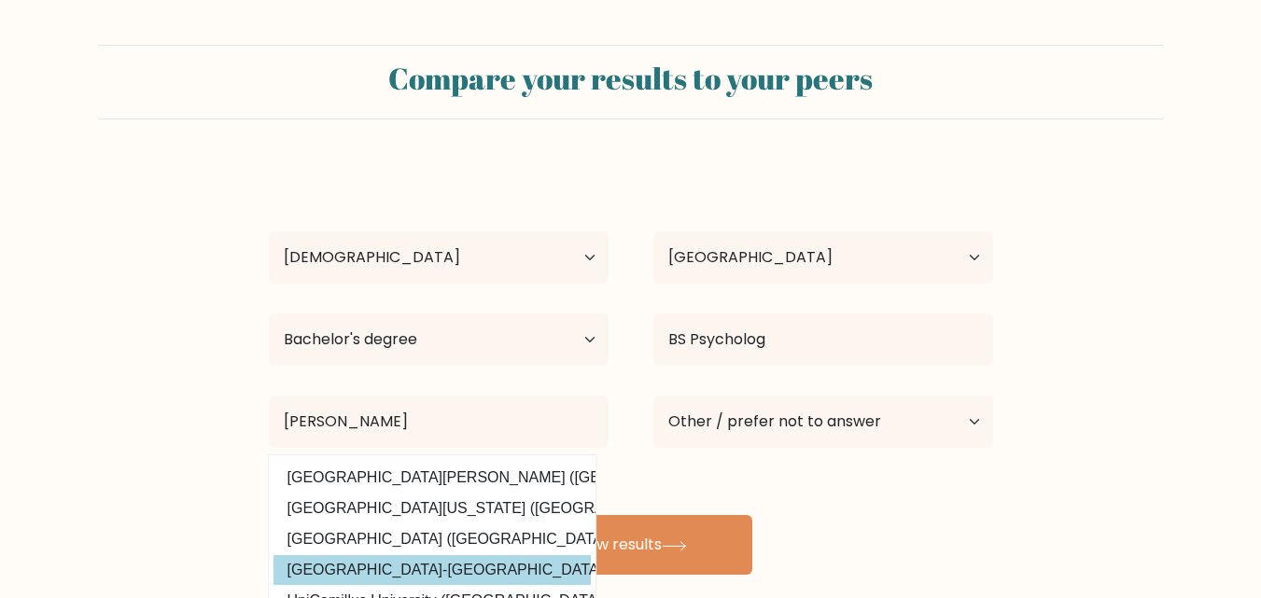
click at [477, 564] on div "Kristel Aballe Age Under 18 years old 18-24 years old 25-34 years old 35-44 yea…" at bounding box center [631, 369] width 747 height 411
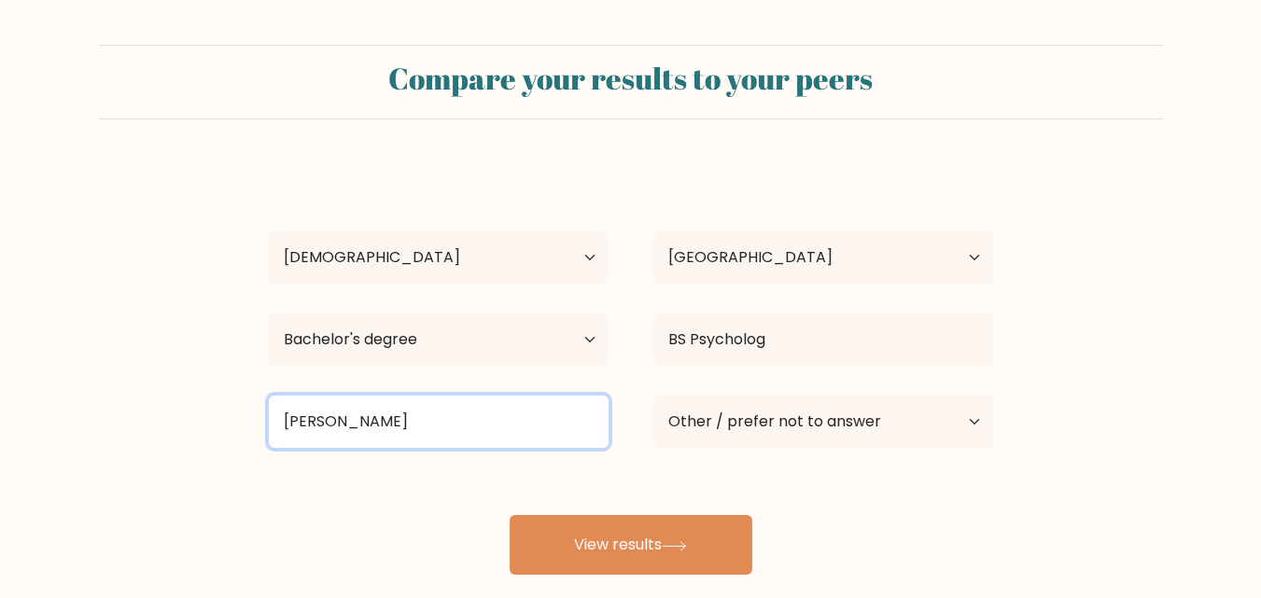
click at [424, 421] on input "Xavier Un" at bounding box center [439, 422] width 340 height 52
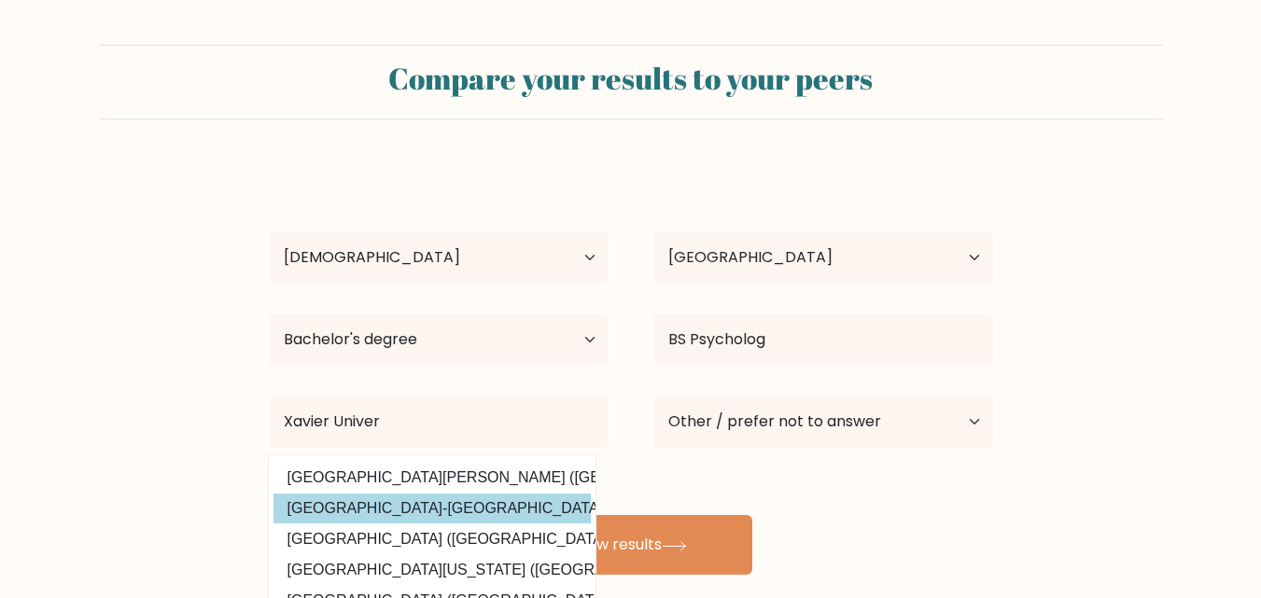
click at [477, 510] on div "Kristel Aballe Age Under 18 years old 18-24 years old 25-34 years old 35-44 yea…" at bounding box center [631, 369] width 747 height 411
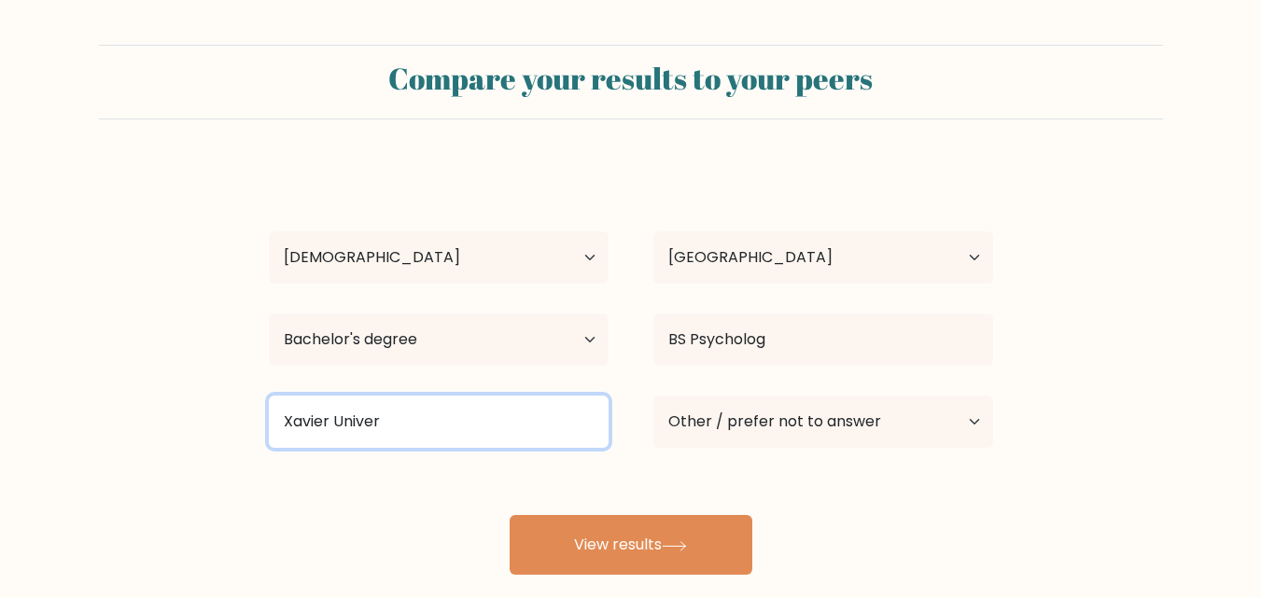
click at [430, 427] on input "Xavier Univer" at bounding box center [439, 422] width 340 height 52
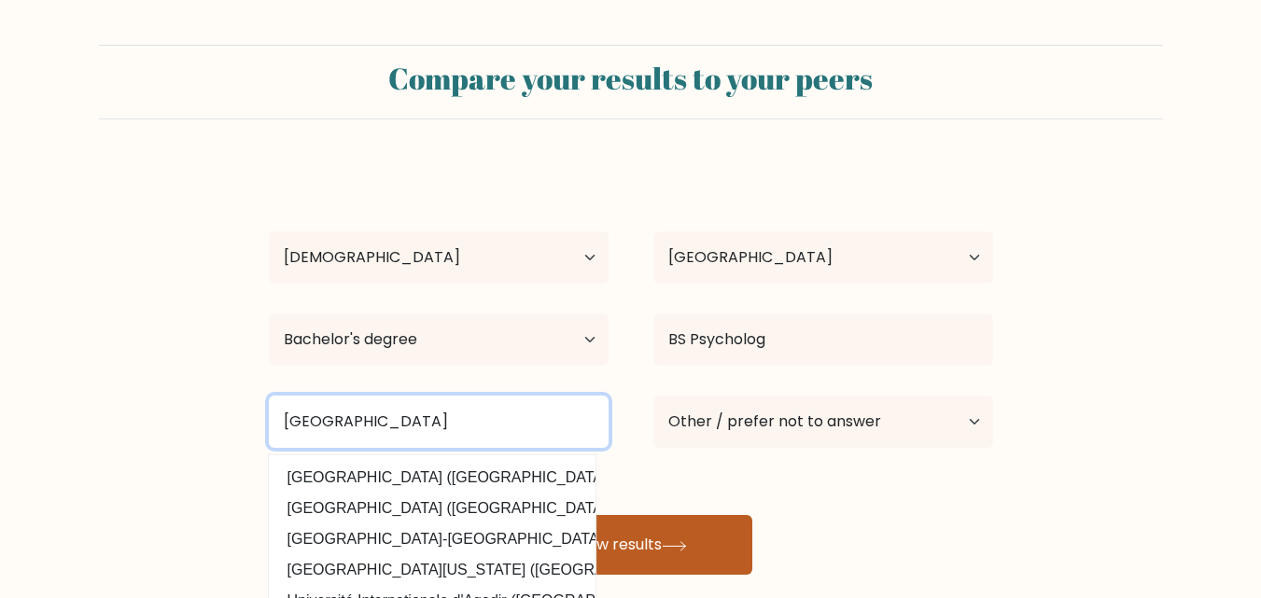
type input "Xavier University"
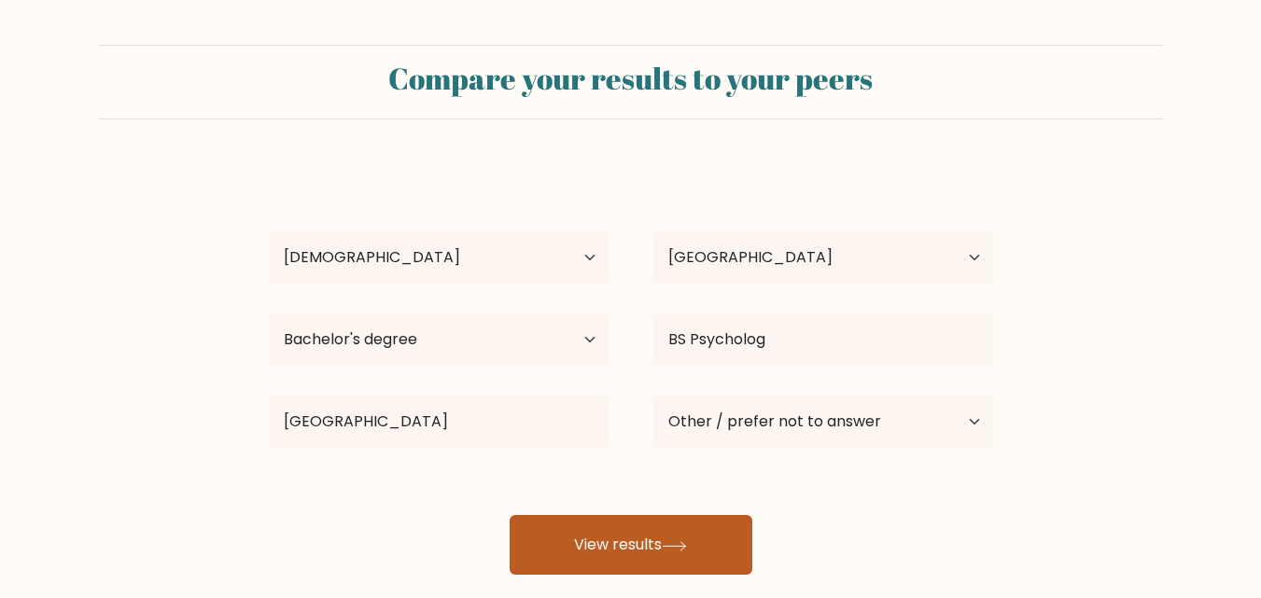
click at [695, 548] on button "View results" at bounding box center [631, 545] width 243 height 60
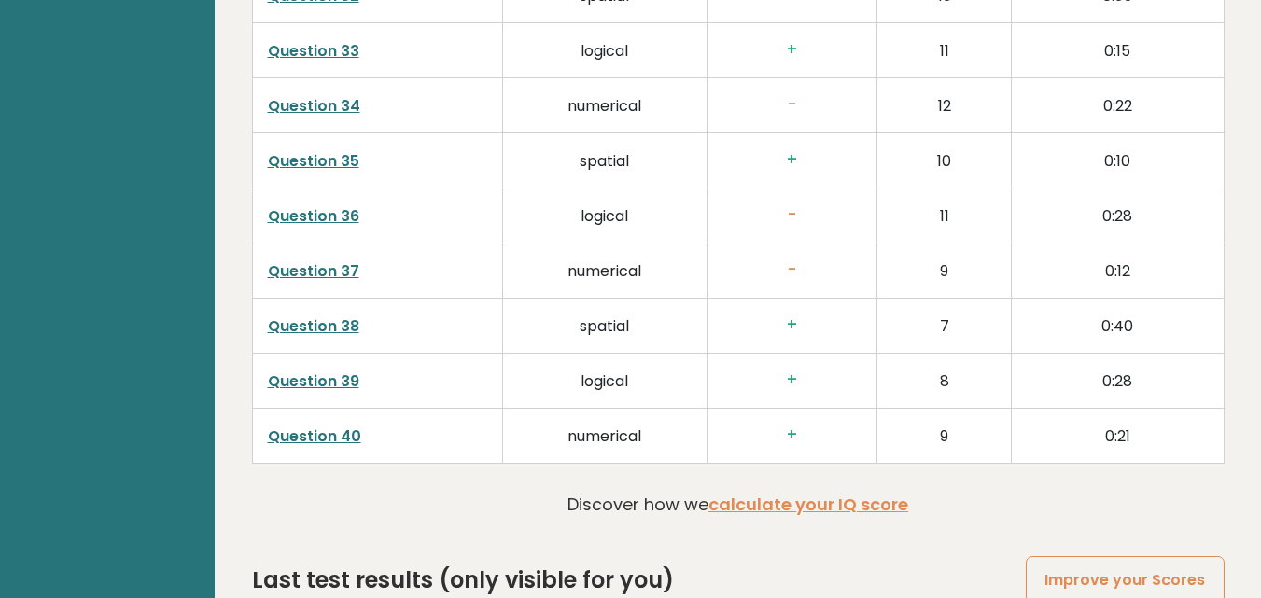
scroll to position [4782, 0]
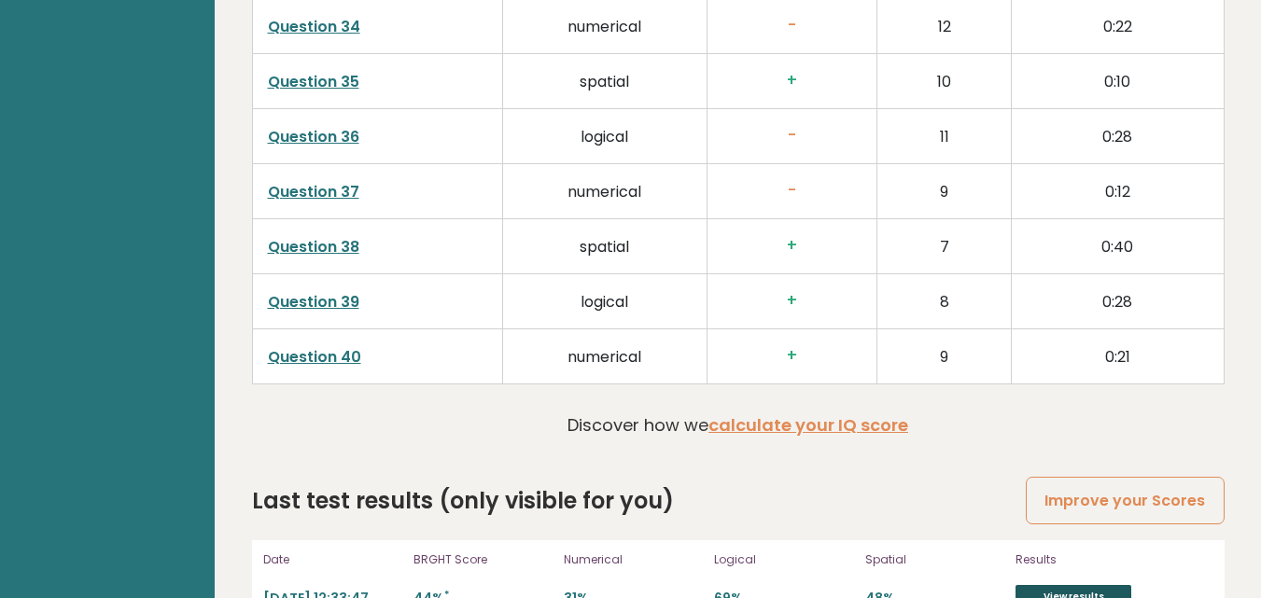
click at [1056, 585] on link "View results" at bounding box center [1073, 597] width 116 height 24
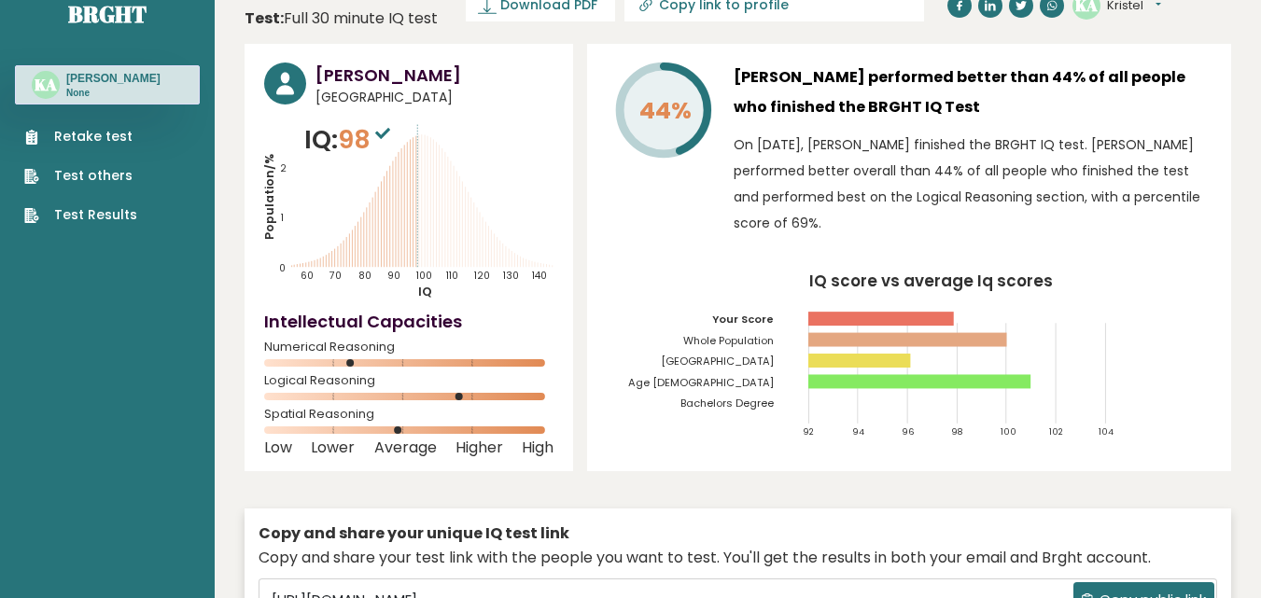
scroll to position [0, 0]
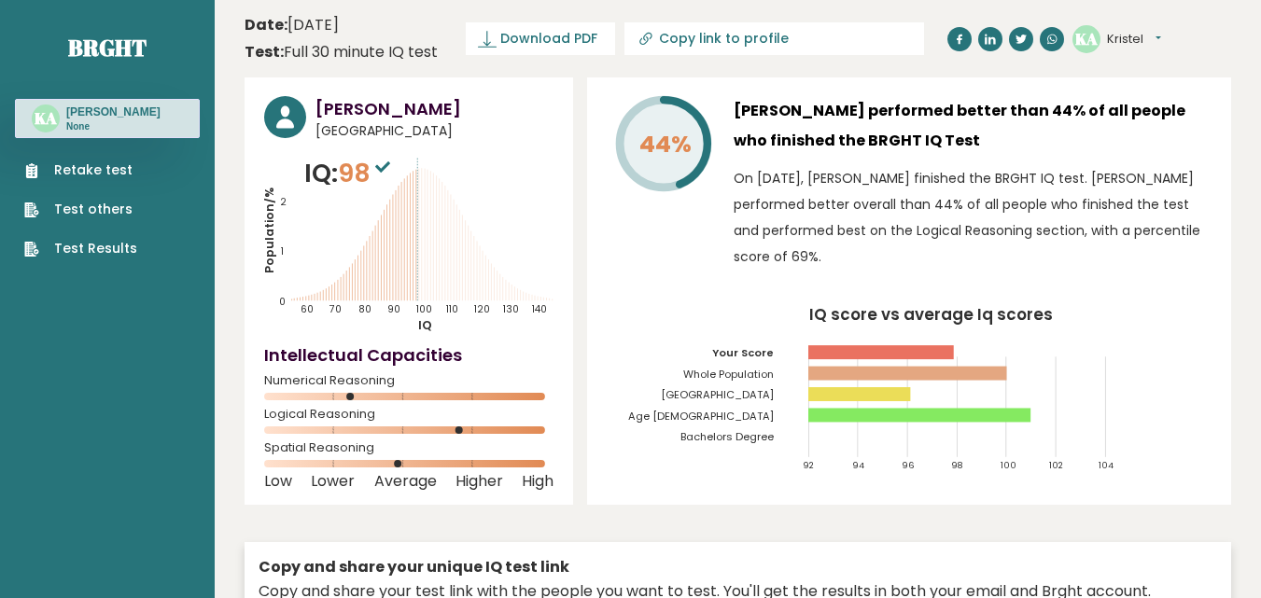
click at [127, 111] on h3 "[PERSON_NAME]" at bounding box center [113, 112] width 94 height 15
